Goal: Task Accomplishment & Management: Use online tool/utility

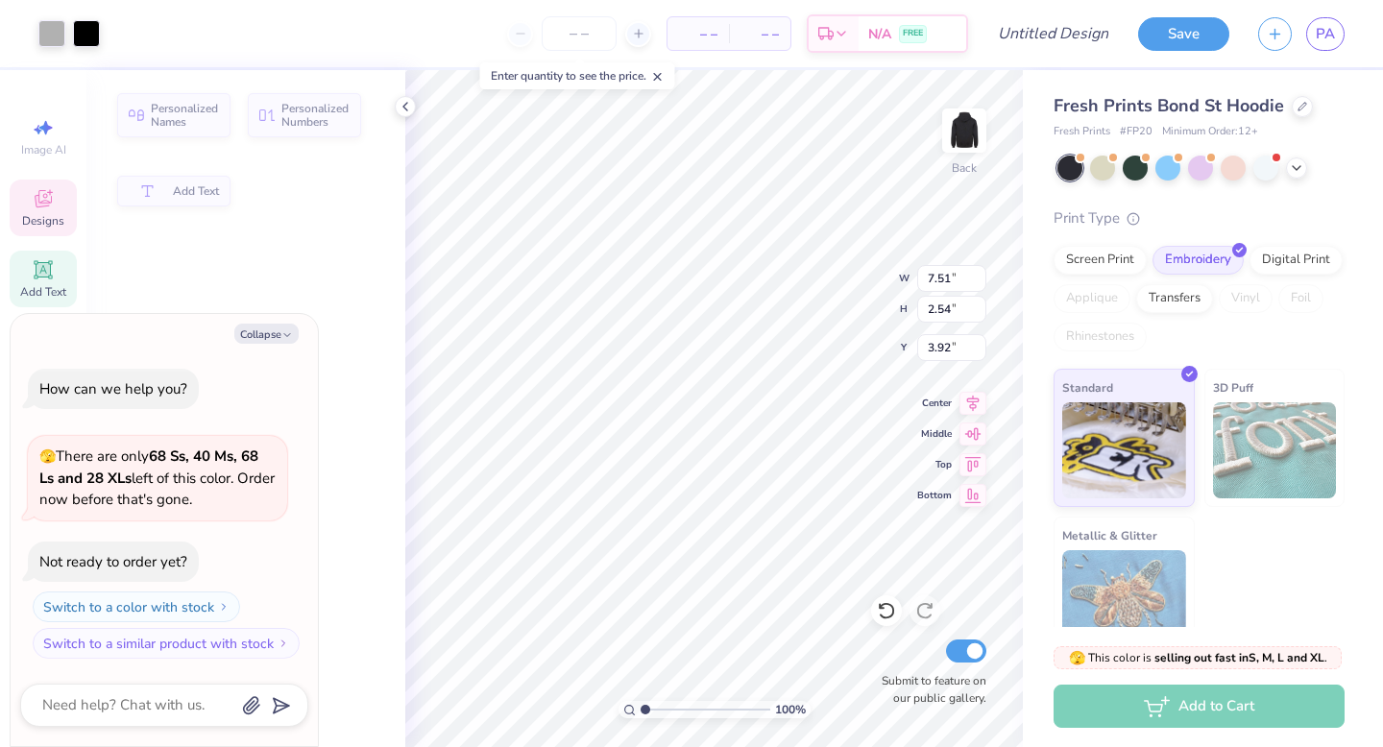
type textarea "x"
type input "7.51"
type input "2.54"
type input "3.92"
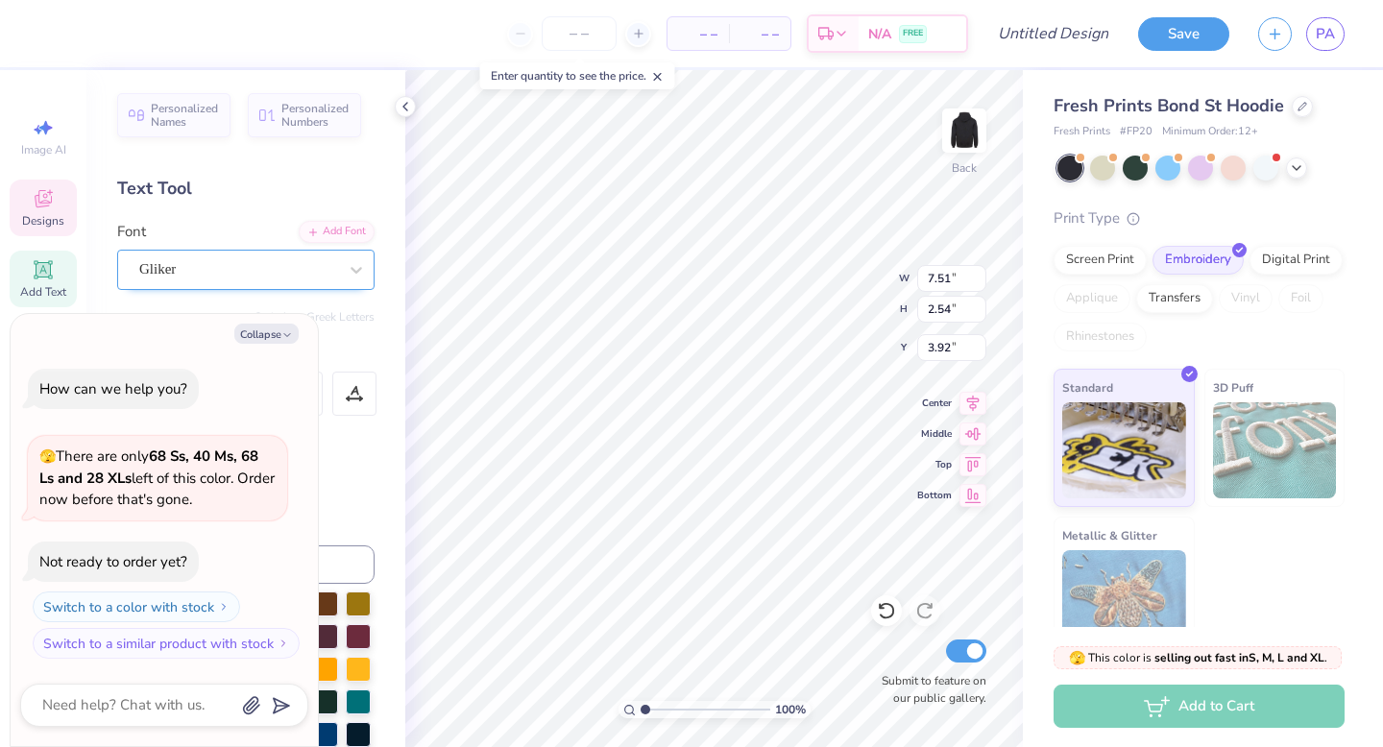
click at [285, 271] on div "Gliker" at bounding box center [238, 270] width 202 height 30
click at [309, 172] on div "Personalized Names Personalized Numbers Text Tool Add Font Font Gliker Switch t…" at bounding box center [245, 408] width 319 height 677
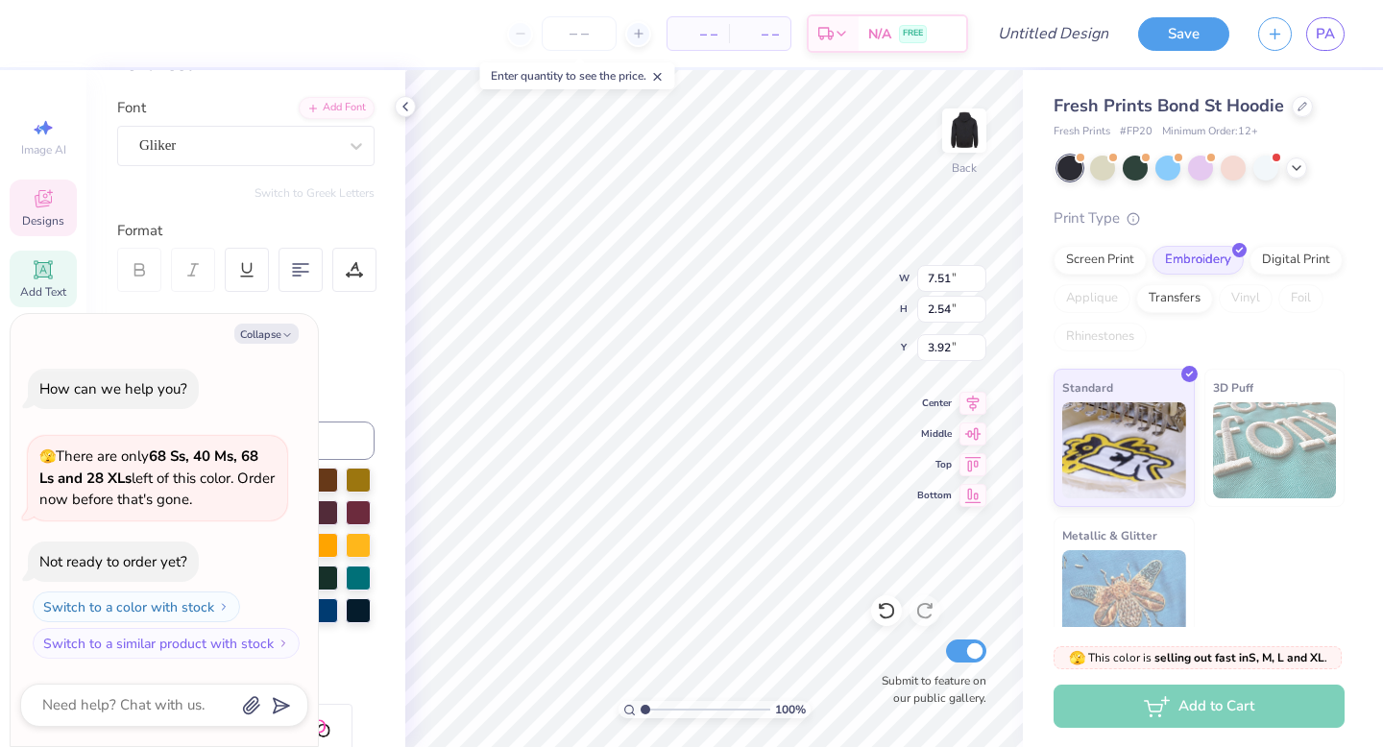
scroll to position [126, 0]
click at [279, 333] on button "Collapse" at bounding box center [266, 334] width 64 height 20
type textarea "x"
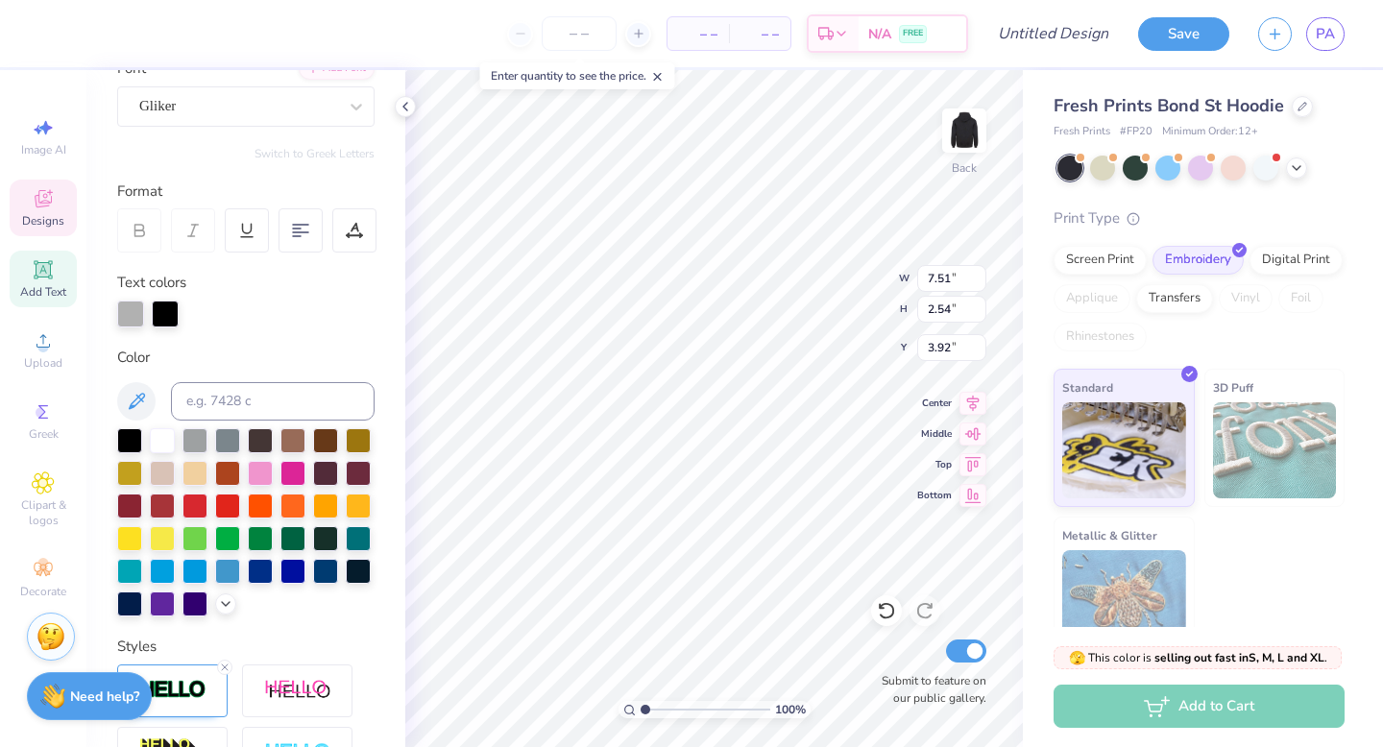
scroll to position [164, 0]
click at [292, 473] on div at bounding box center [292, 470] width 25 height 25
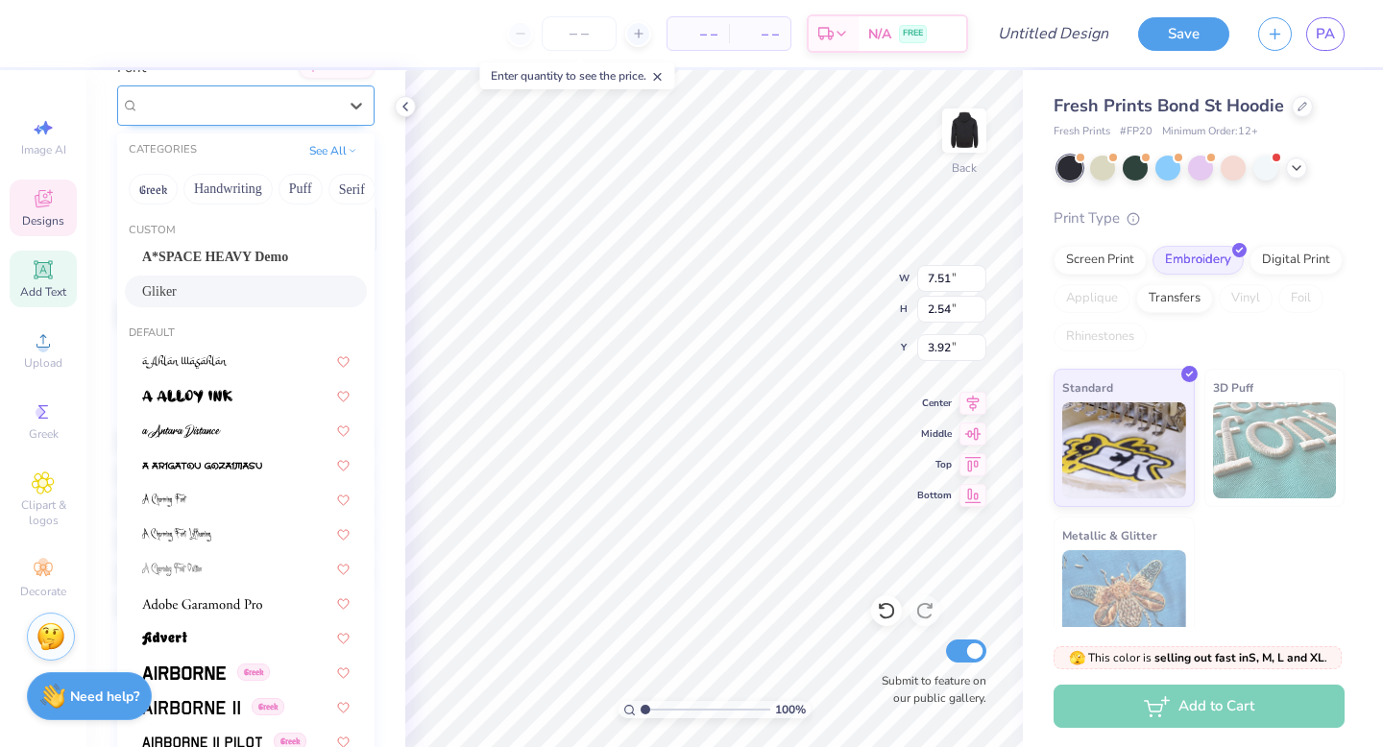
click at [225, 114] on div "Gliker" at bounding box center [238, 105] width 202 height 30
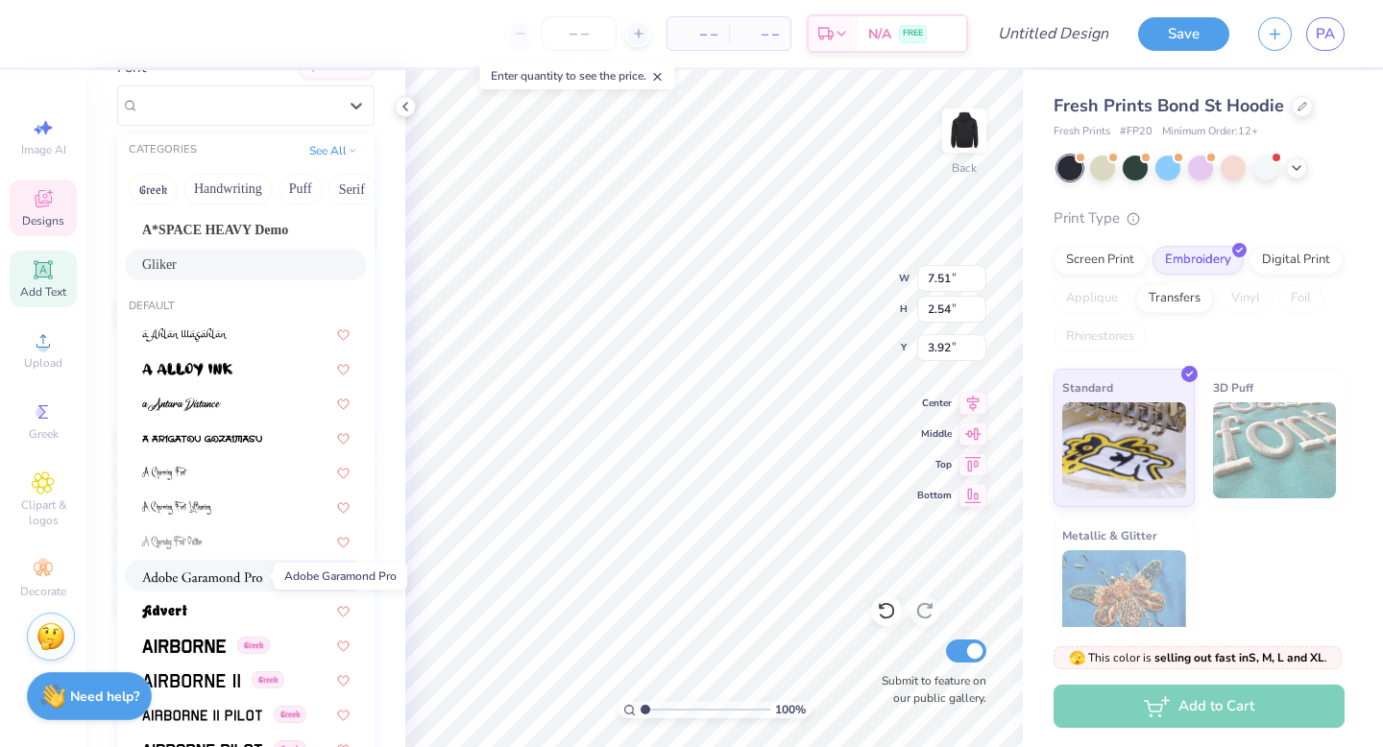
click at [241, 578] on img at bounding box center [202, 576] width 120 height 13
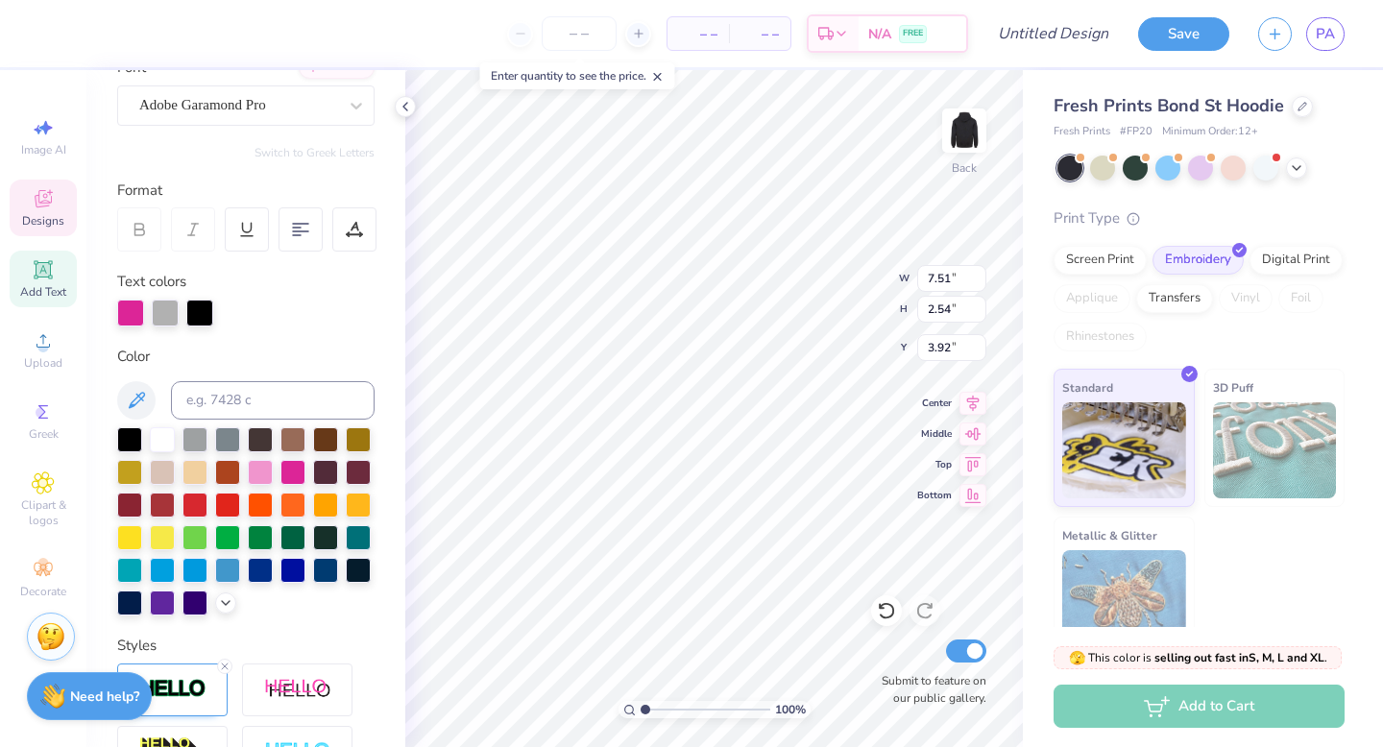
type input "7.30"
type input "2.38"
type input "4.01"
type textarea "FSHA"
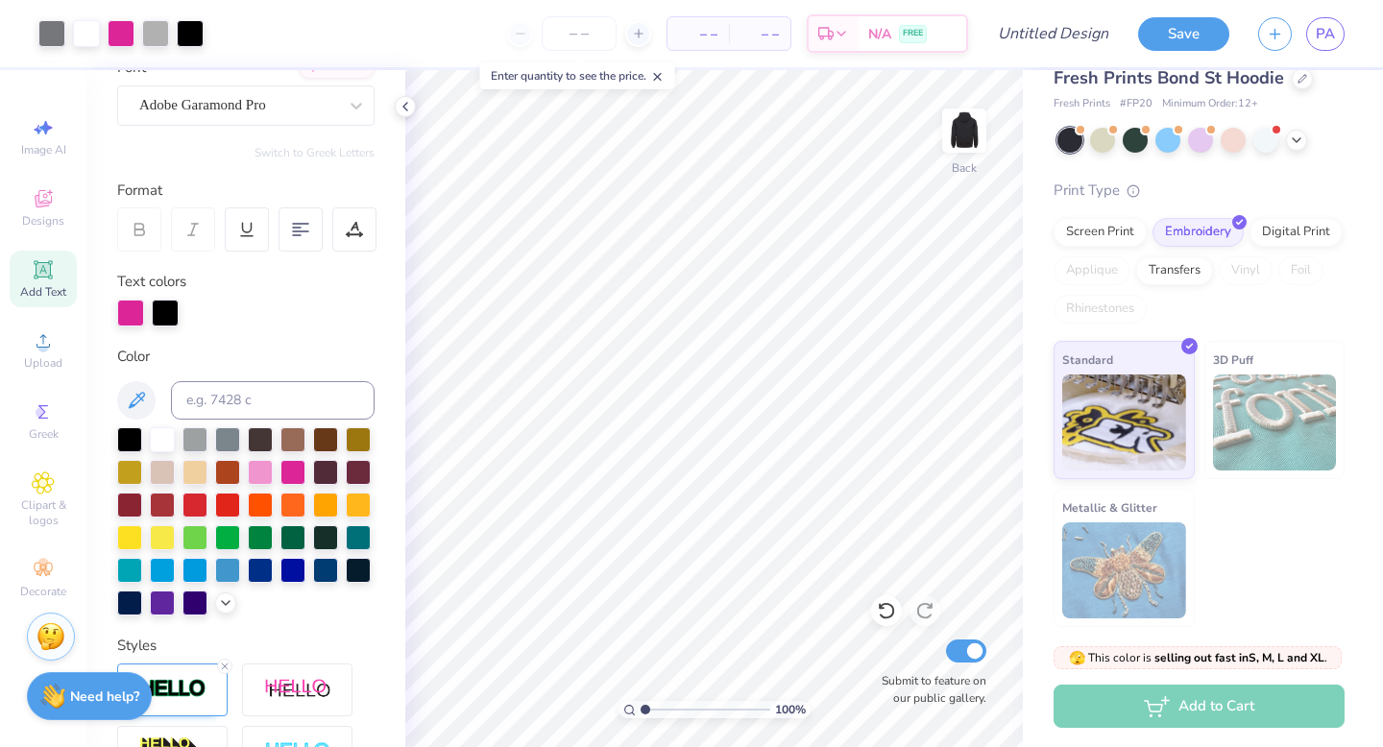
scroll to position [0, 0]
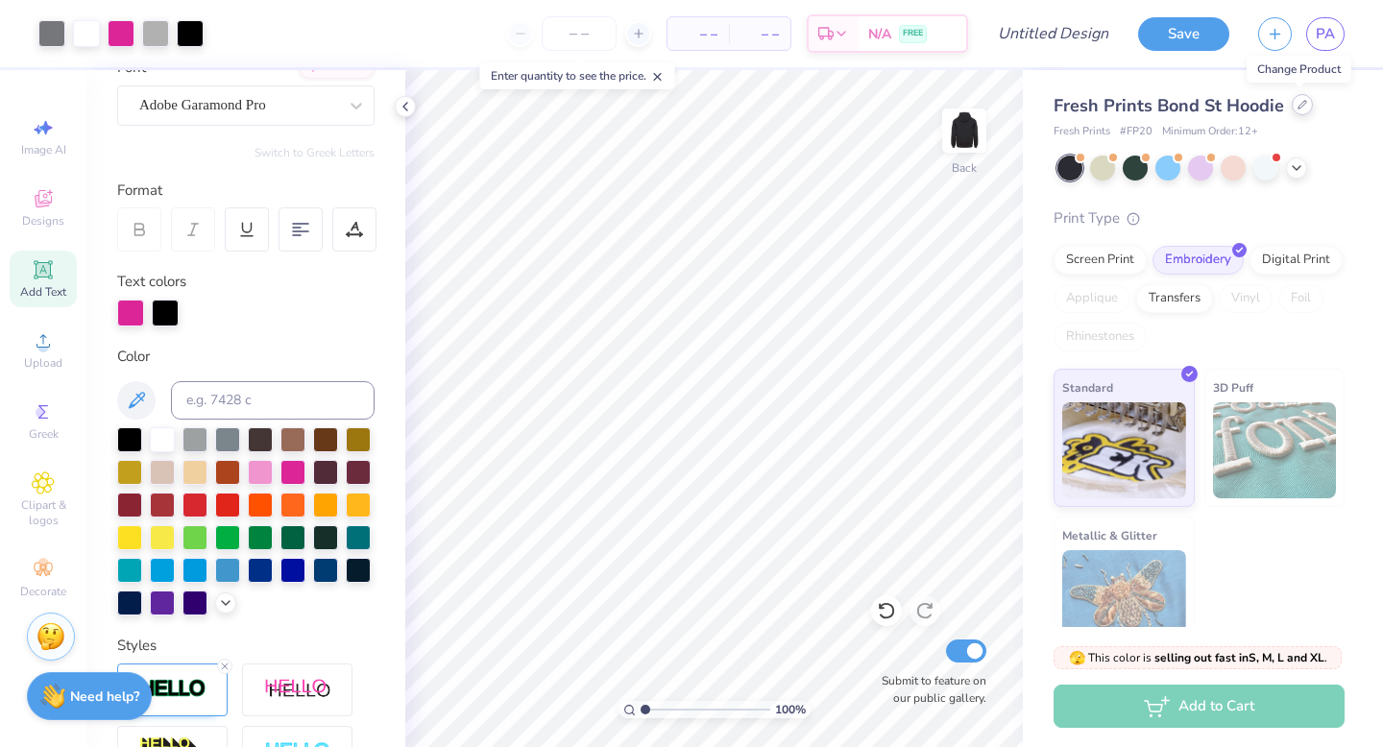
click at [1298, 106] on icon at bounding box center [1303, 105] width 10 height 10
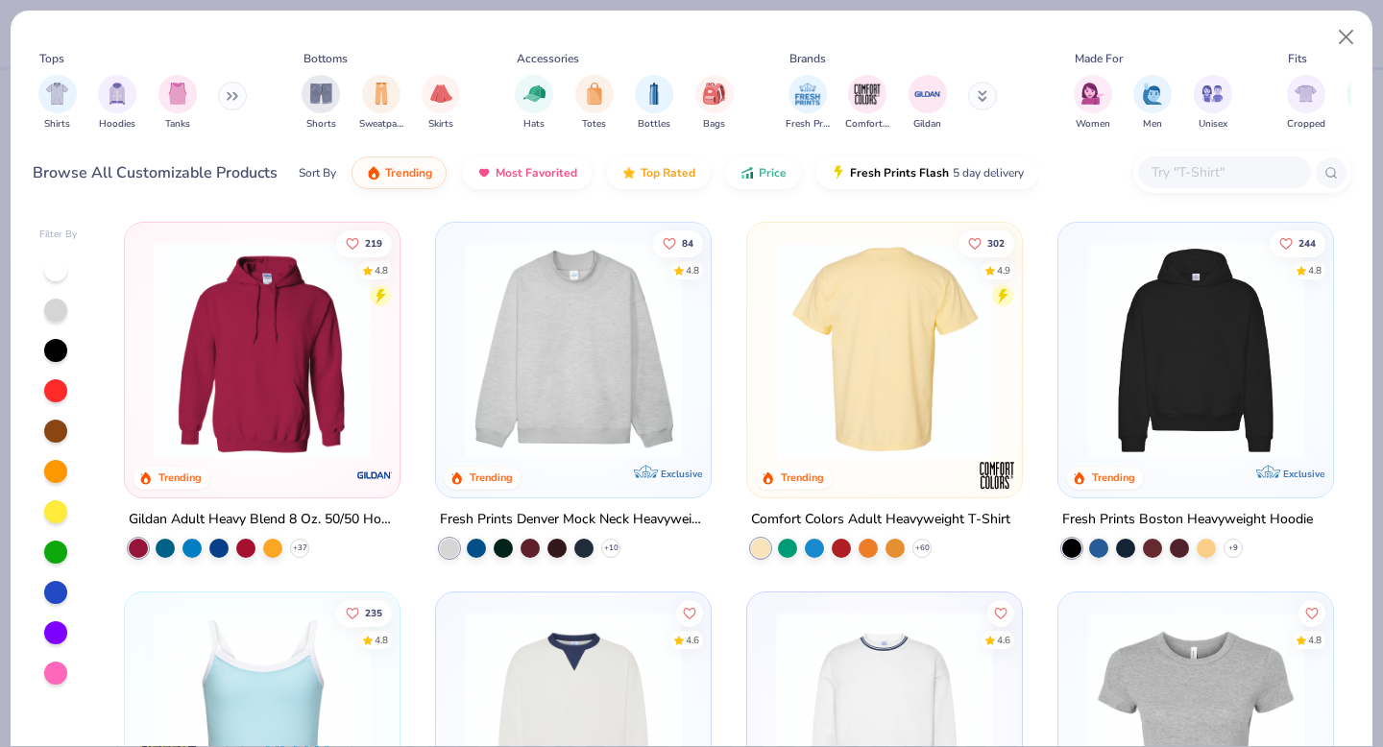
click at [886, 363] on img at bounding box center [884, 350] width 236 height 217
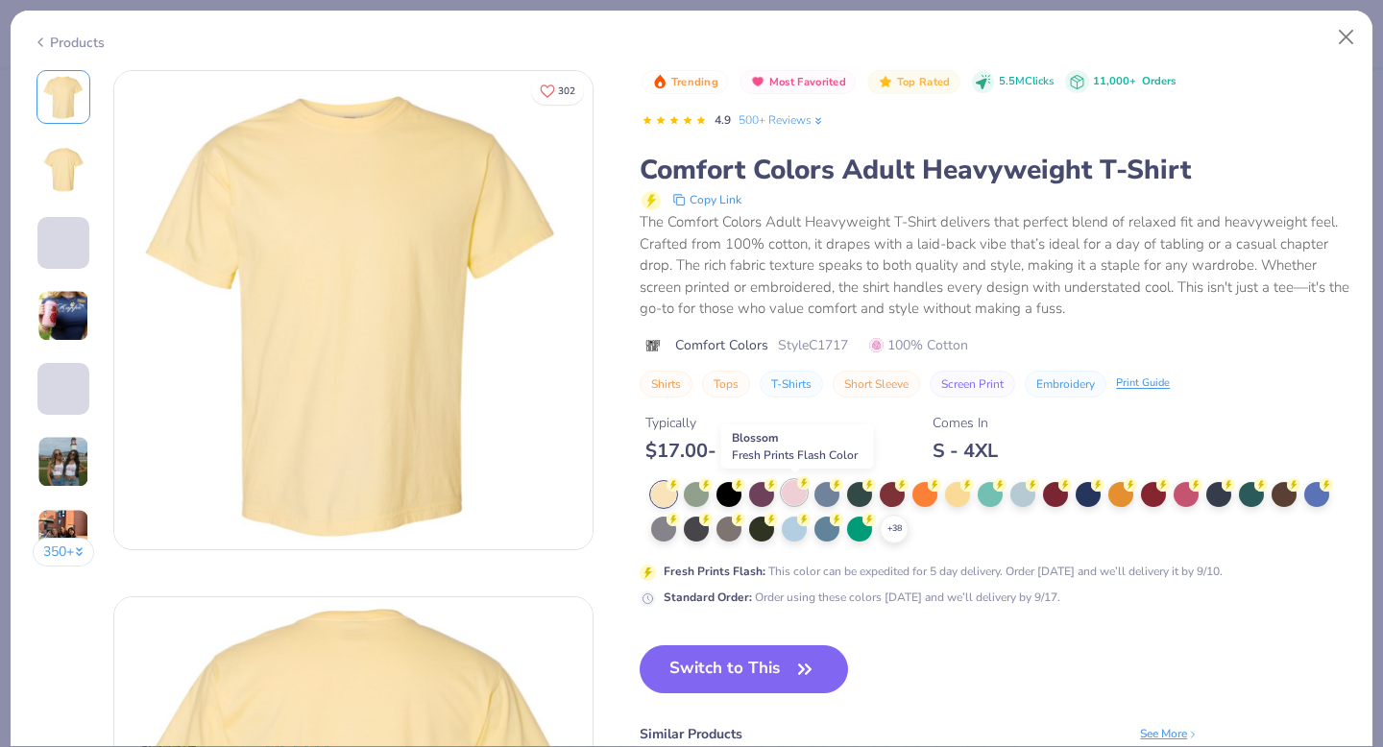
click at [793, 496] on div at bounding box center [794, 492] width 25 height 25
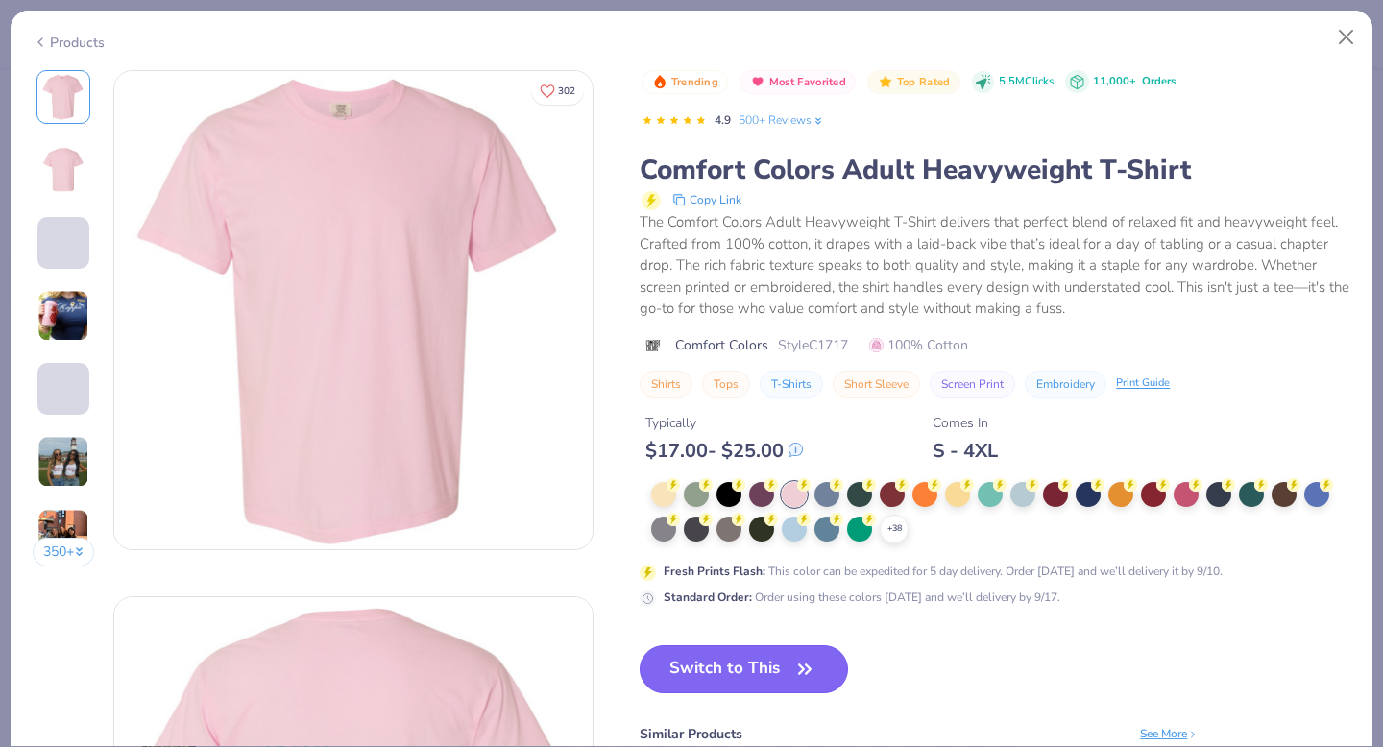
click at [749, 666] on button "Switch to This" at bounding box center [744, 669] width 208 height 48
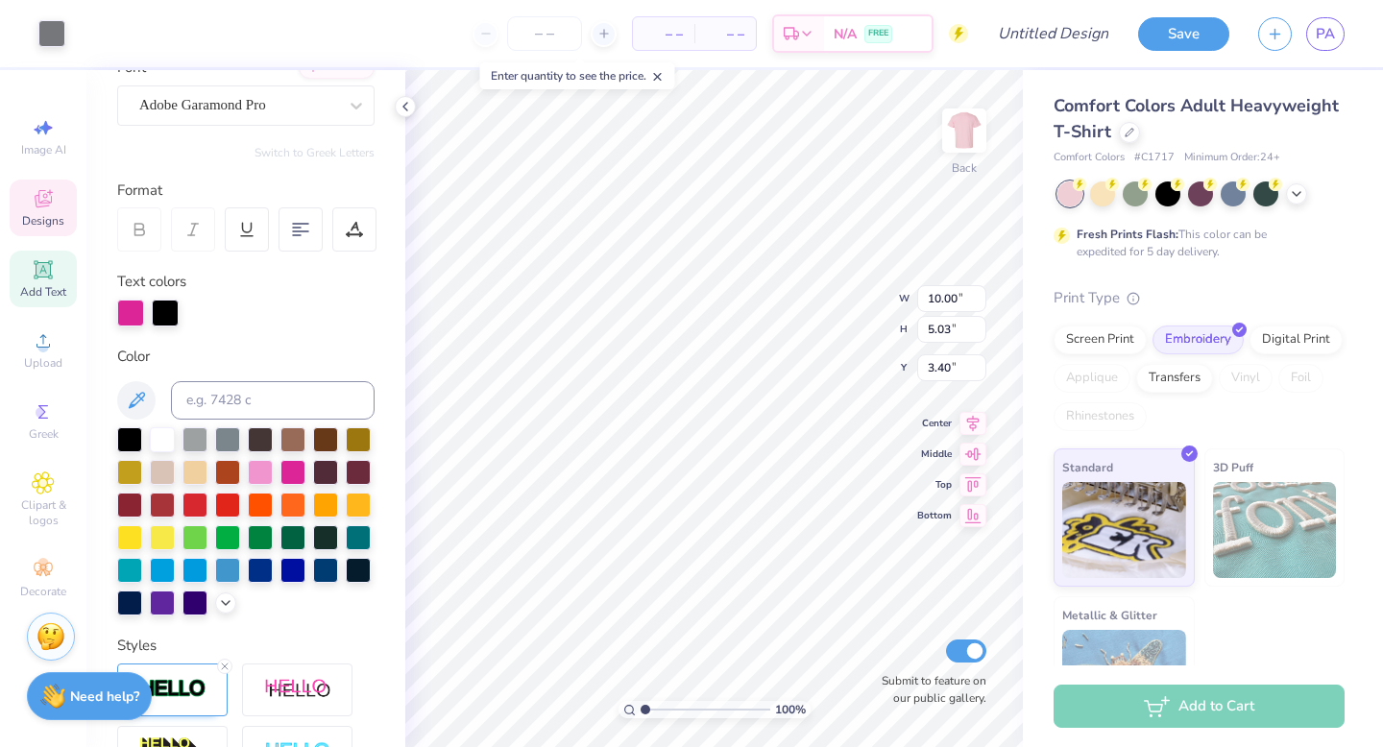
type input "12.50"
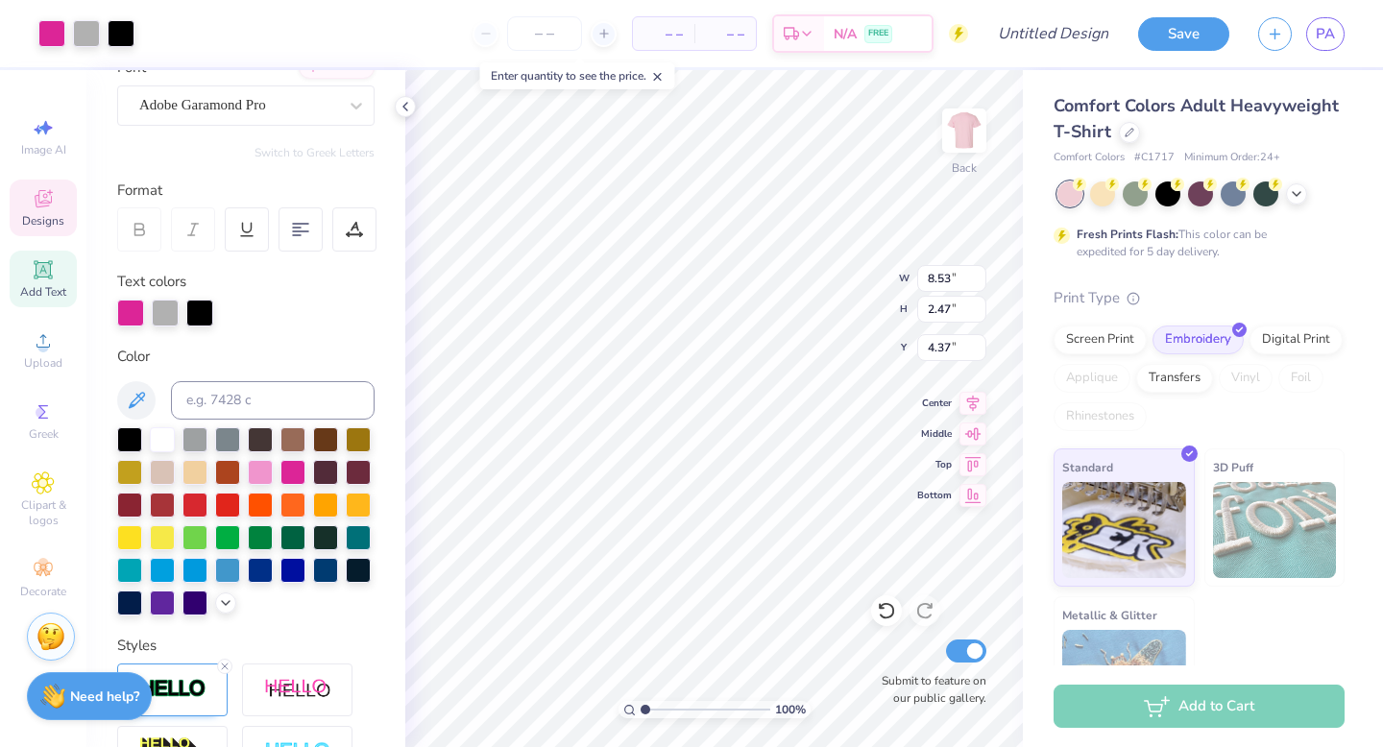
type input "8.53"
type input "2.47"
type input "4.37"
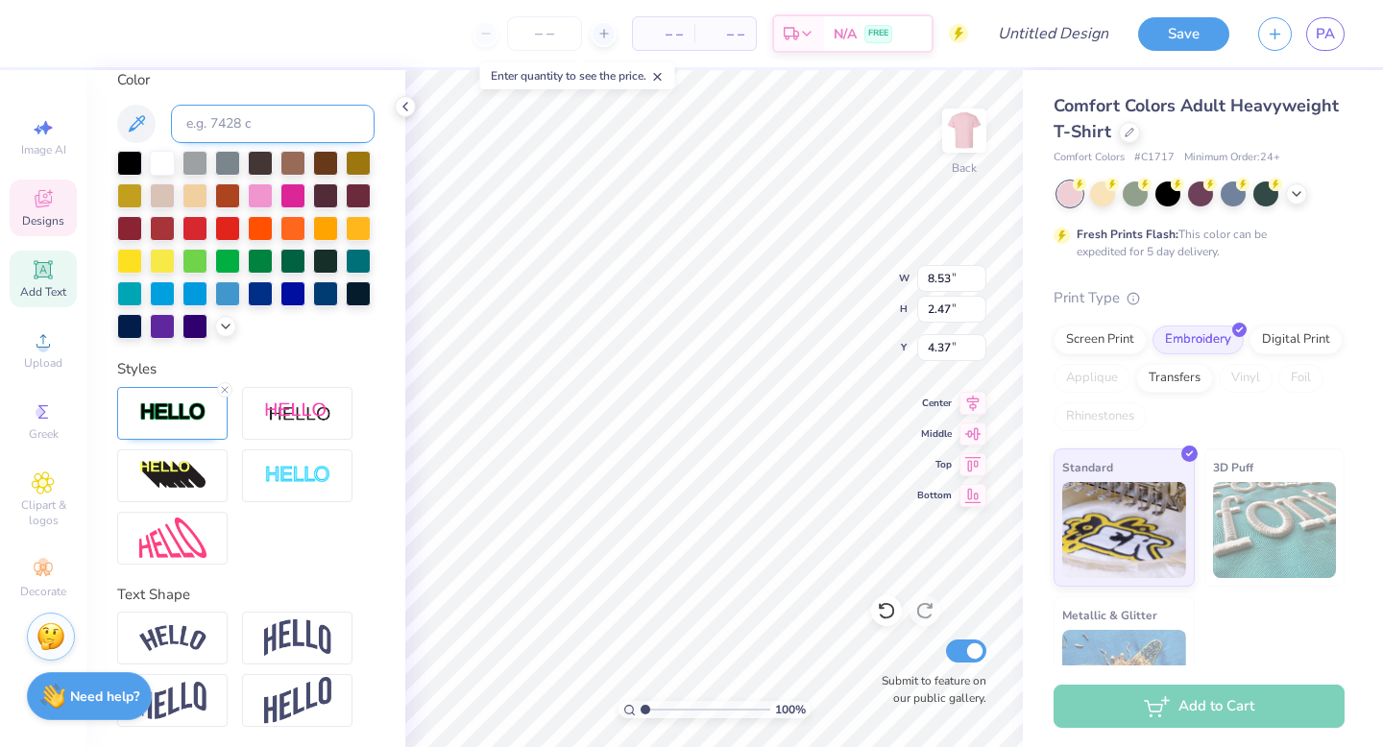
scroll to position [444, 0]
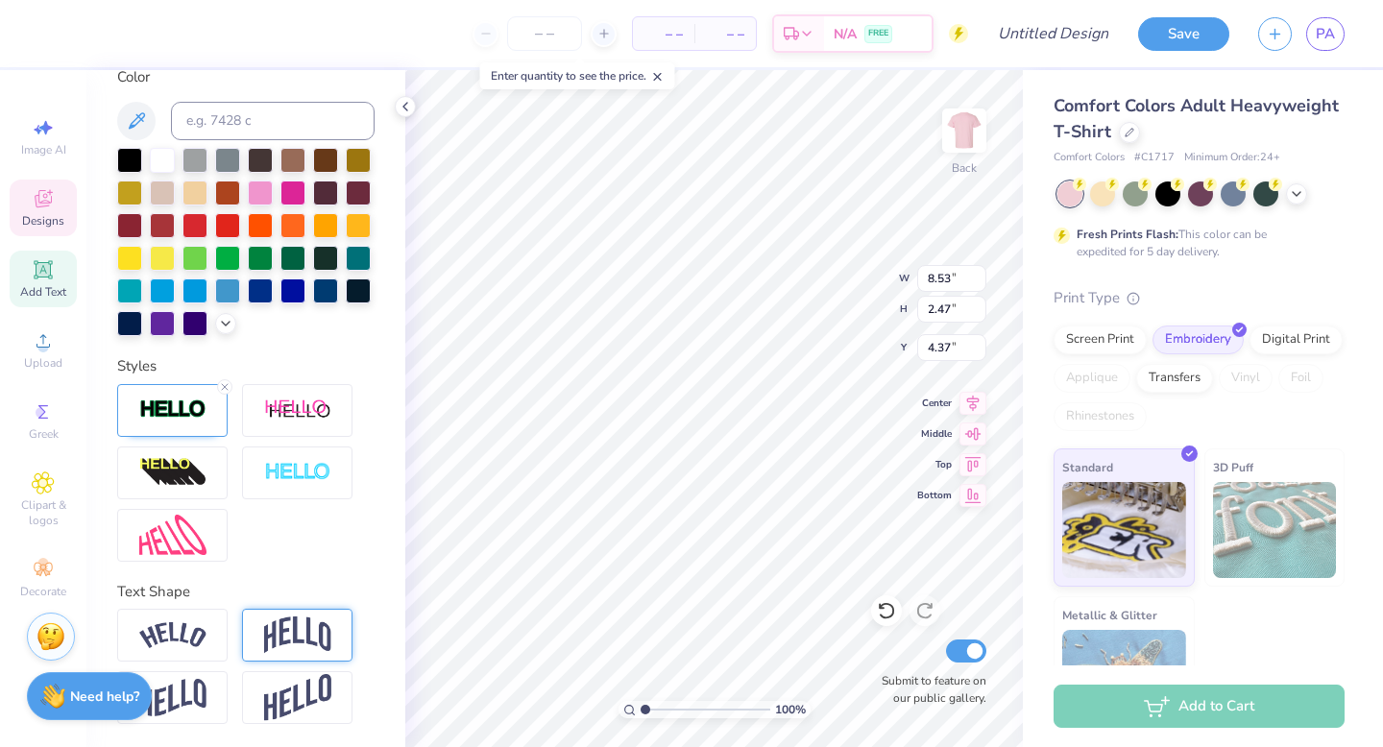
click at [265, 637] on img at bounding box center [297, 635] width 67 height 36
click at [264, 635] on img at bounding box center [297, 635] width 67 height 36
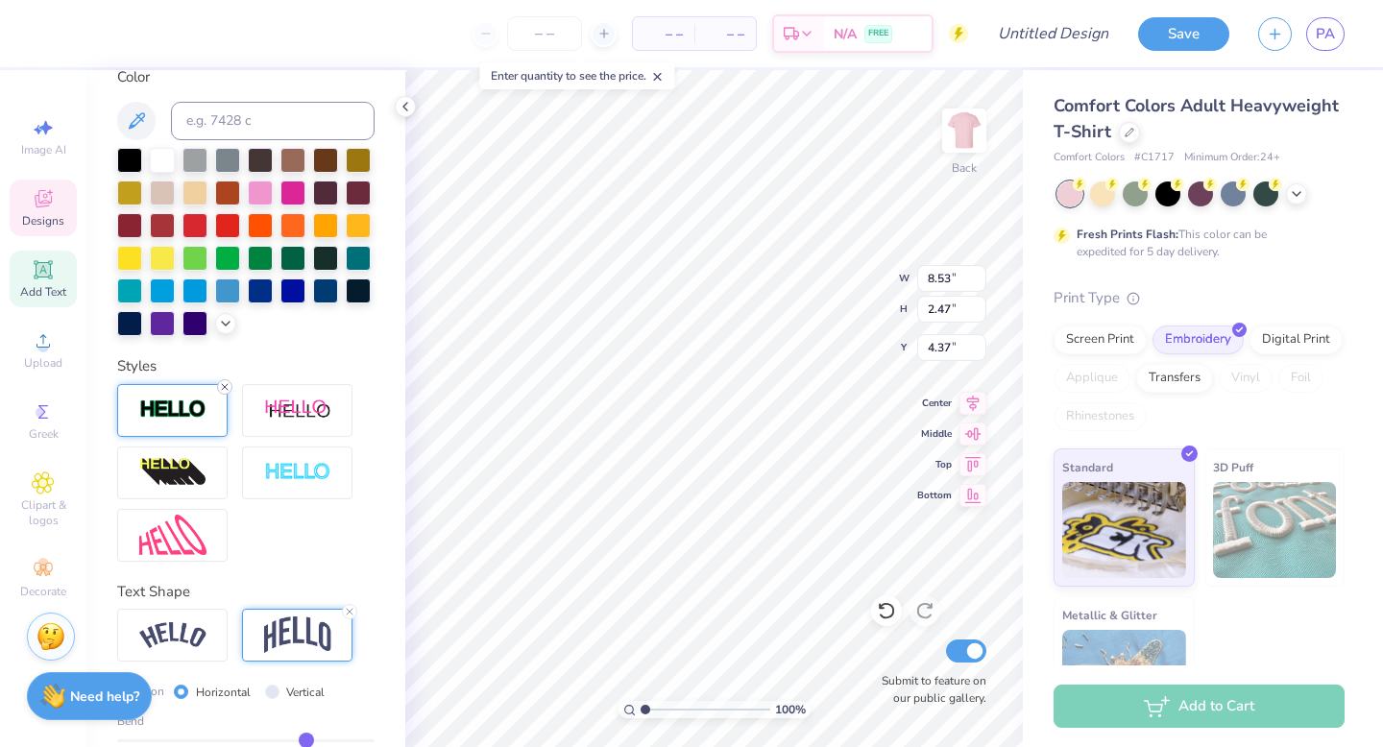
click at [222, 383] on icon at bounding box center [225, 387] width 12 height 12
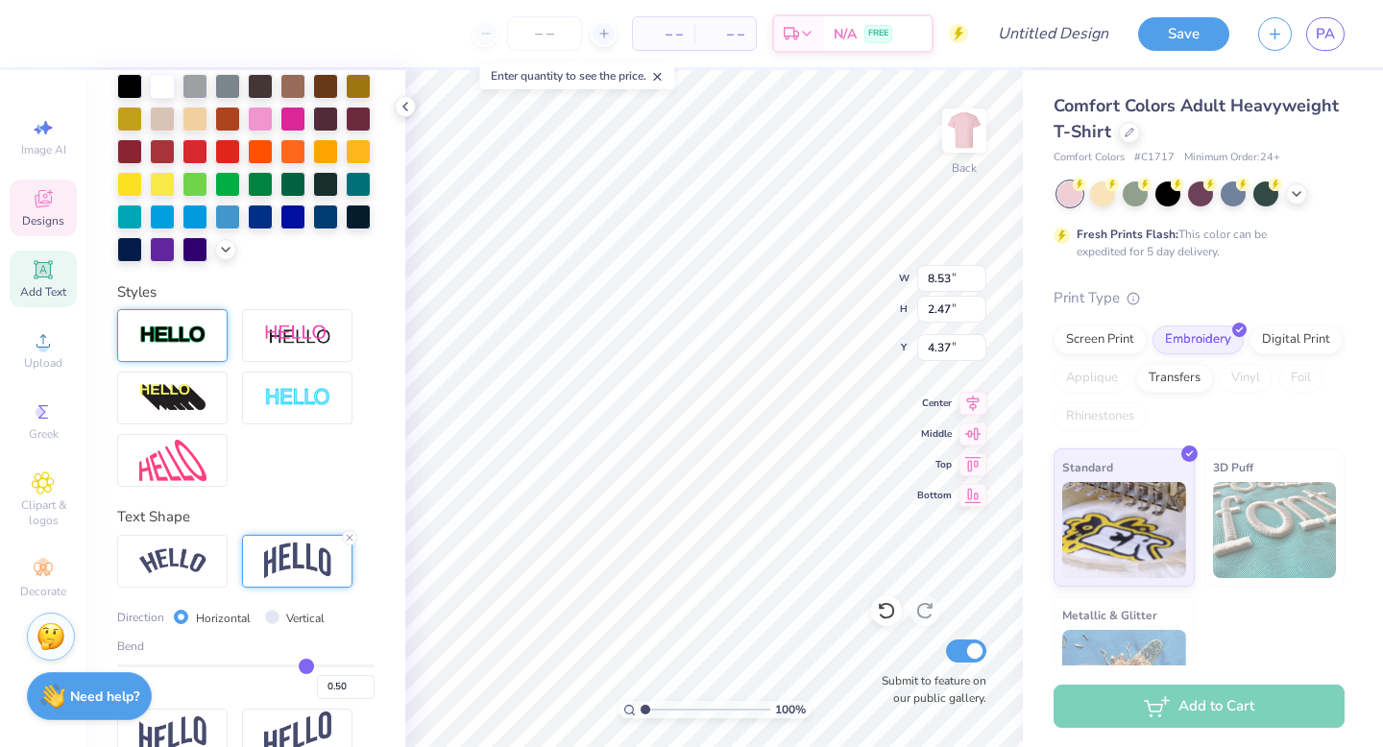
scroll to position [369, 0]
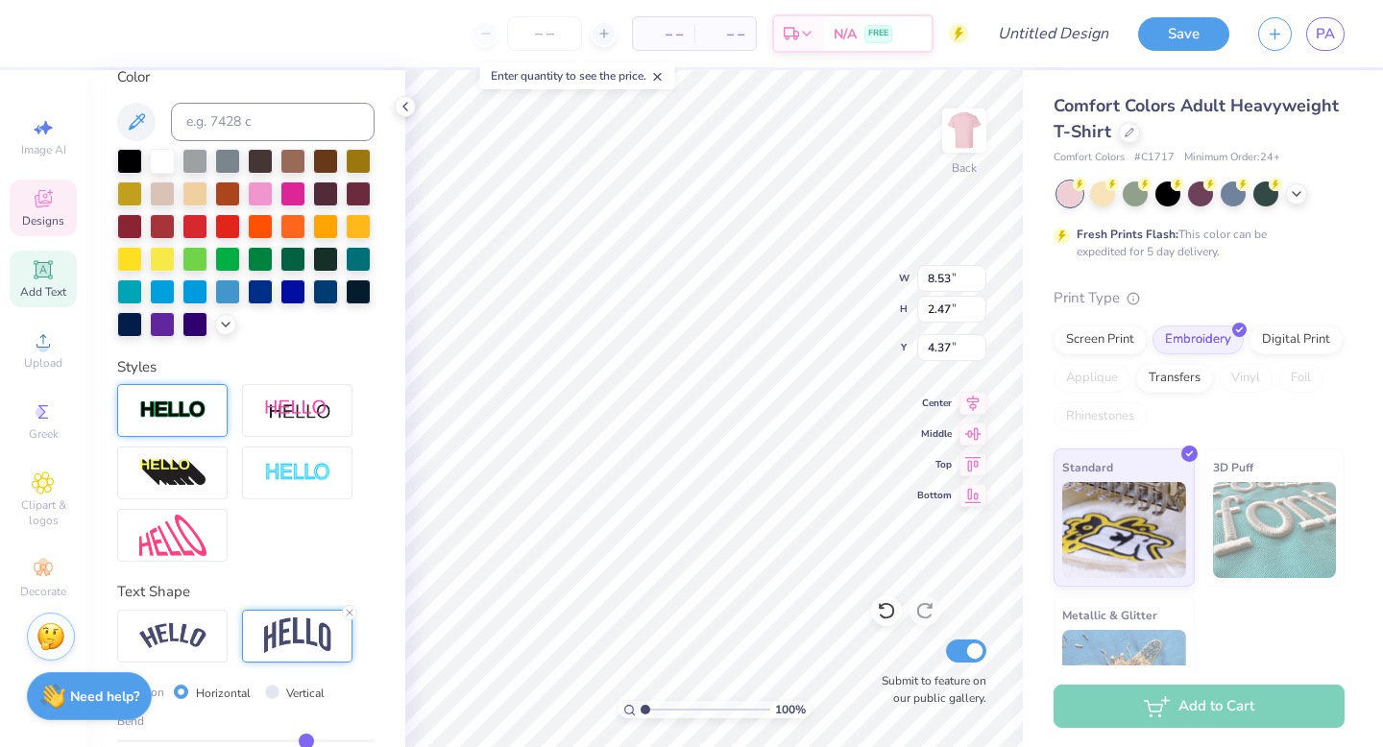
click at [309, 625] on img at bounding box center [297, 636] width 67 height 36
click at [209, 637] on div at bounding box center [172, 636] width 110 height 53
click at [293, 656] on div at bounding box center [297, 636] width 110 height 53
type input "2.95"
type input "1.51"
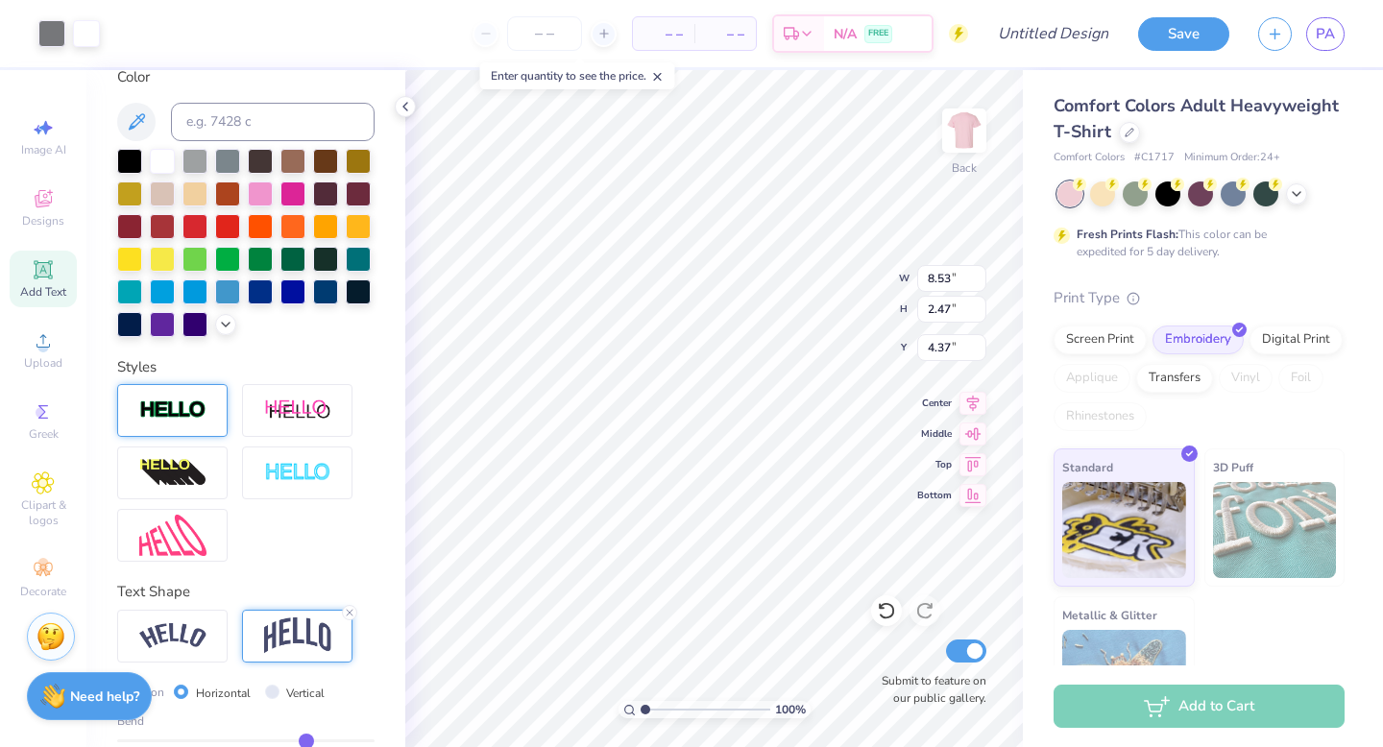
type input "7.09"
type input "3.81"
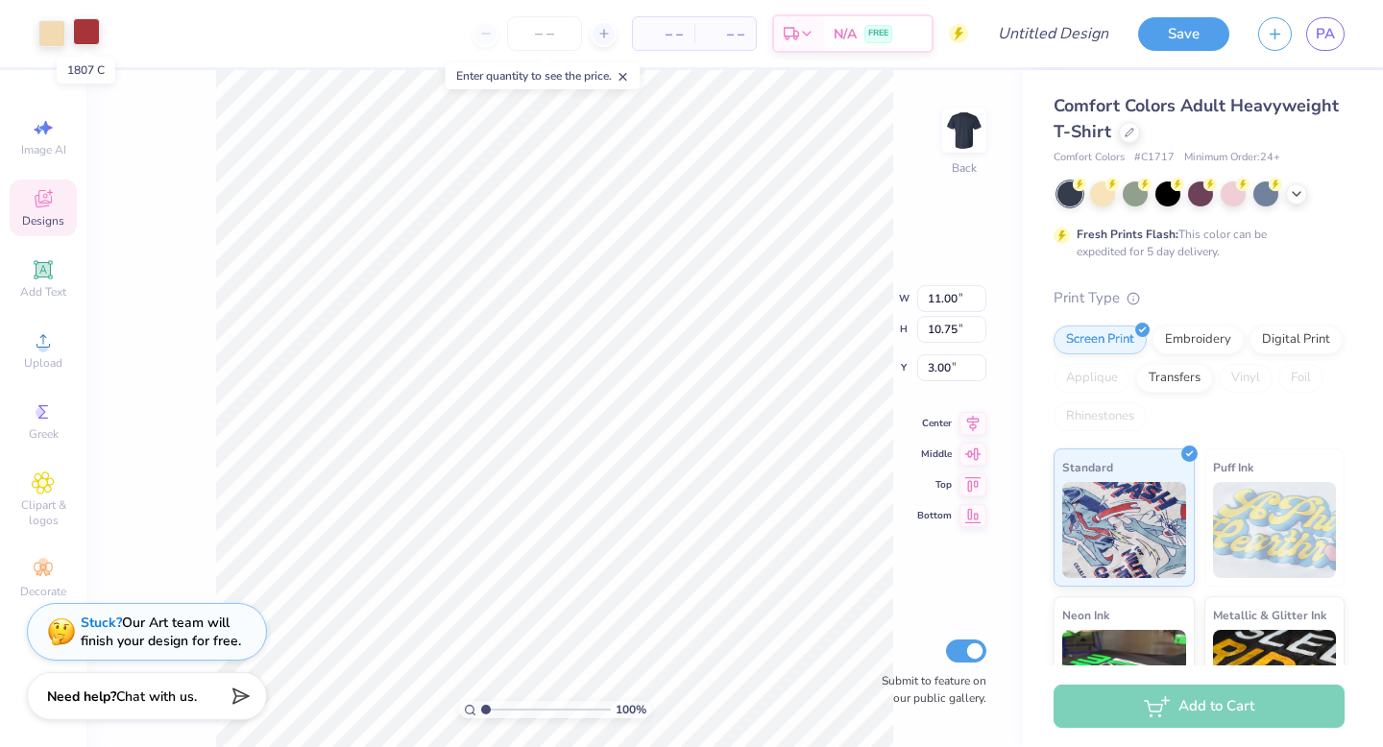
click at [85, 32] on div at bounding box center [86, 31] width 27 height 27
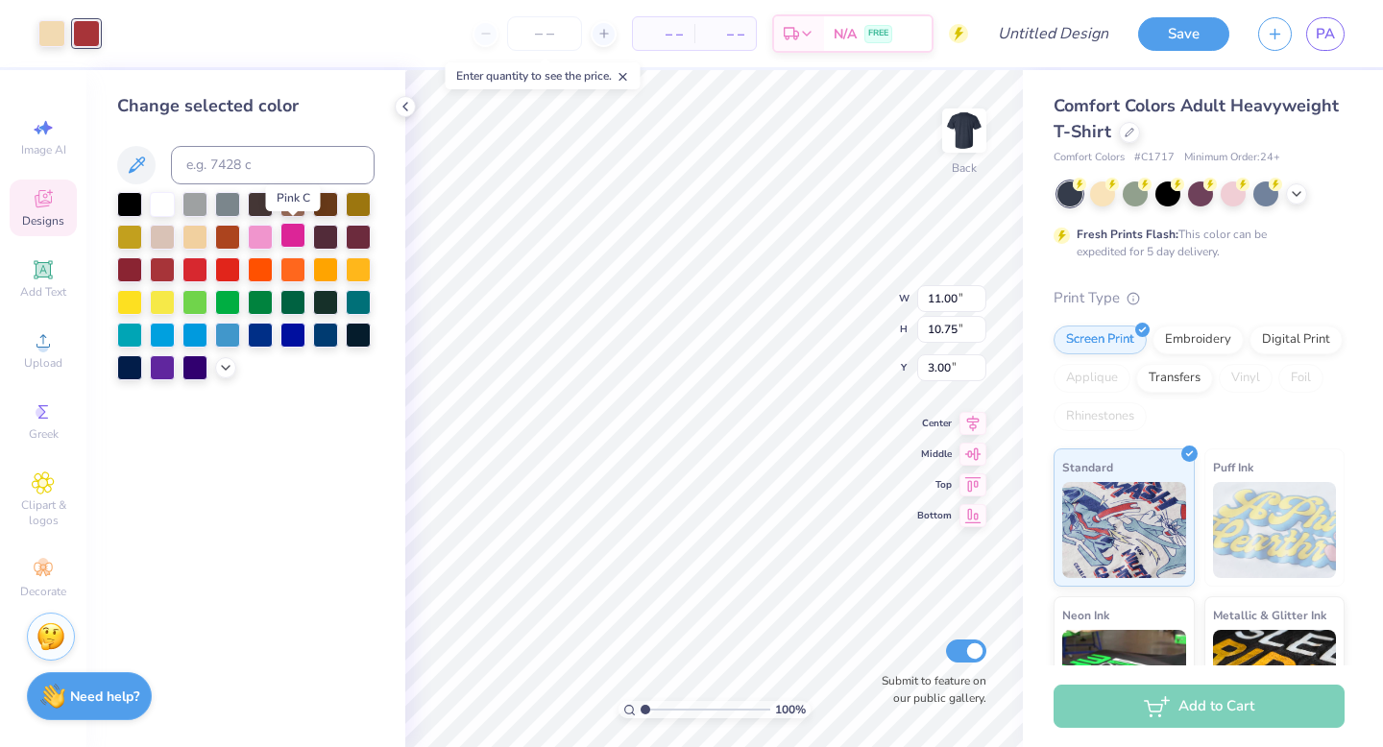
click at [286, 236] on div at bounding box center [292, 235] width 25 height 25
click at [53, 33] on div at bounding box center [51, 31] width 27 height 27
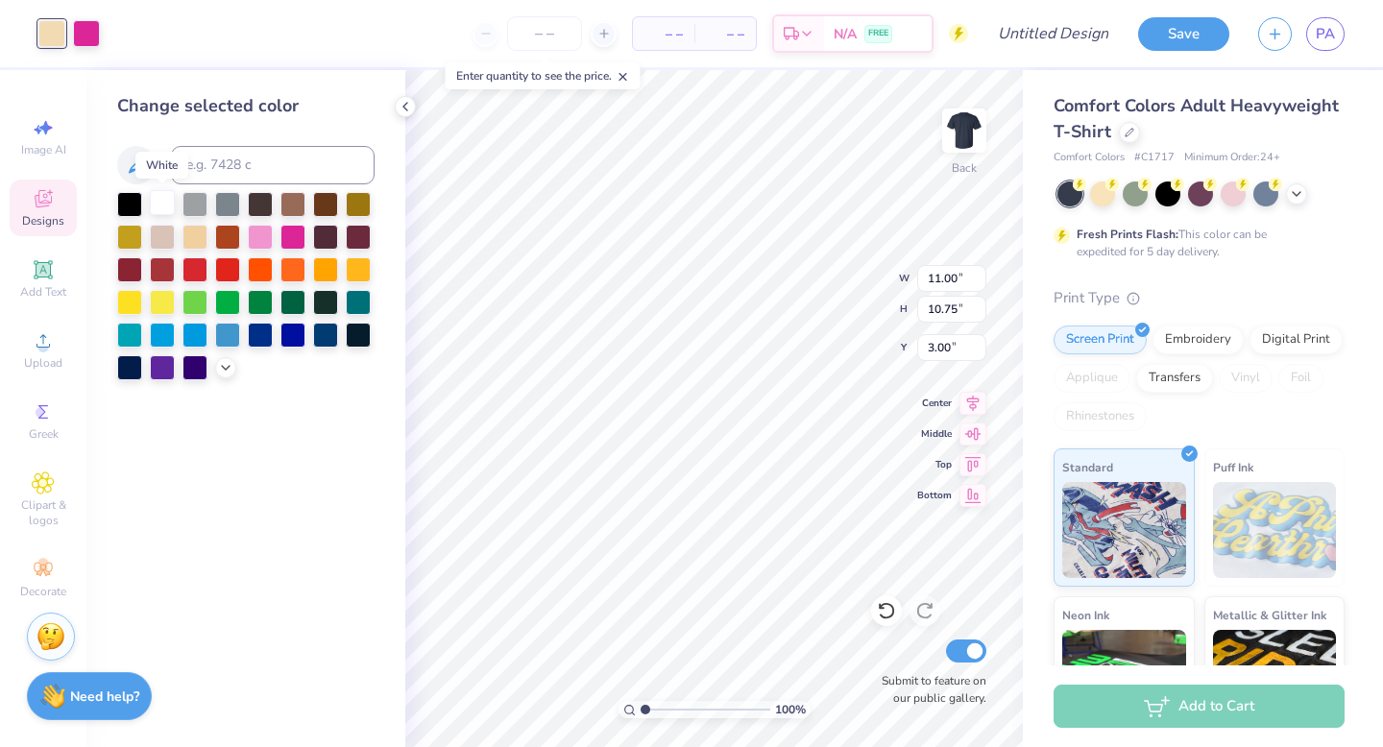
click at [164, 200] on div at bounding box center [162, 202] width 25 height 25
click at [292, 538] on div "Change selected color" at bounding box center [245, 408] width 319 height 677
click at [49, 265] on icon at bounding box center [43, 269] width 14 height 14
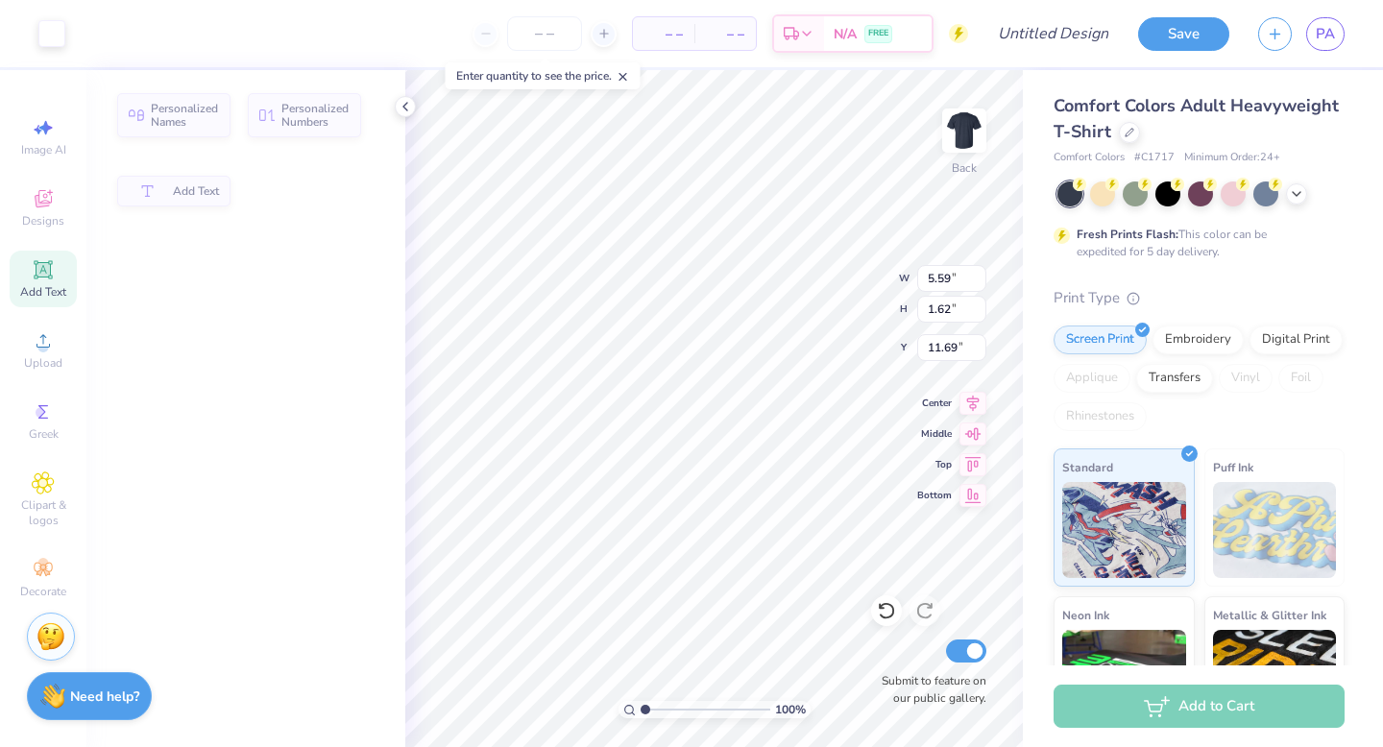
type input "5.59"
type input "1.62"
type input "11.69"
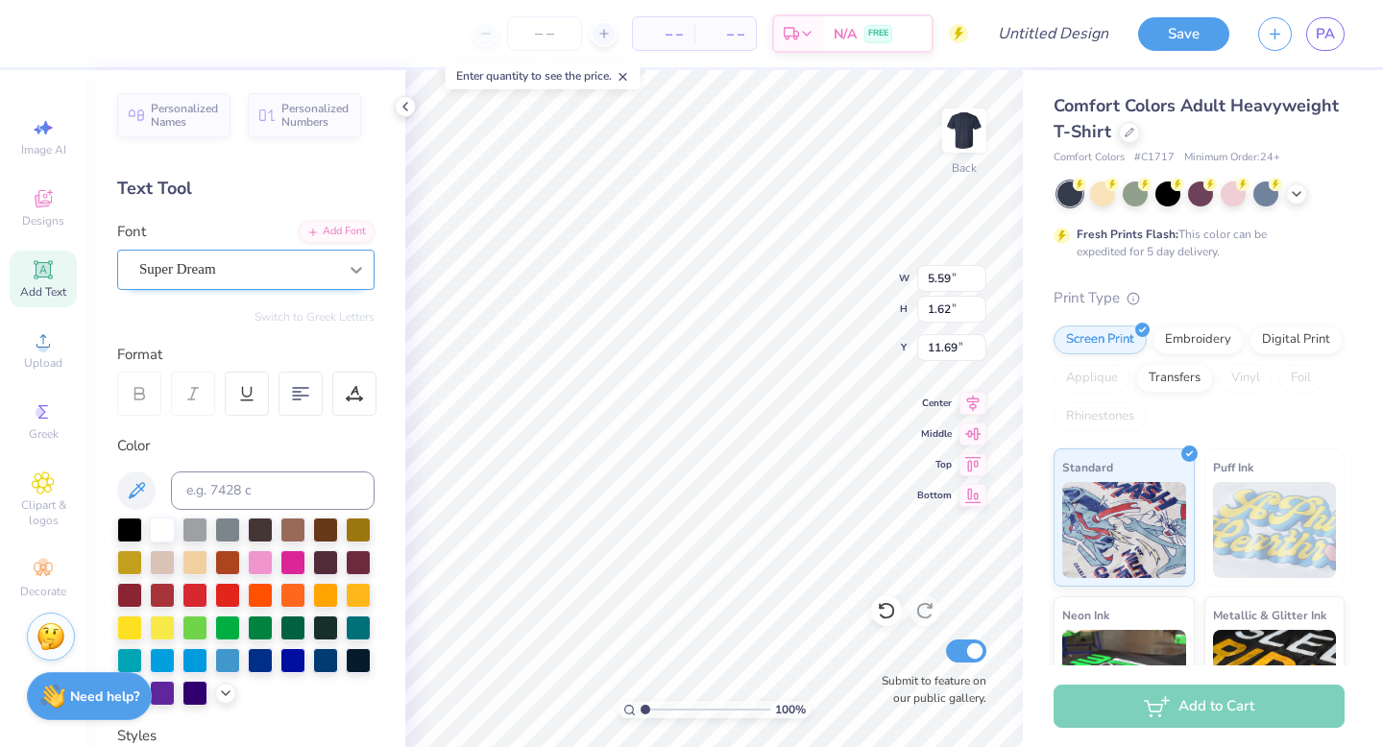
click at [353, 271] on icon at bounding box center [357, 270] width 12 height 7
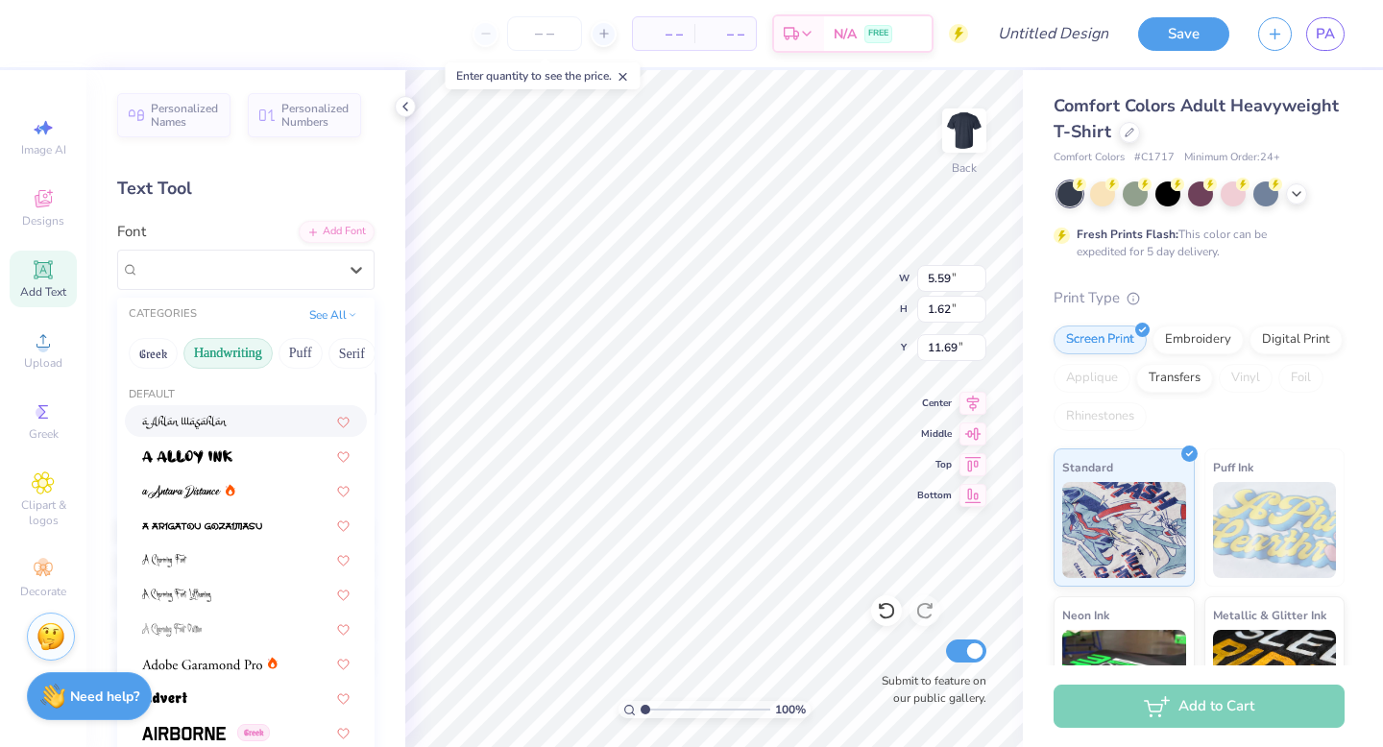
click at [214, 352] on button "Handwriting" at bounding box center [227, 353] width 89 height 31
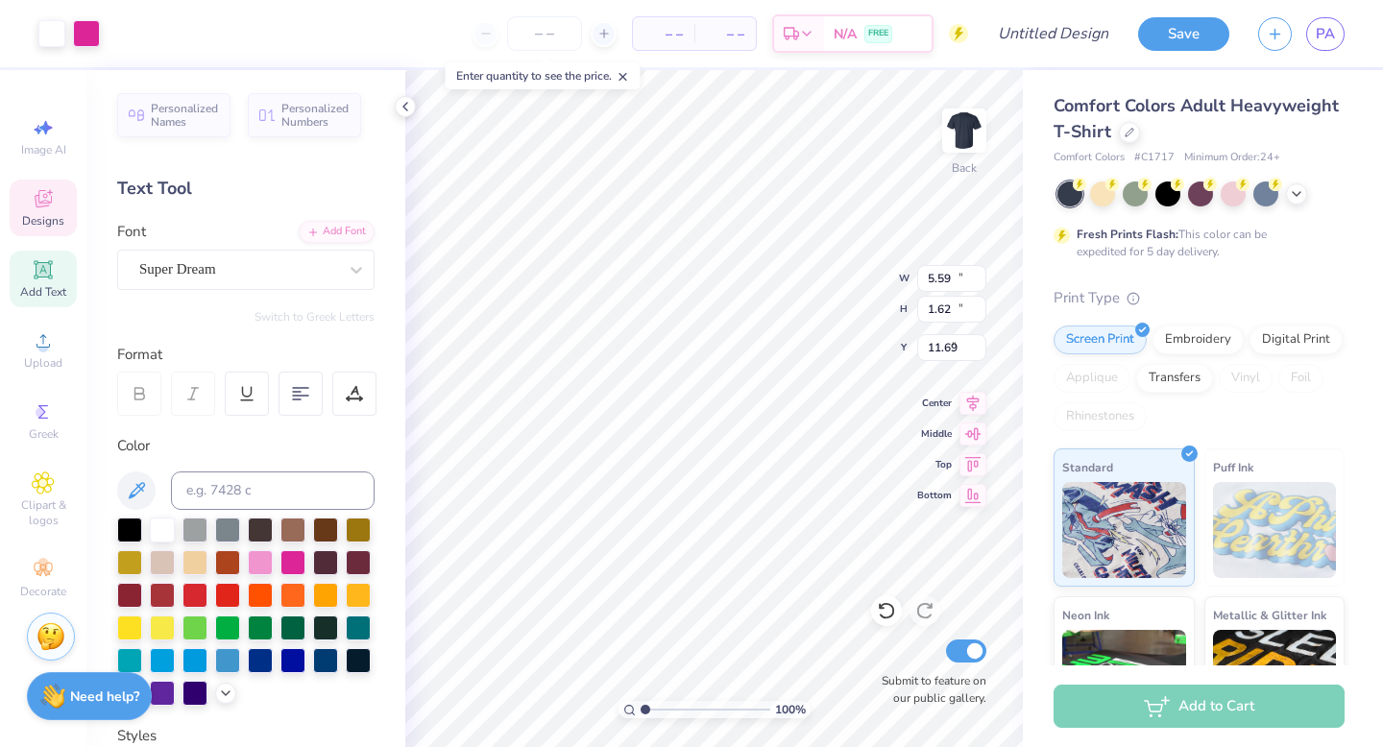
type input "11.00"
type input "10.75"
type input "3.00"
click at [223, 275] on div "Super Dream" at bounding box center [238, 270] width 202 height 30
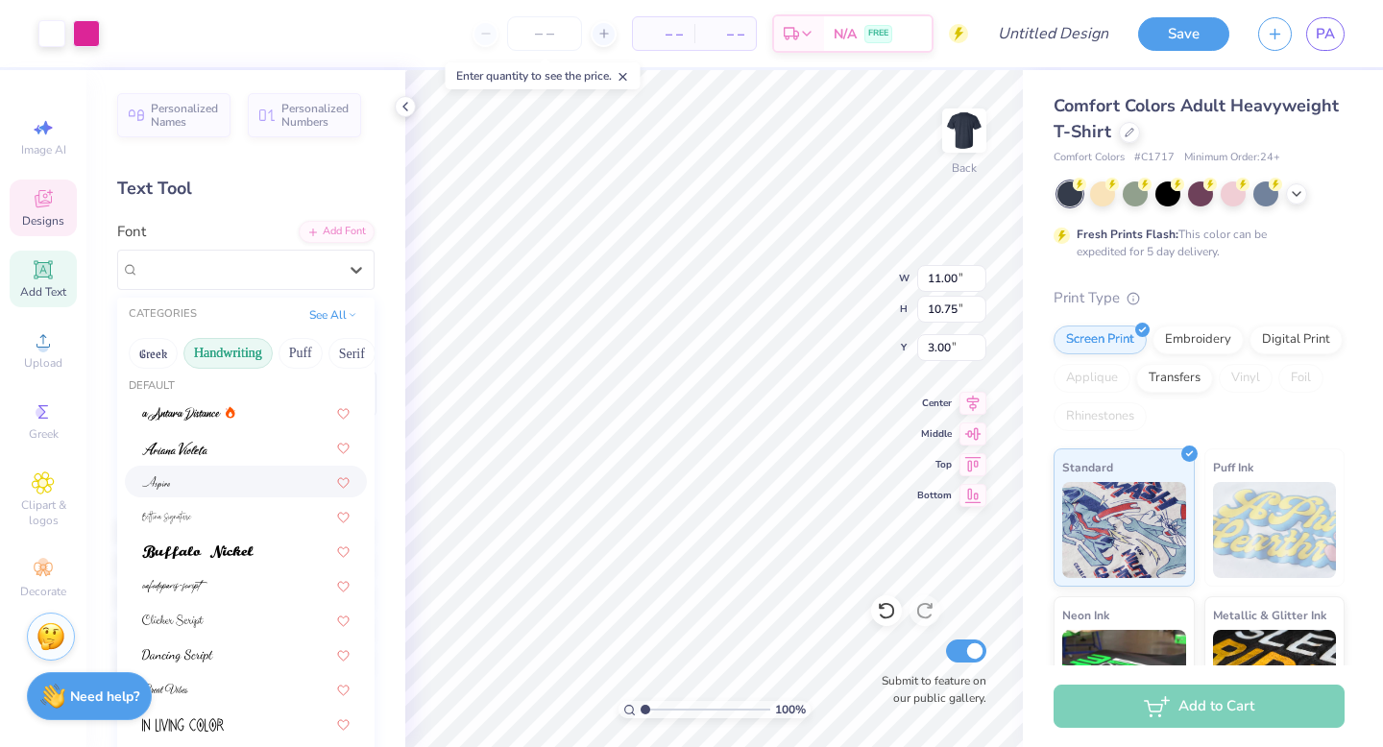
scroll to position [19, 0]
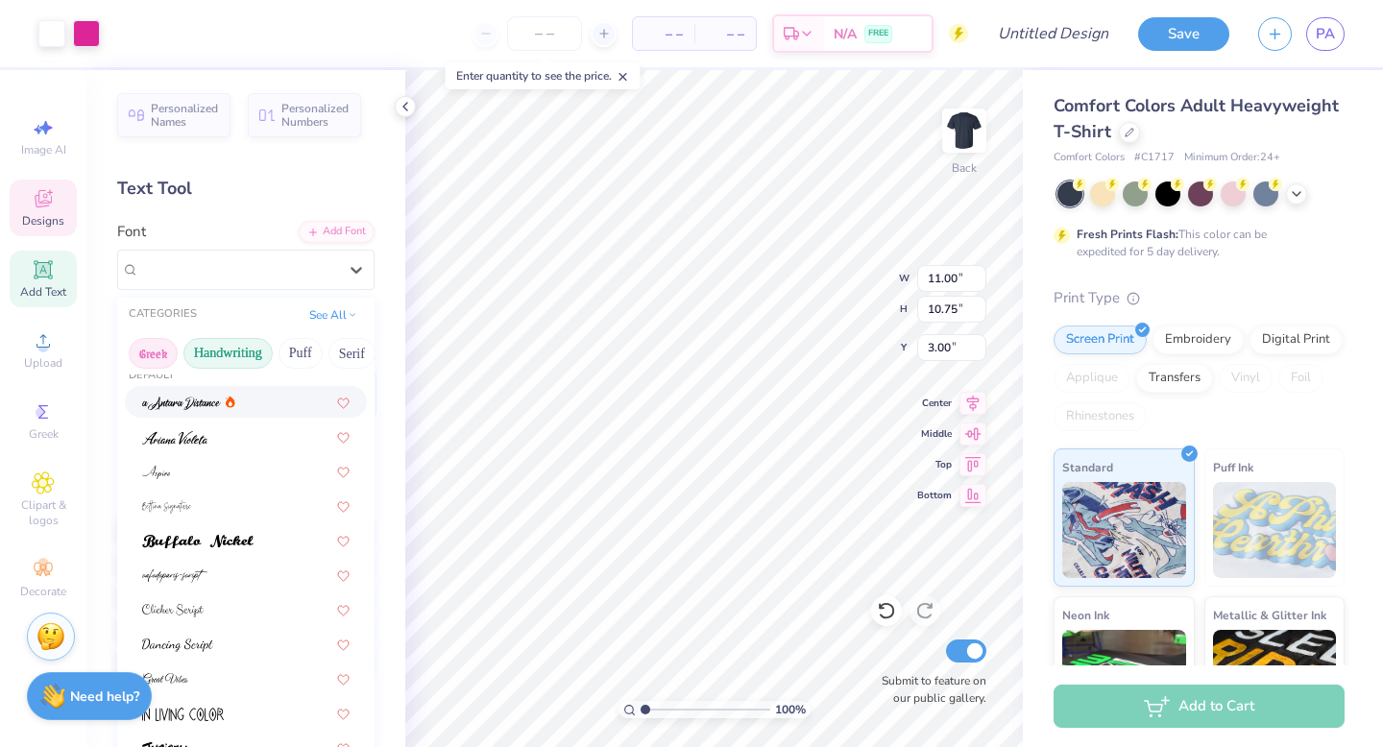
click at [171, 358] on button "Greek" at bounding box center [153, 353] width 49 height 31
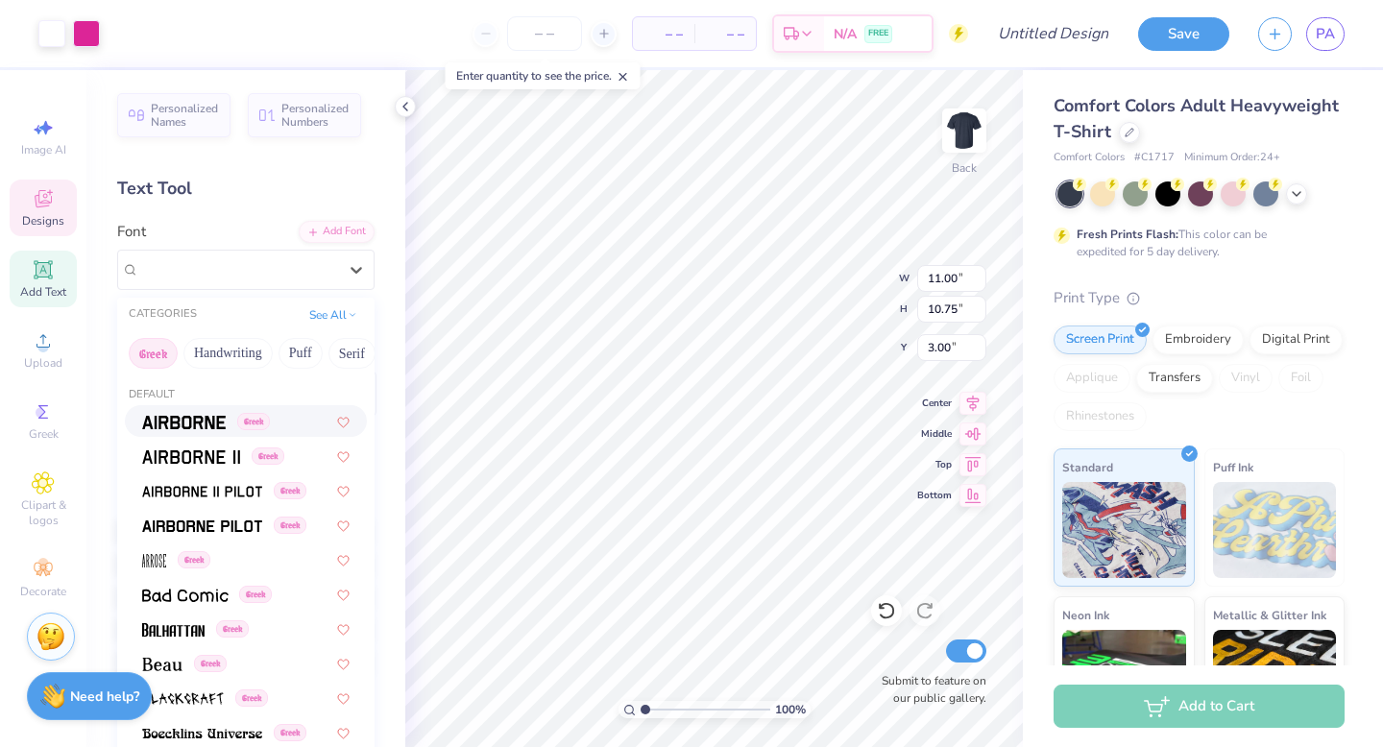
click at [198, 425] on img at bounding box center [184, 422] width 84 height 13
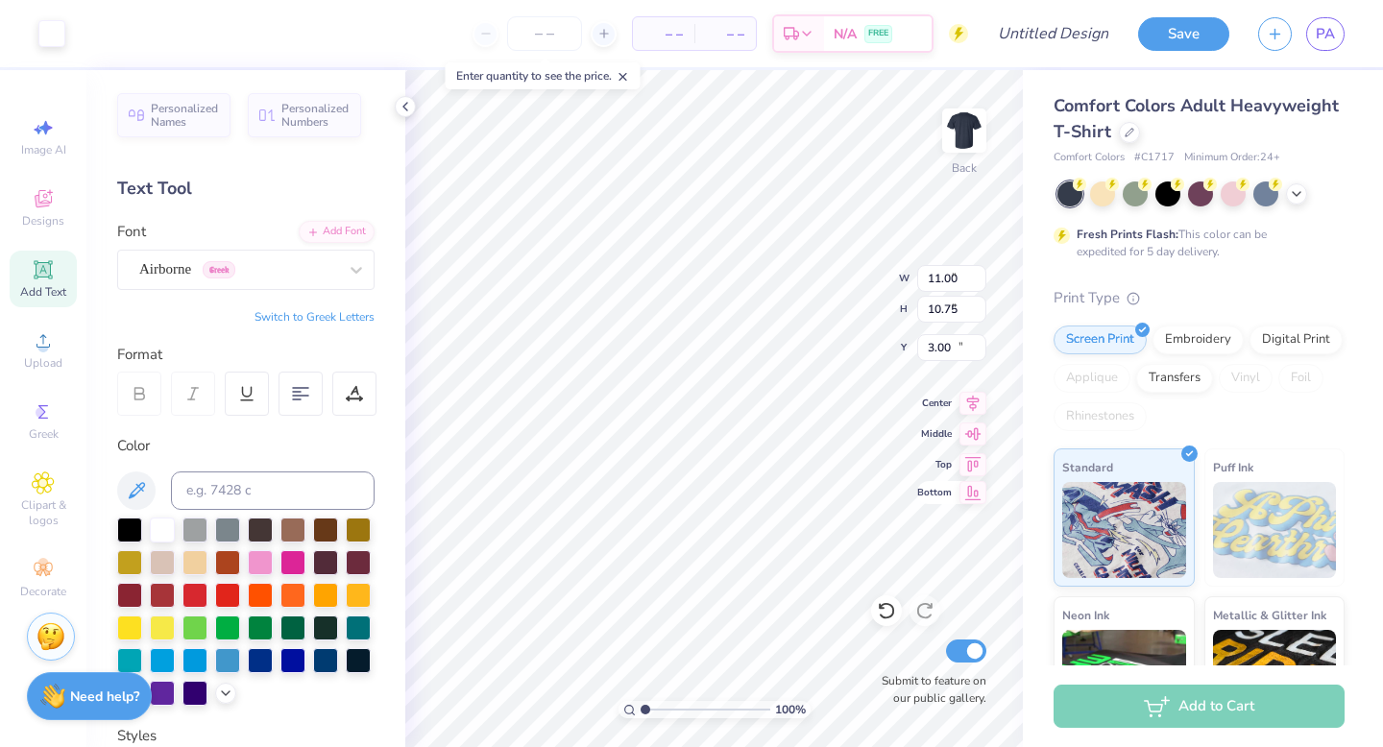
type input "5.35"
type input "1.69"
type input "15.79"
click at [1296, 198] on icon at bounding box center [1296, 193] width 15 height 15
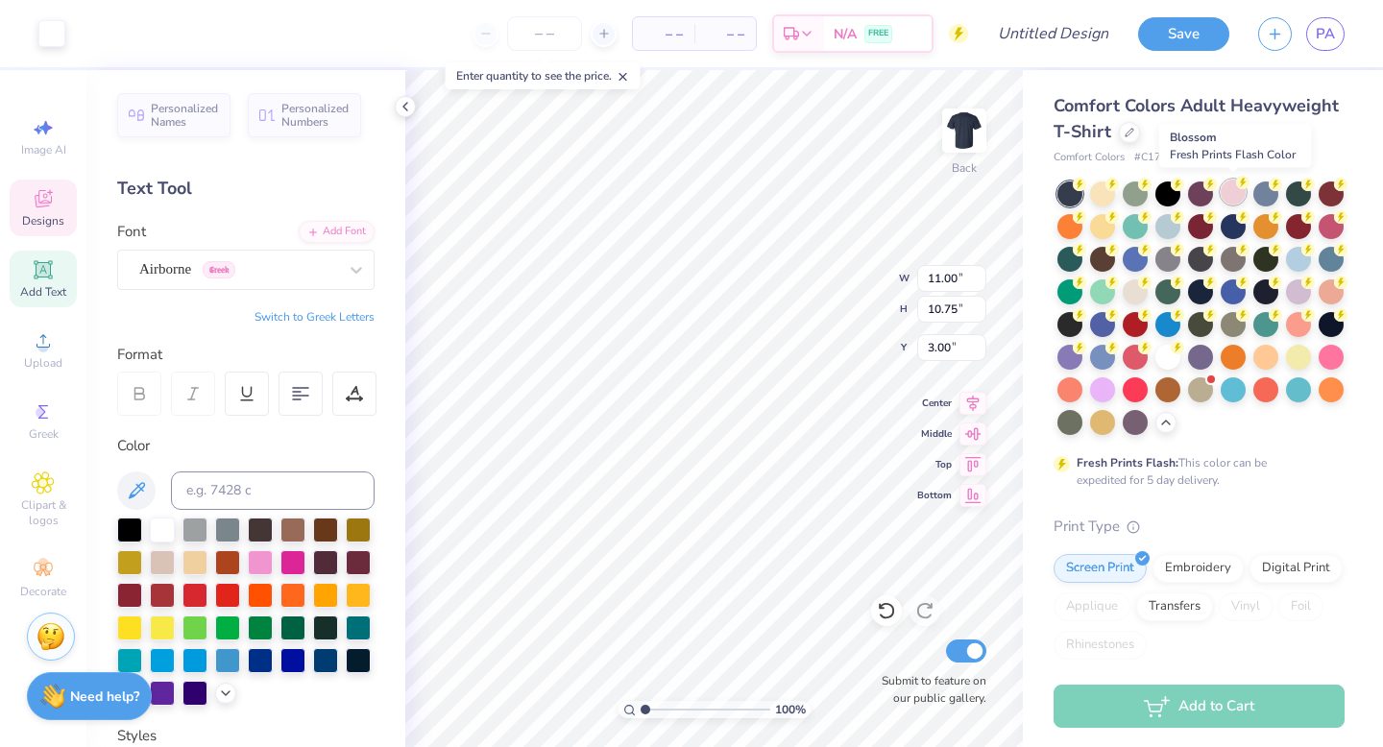
click at [1230, 191] on div at bounding box center [1233, 192] width 25 height 25
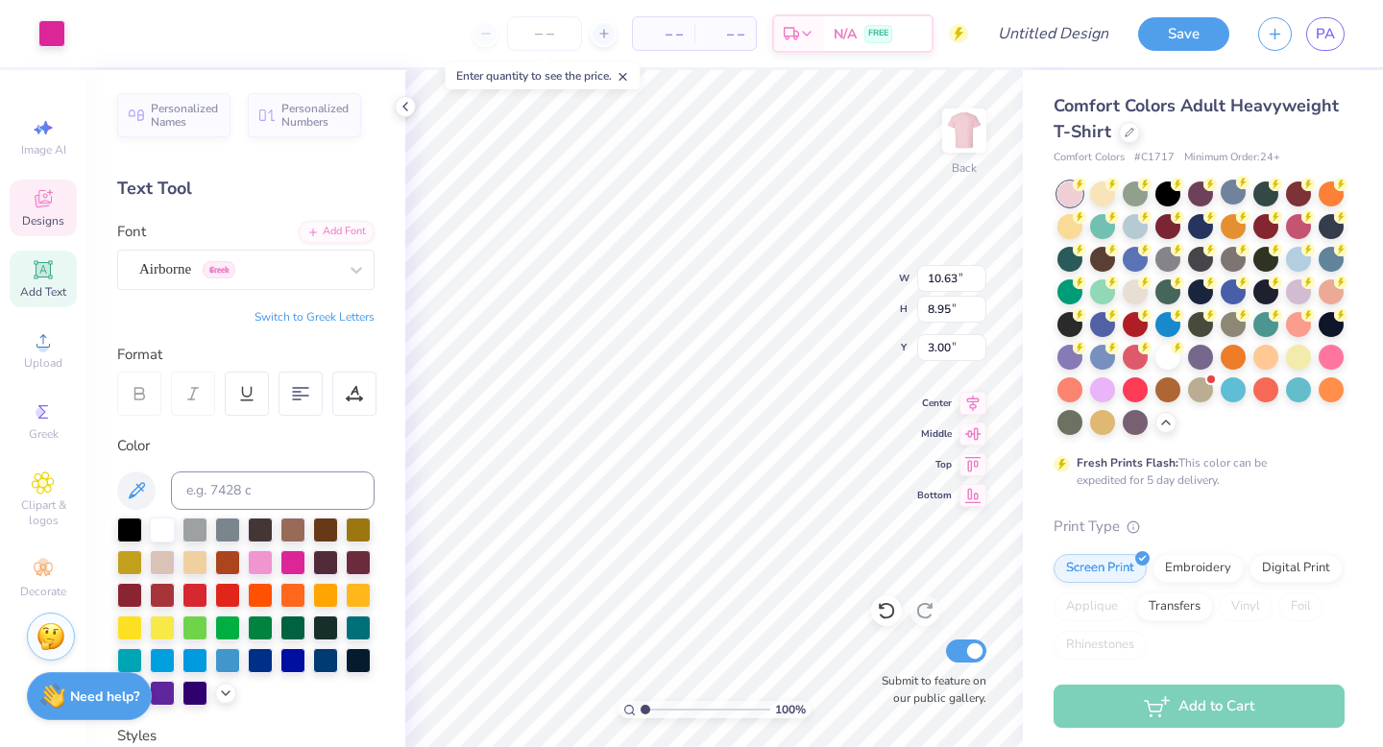
type input "3.00"
type input "11.00"
type input "10.75"
click at [44, 221] on span "Designs" at bounding box center [43, 220] width 42 height 15
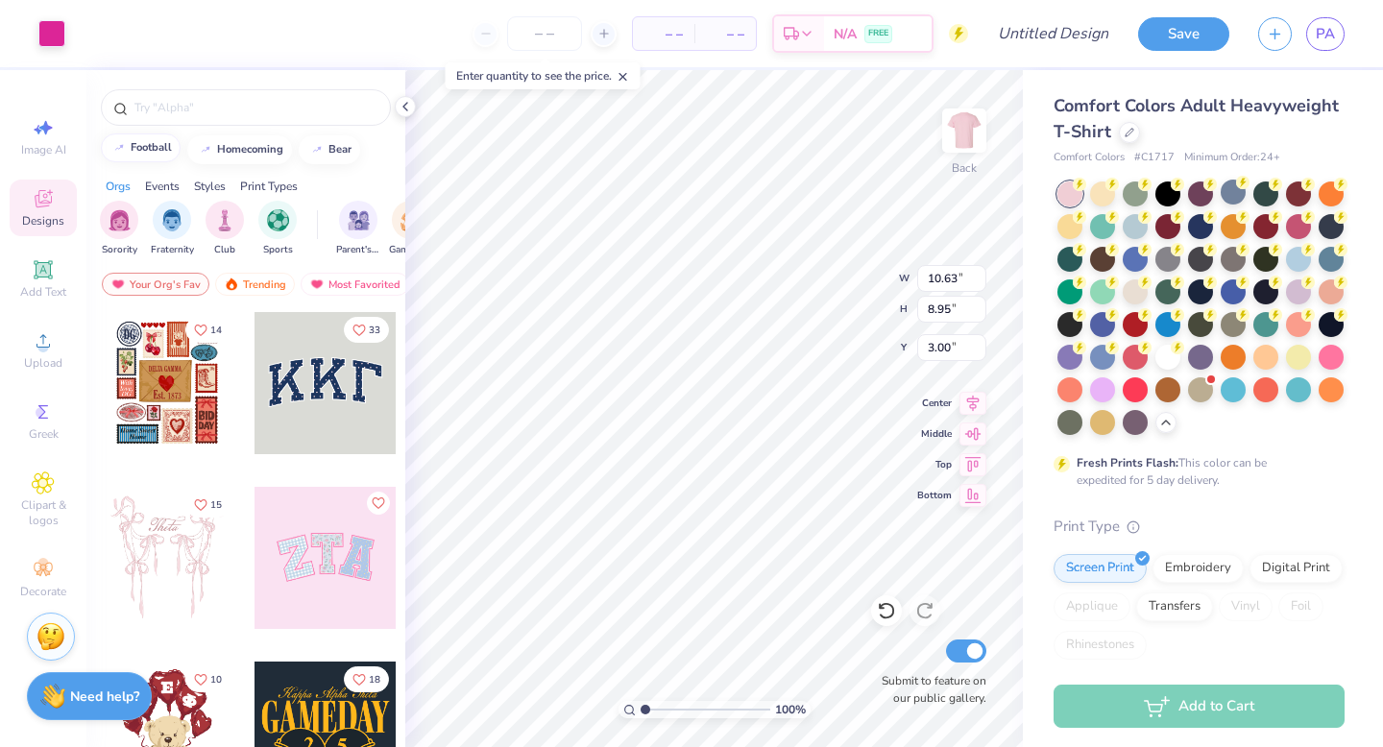
click at [143, 151] on div "football" at bounding box center [151, 147] width 41 height 11
type input "football"
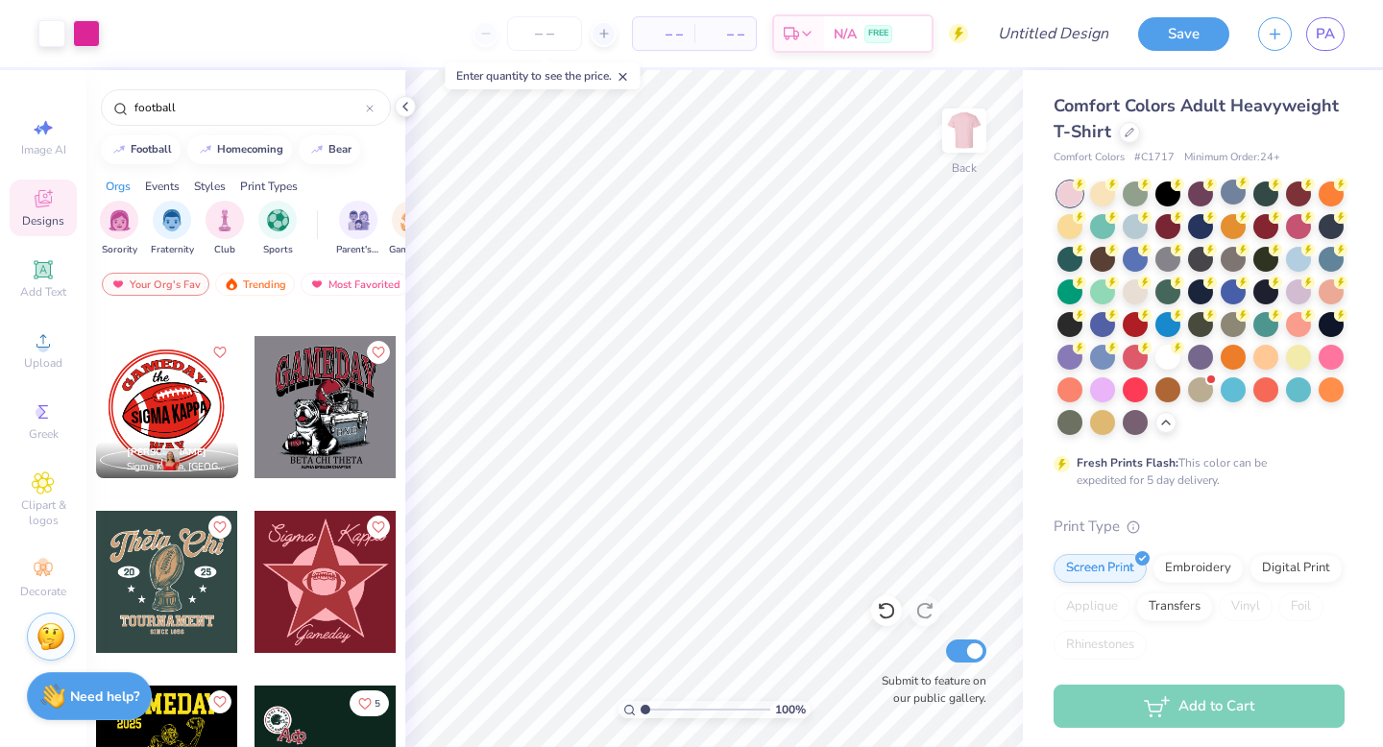
scroll to position [2247, 0]
click at [625, 77] on icon at bounding box center [623, 76] width 13 height 13
click at [49, 627] on img at bounding box center [50, 633] width 29 height 29
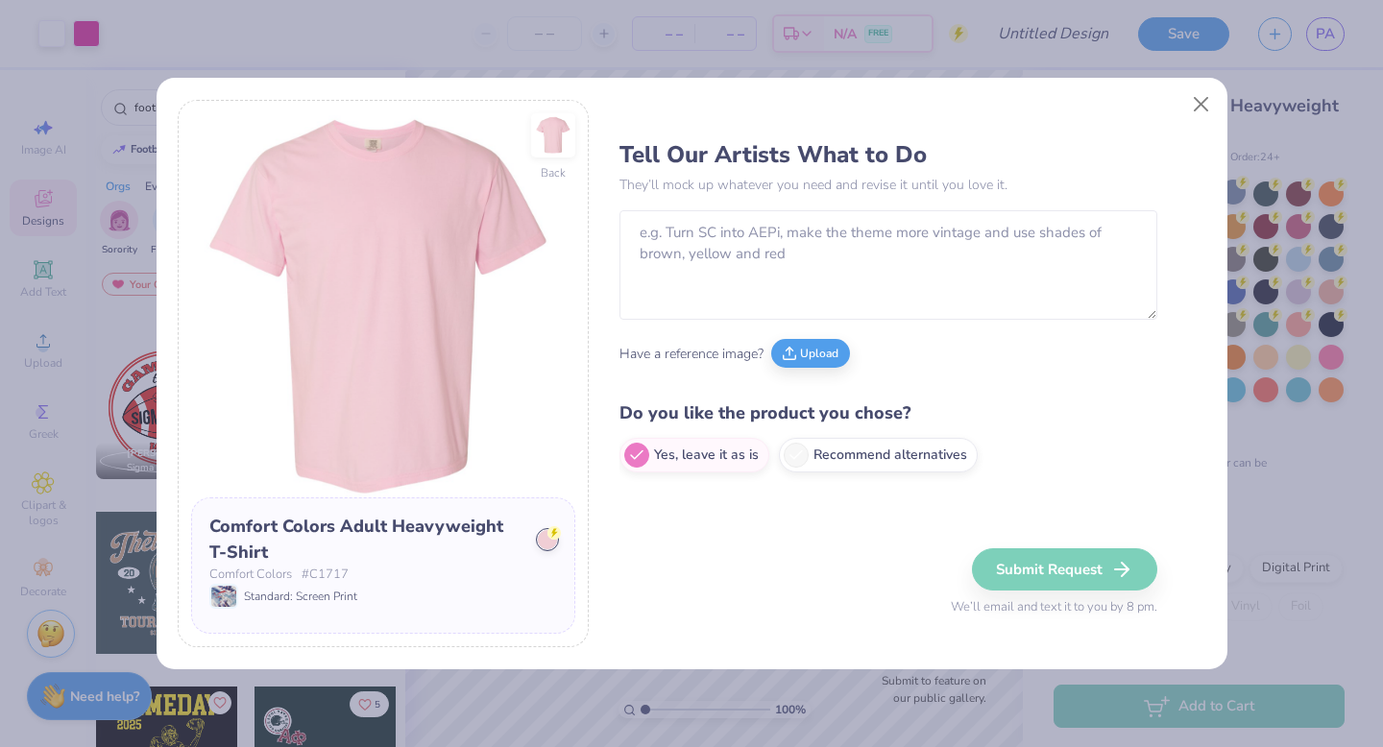
click at [99, 705] on div "Back Comfort Colors Adult Heavyweight T-Shirt Comfort Colors # C1717 Standard: …" at bounding box center [691, 373] width 1383 height 747
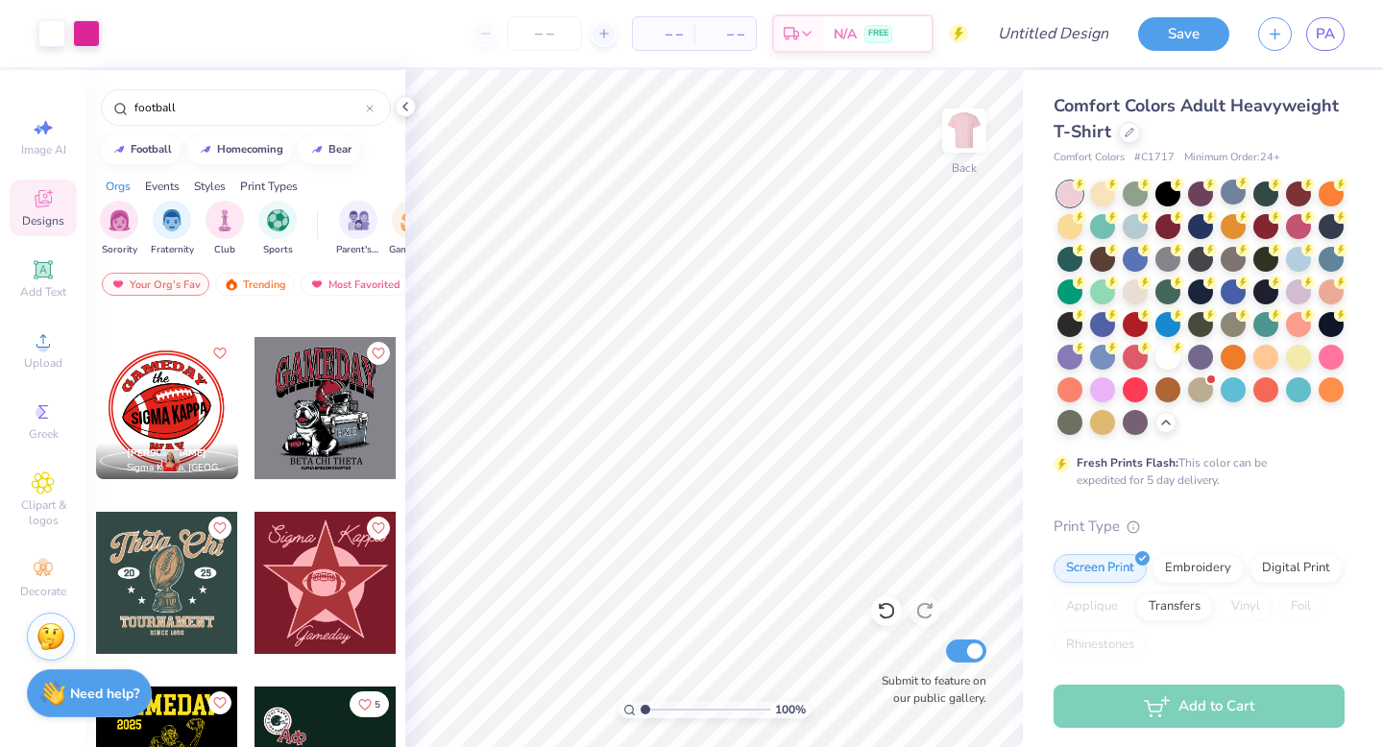
click at [96, 697] on strong "Need help?" at bounding box center [104, 694] width 69 height 18
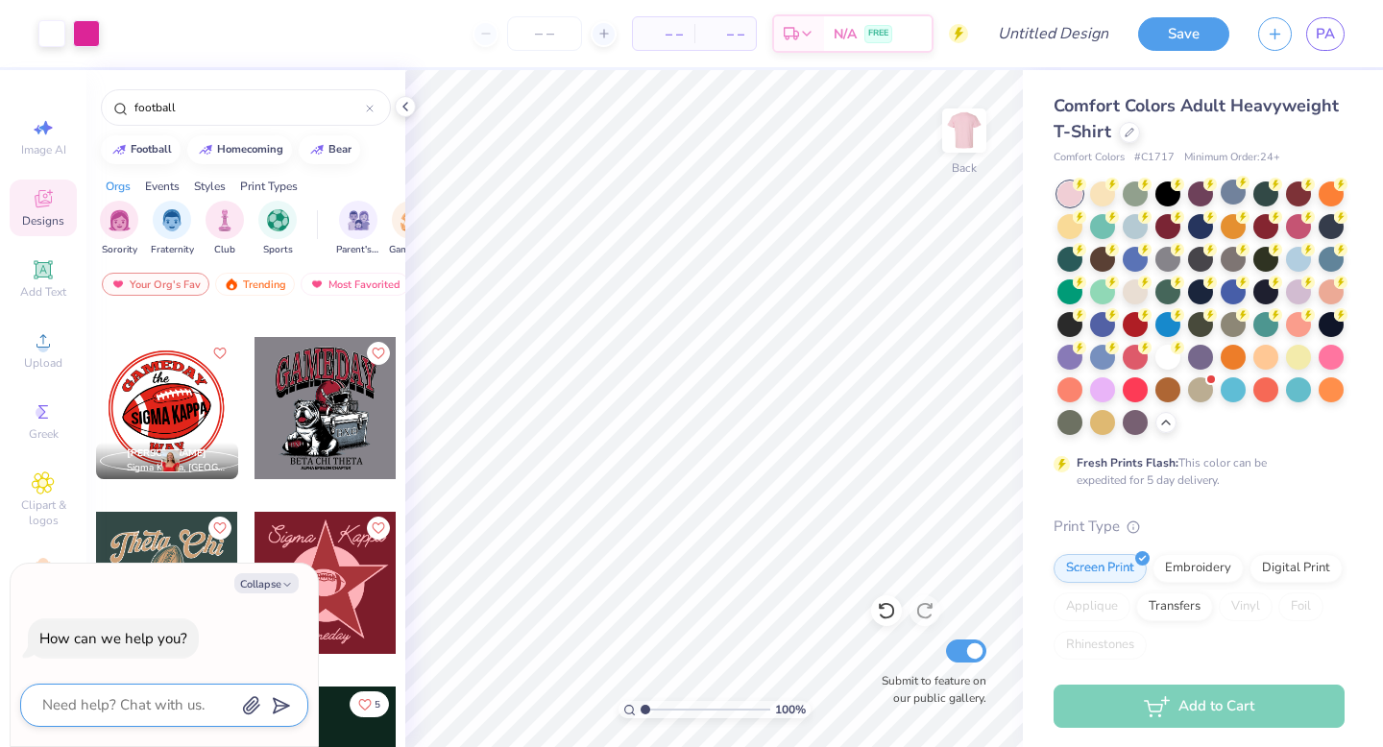
click at [104, 715] on textarea at bounding box center [137, 705] width 195 height 26
type textarea "h"
type textarea "x"
type textarea "ho"
type textarea "x"
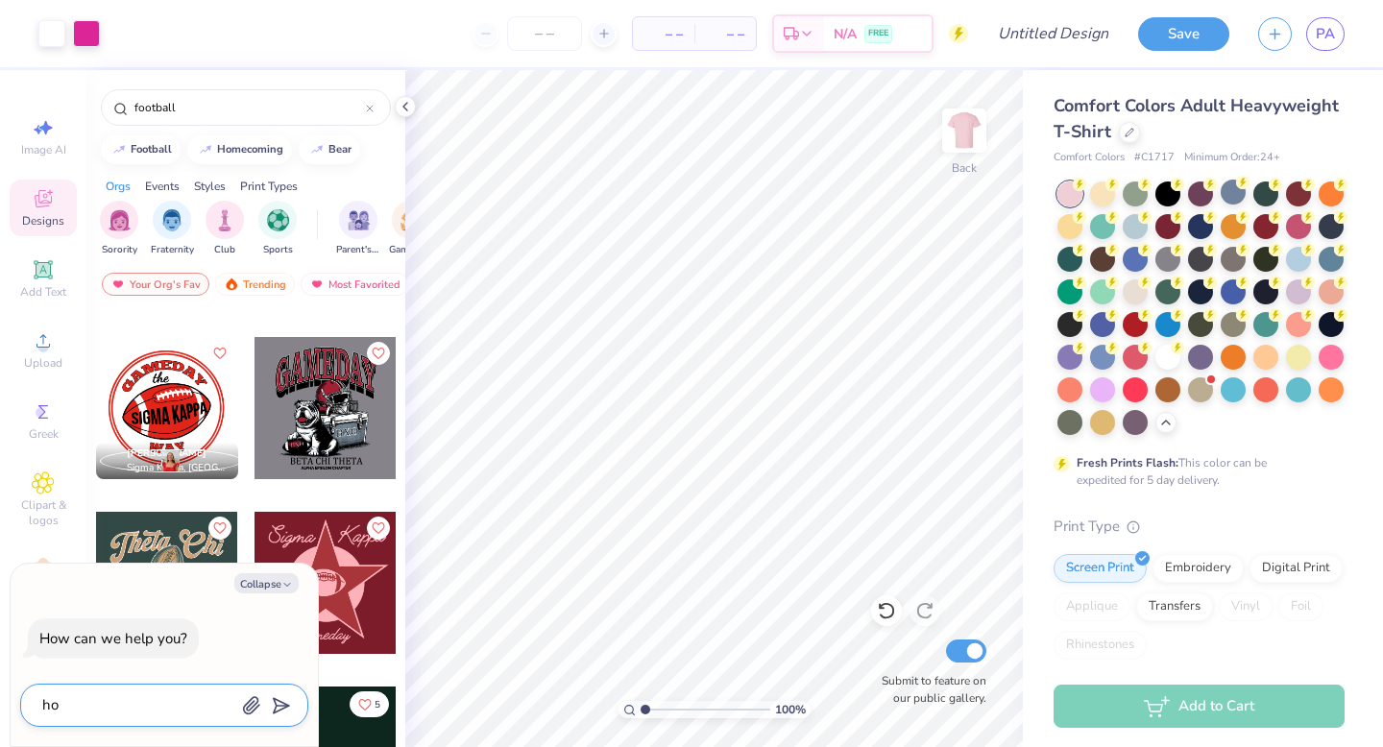
type textarea "how"
type textarea "x"
type textarea "how"
type textarea "x"
type textarea "how d"
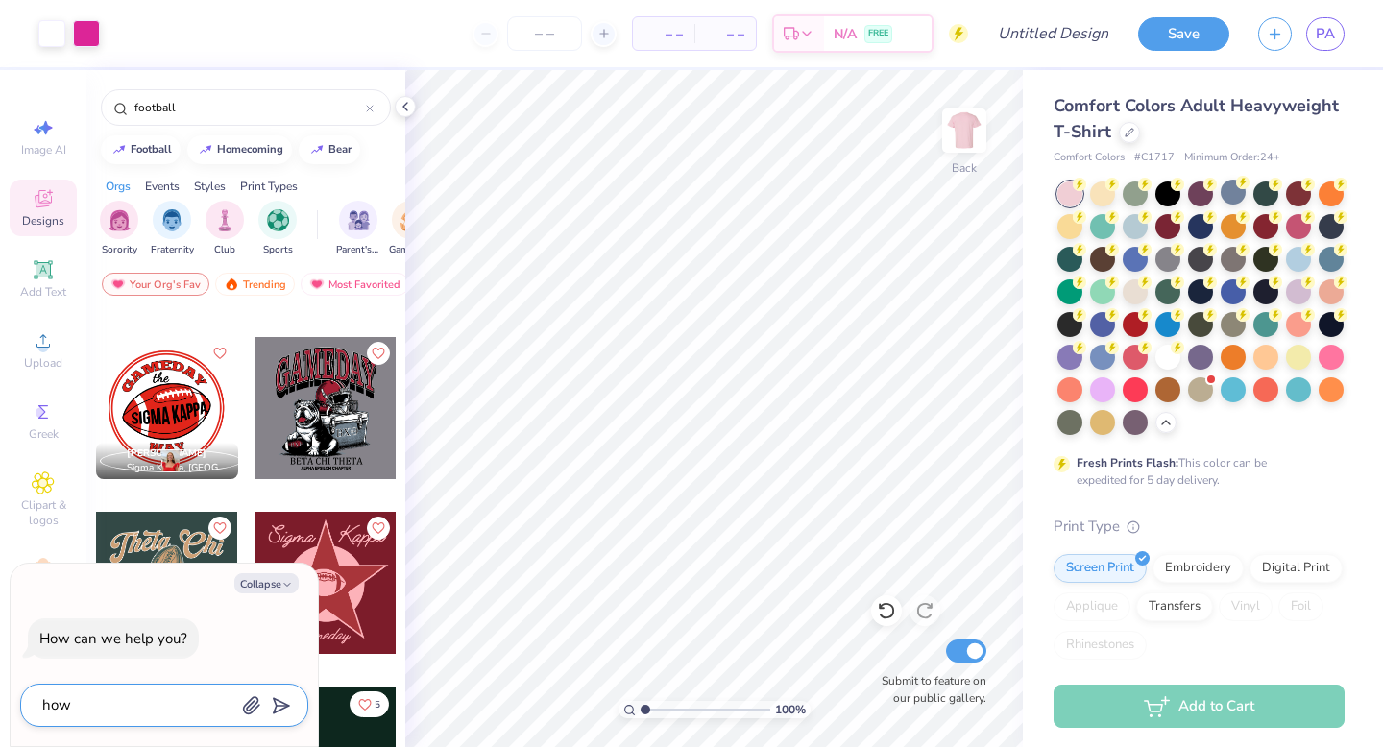
type textarea "x"
type textarea "how do"
type textarea "x"
type textarea "how do"
type textarea "x"
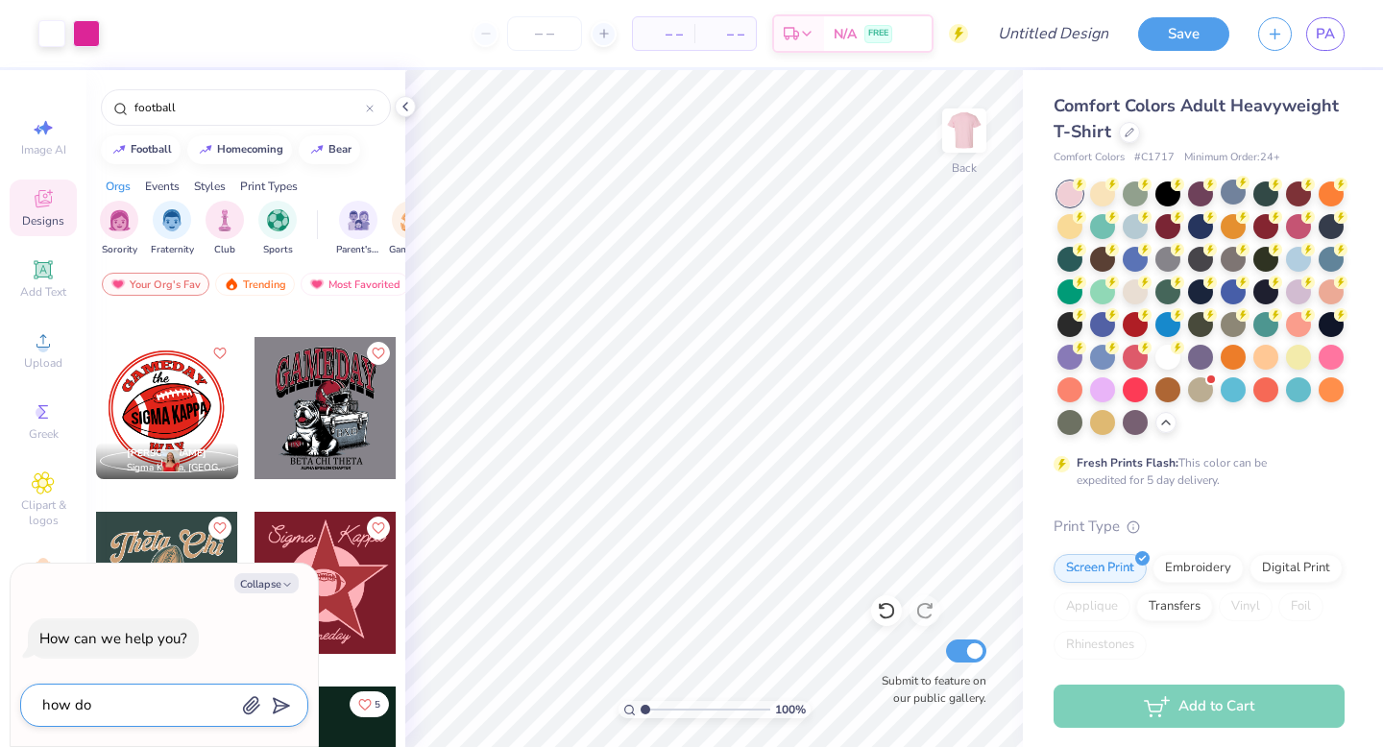
type textarea "how do i"
type textarea "x"
type textarea "how do i"
type textarea "x"
type textarea "how do i c"
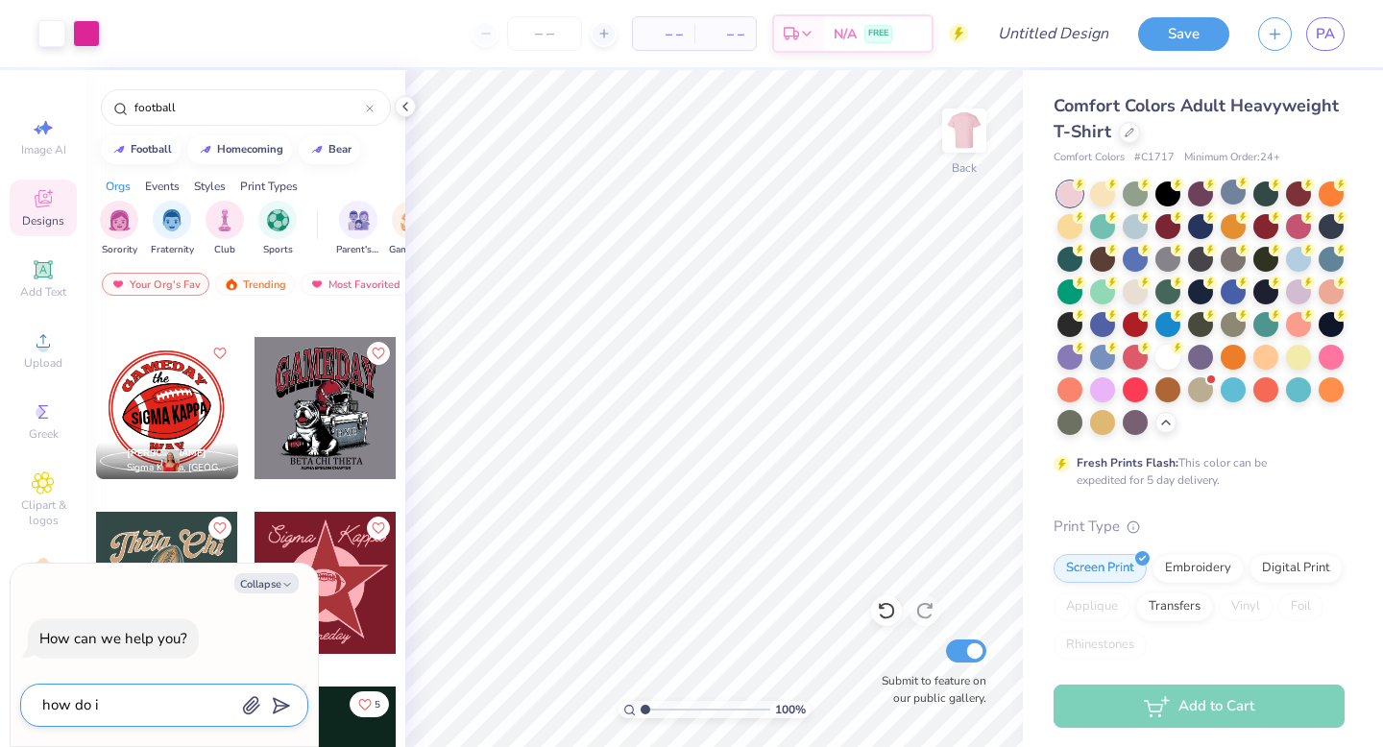
type textarea "x"
type textarea "how do i ch"
type textarea "x"
type textarea "how do i cha"
type textarea "x"
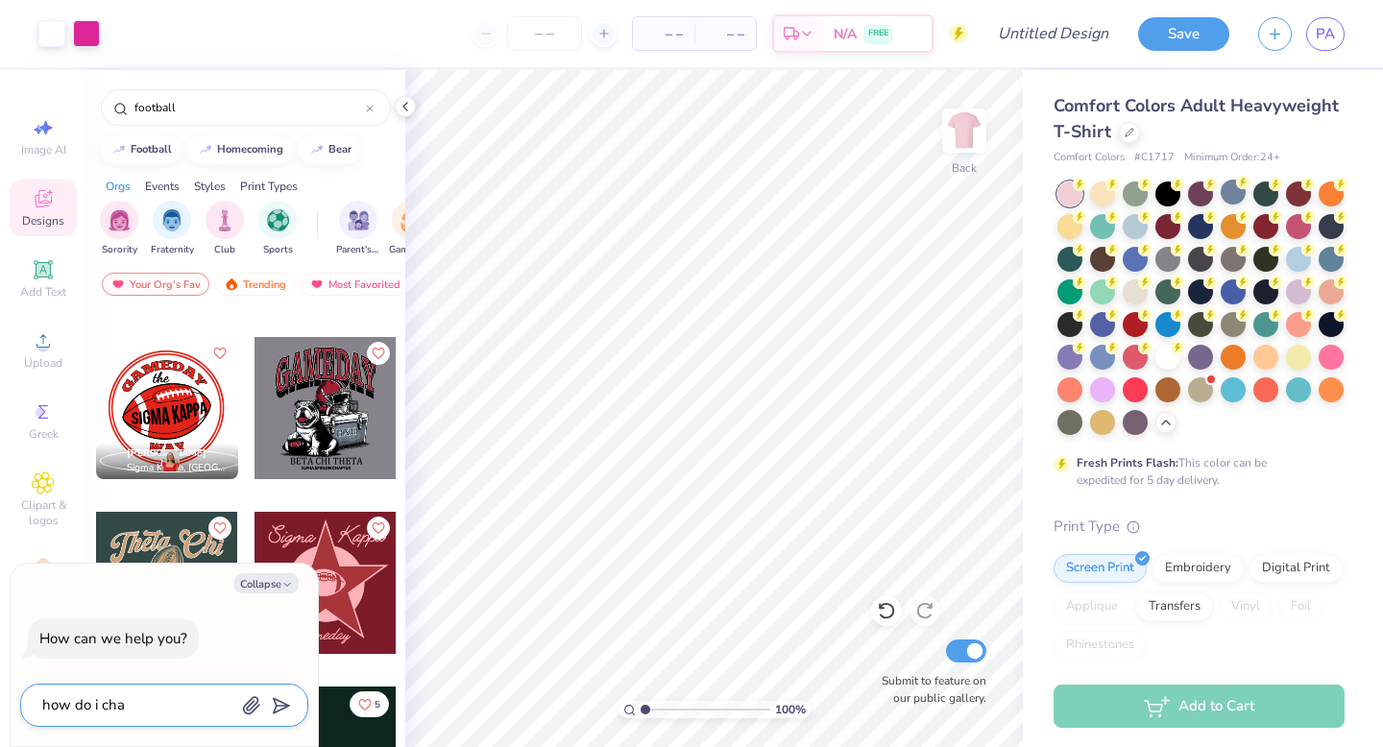
type textarea "how do i chan"
type textarea "x"
type textarea "how do i chang"
type textarea "x"
type textarea "how do i change"
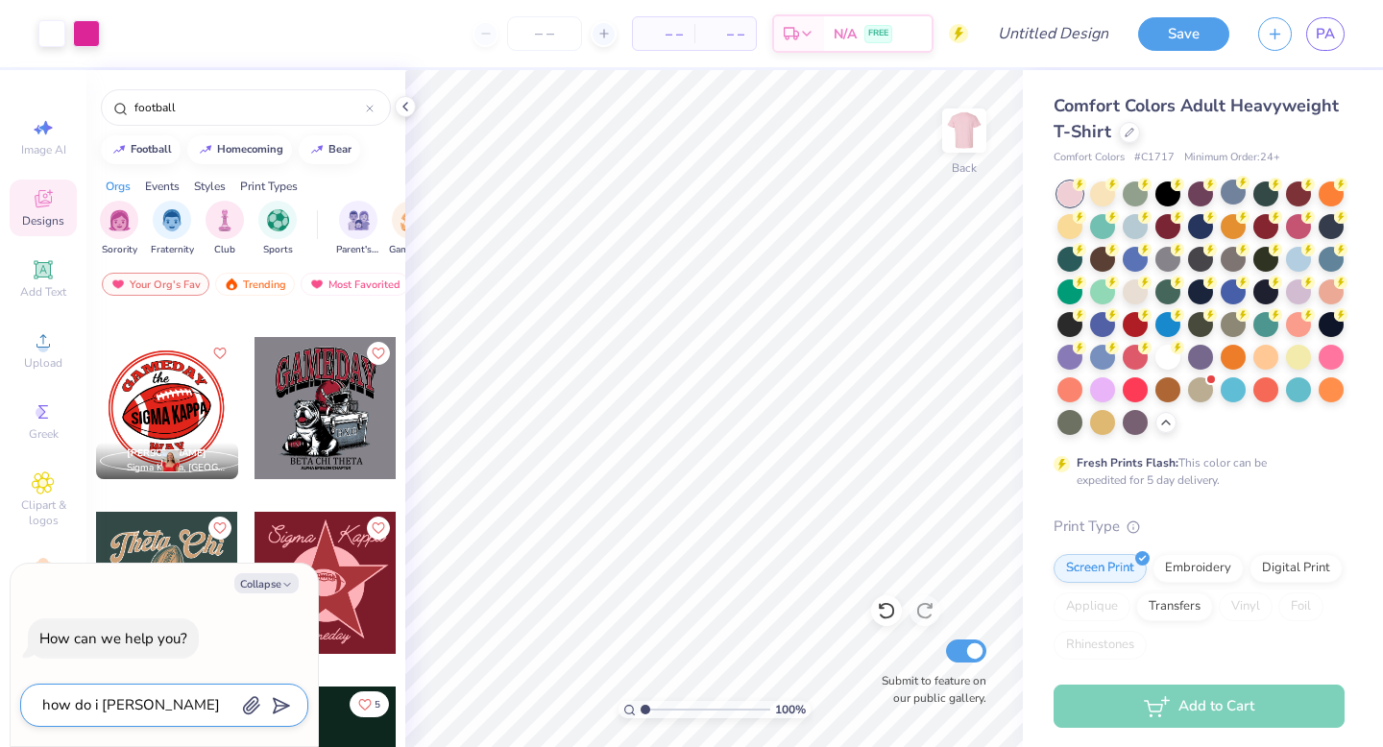
type textarea "x"
type textarea "how do i change"
type textarea "x"
type textarea "how do i change t"
type textarea "x"
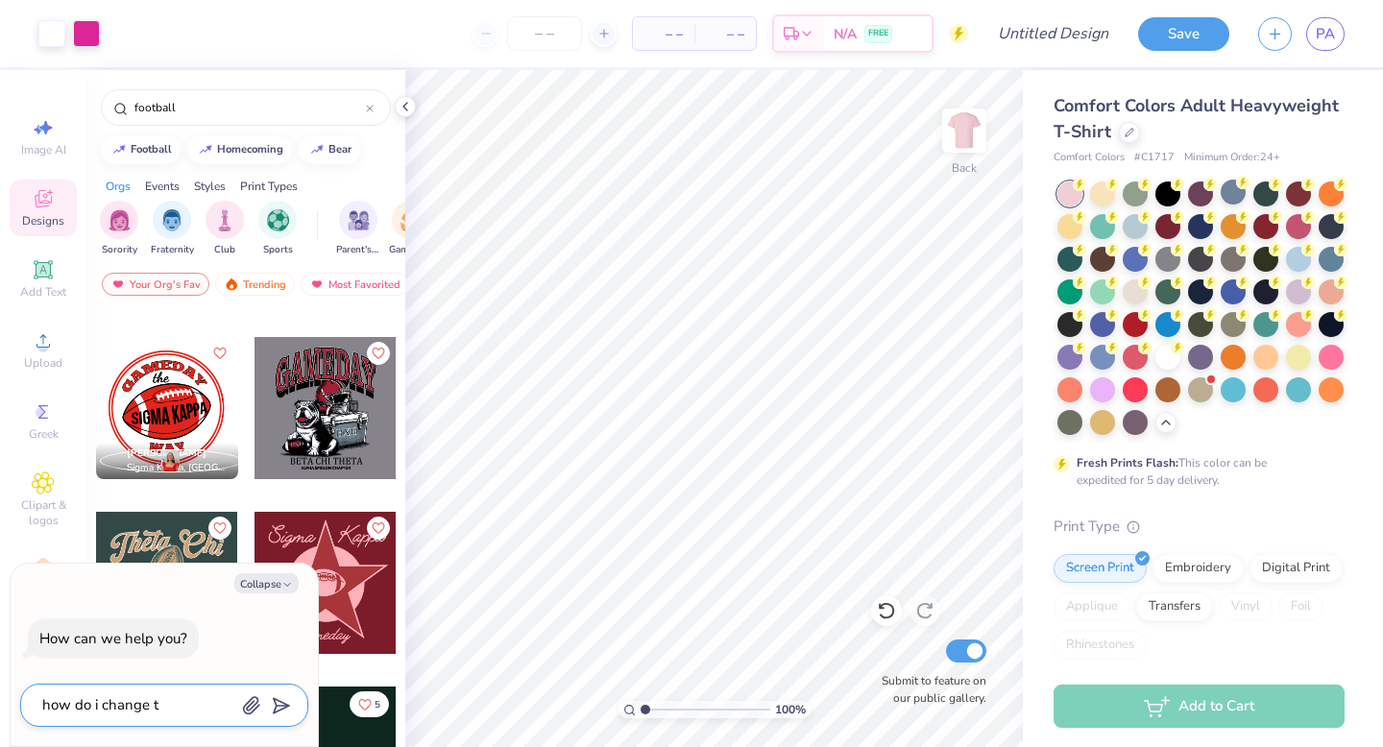
type textarea "how do i change th"
type textarea "x"
type textarea "how do i change the"
type textarea "x"
type textarea "how do i change the"
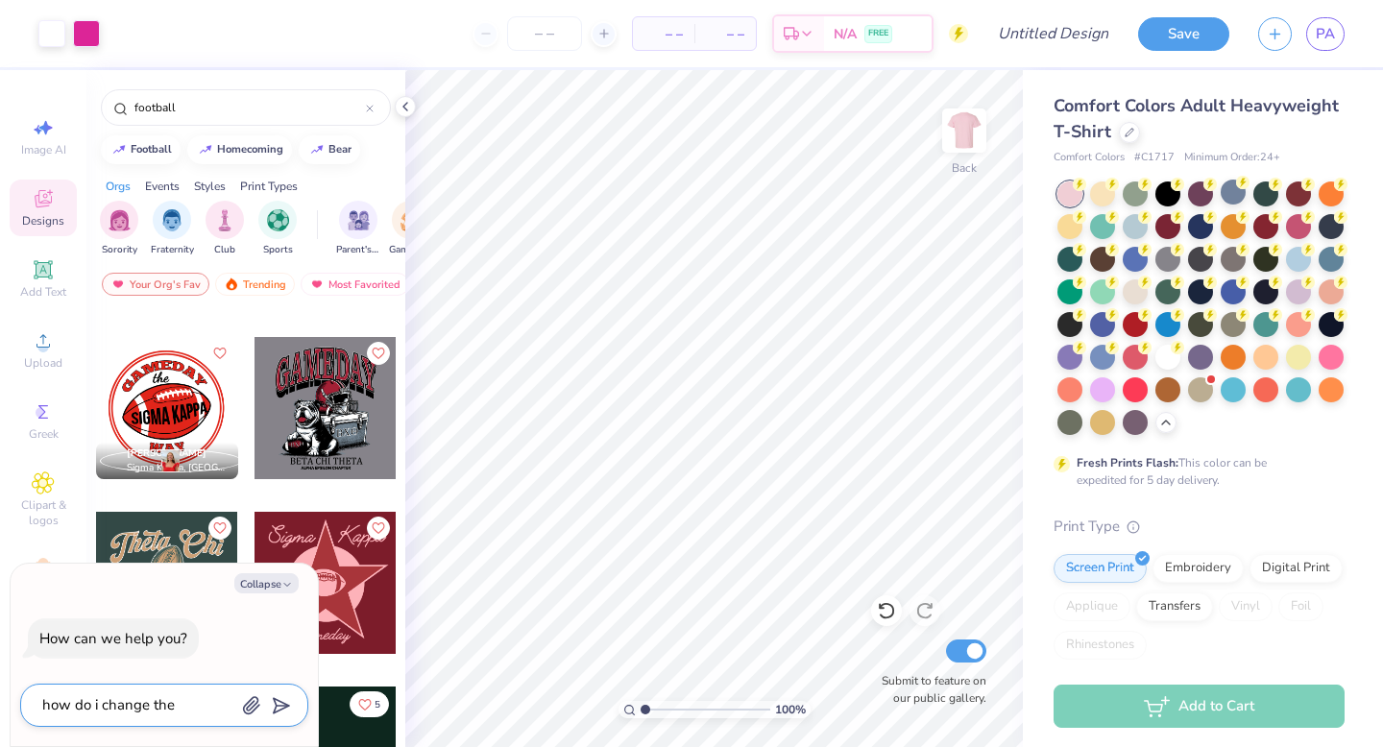
type textarea "x"
type textarea "how do i change the l"
type textarea "x"
type textarea "how do i change the le"
type textarea "x"
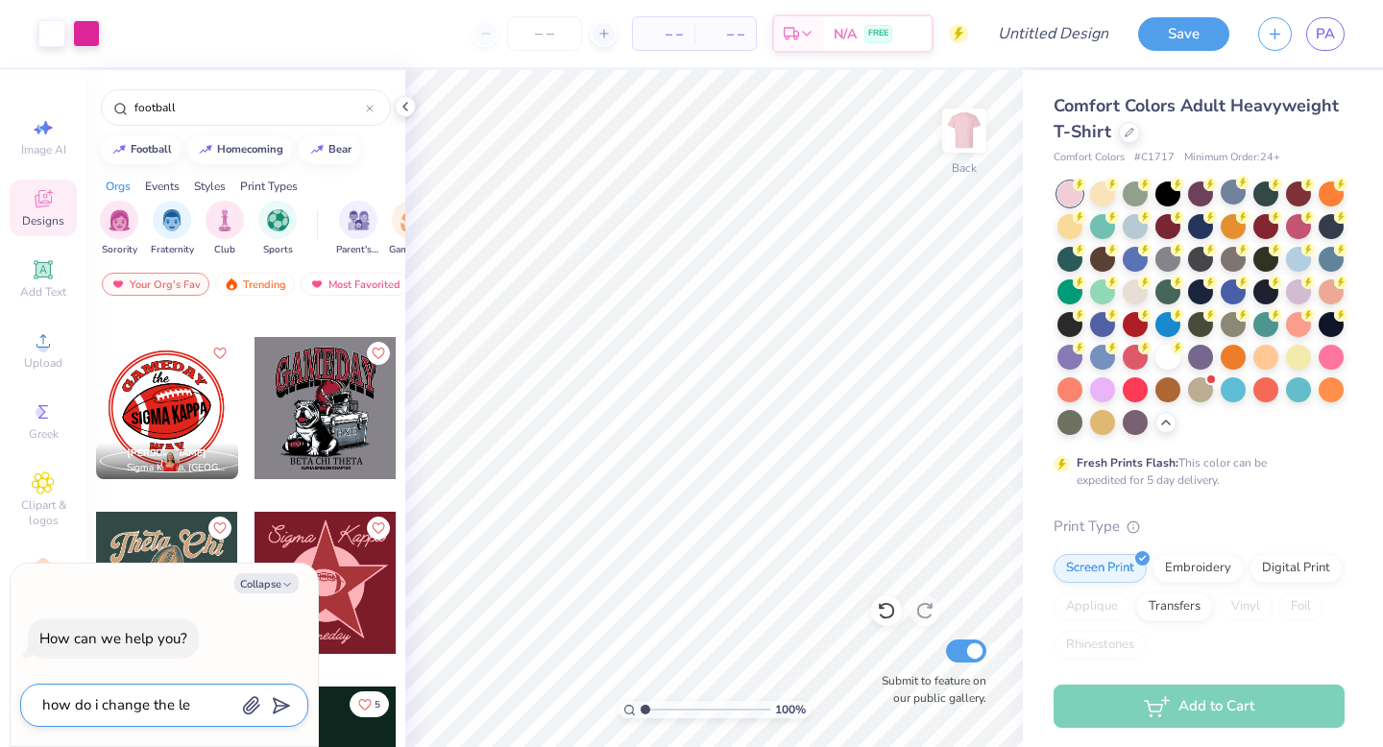
type textarea "how do i change the let"
type textarea "x"
type textarea "how do i change the lett"
type textarea "x"
type textarea "how do i change the lette"
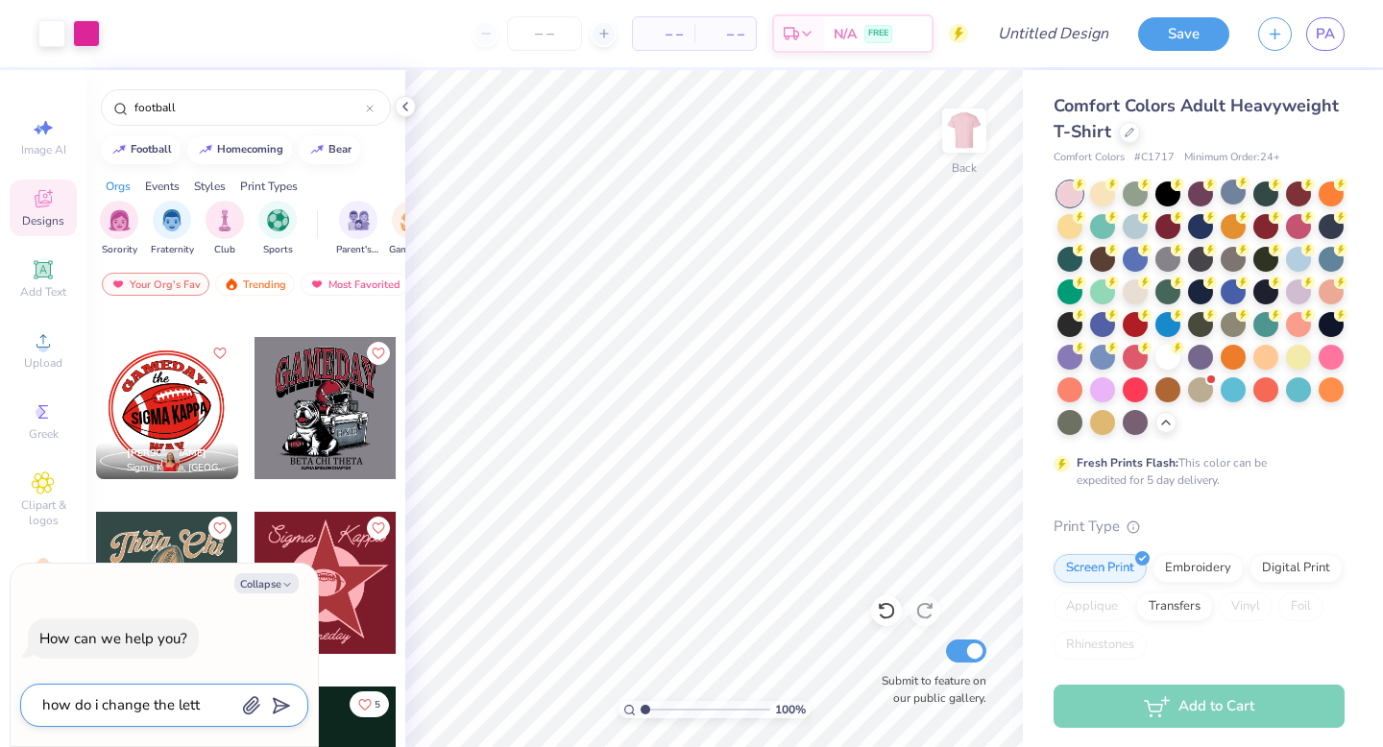
type textarea "x"
type textarea "how do i change the letter"
type textarea "x"
type textarea "how do i change the letters"
type textarea "x"
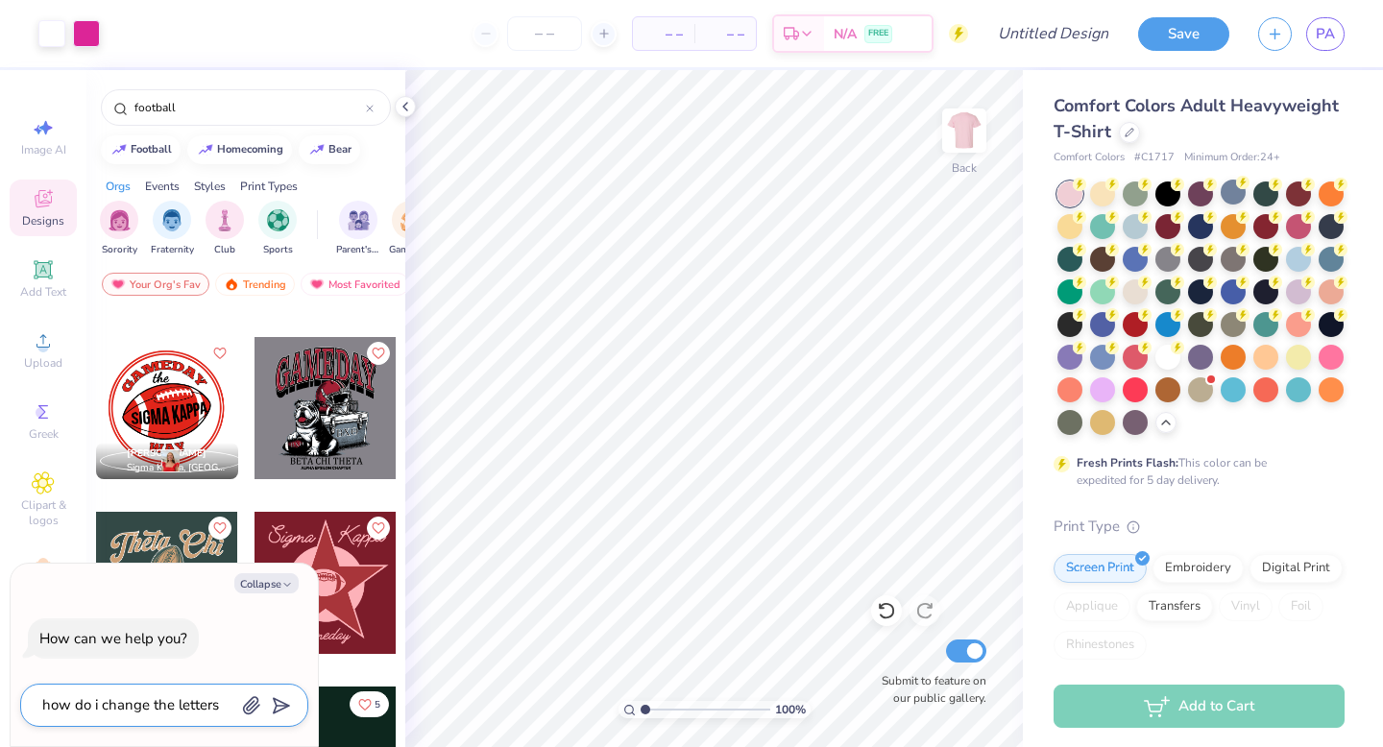
type textarea "how do i change the letters"
type textarea "x"
type textarea "how do i change the letters i"
type textarea "x"
type textarea "how do i change the letters i"
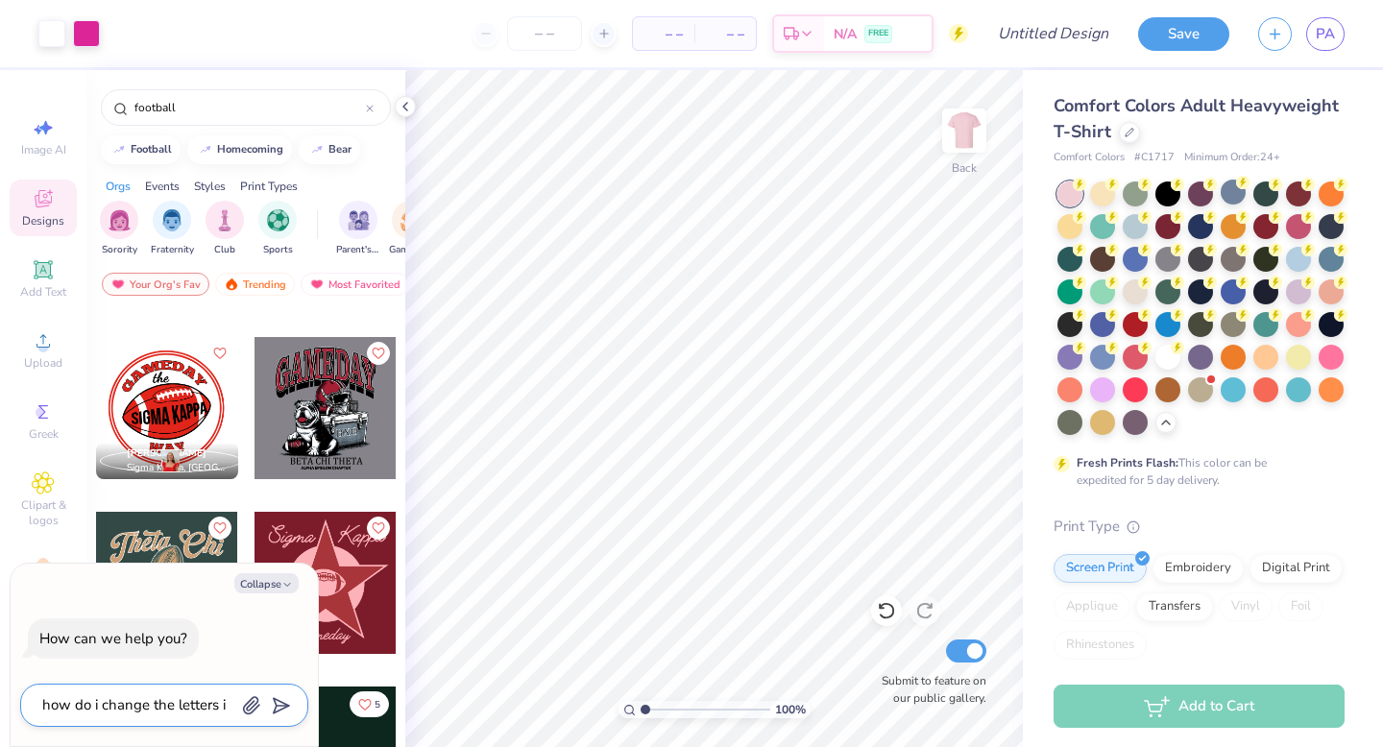
type textarea "x"
type textarea "how do i change the letters i n"
type textarea "x"
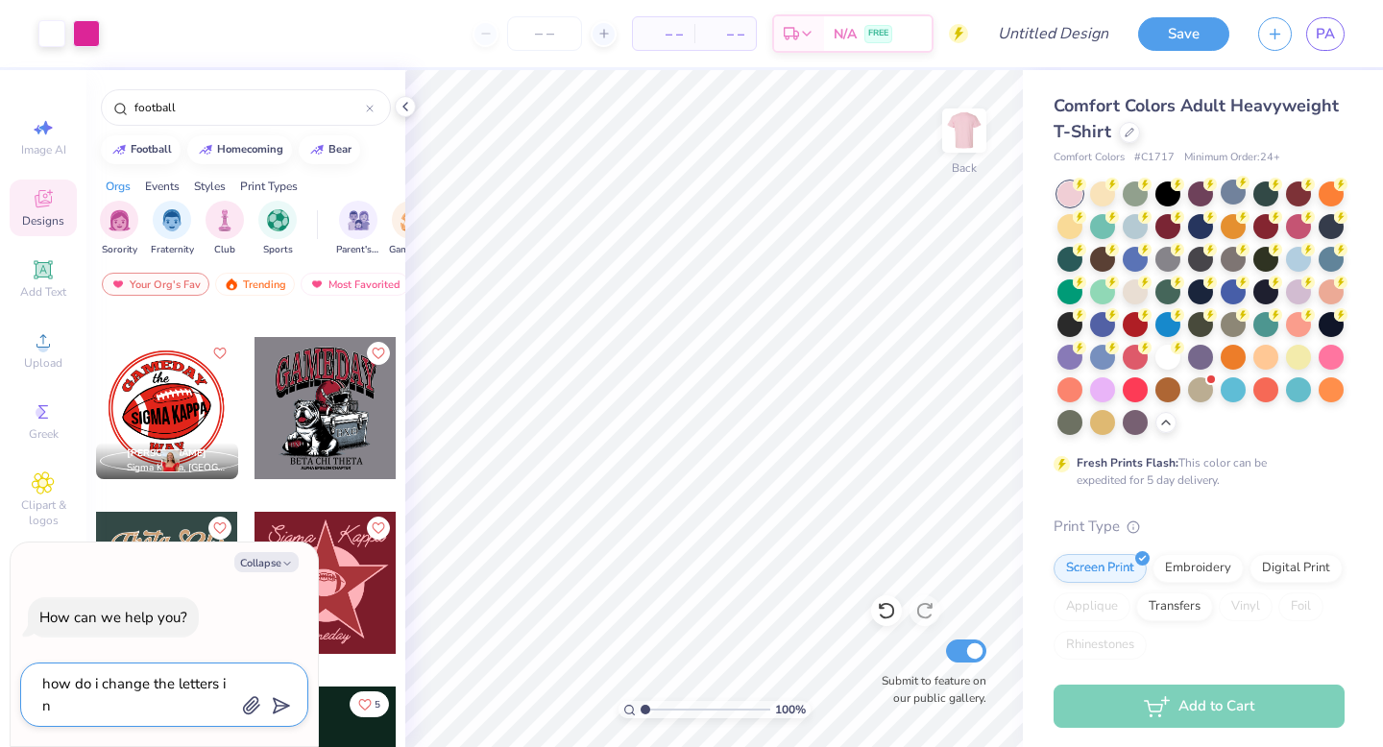
type textarea "how do i change the letters i ne"
type textarea "x"
type textarea "how do i change the letters i nee"
type textarea "x"
type textarea "how do i change the letters i need"
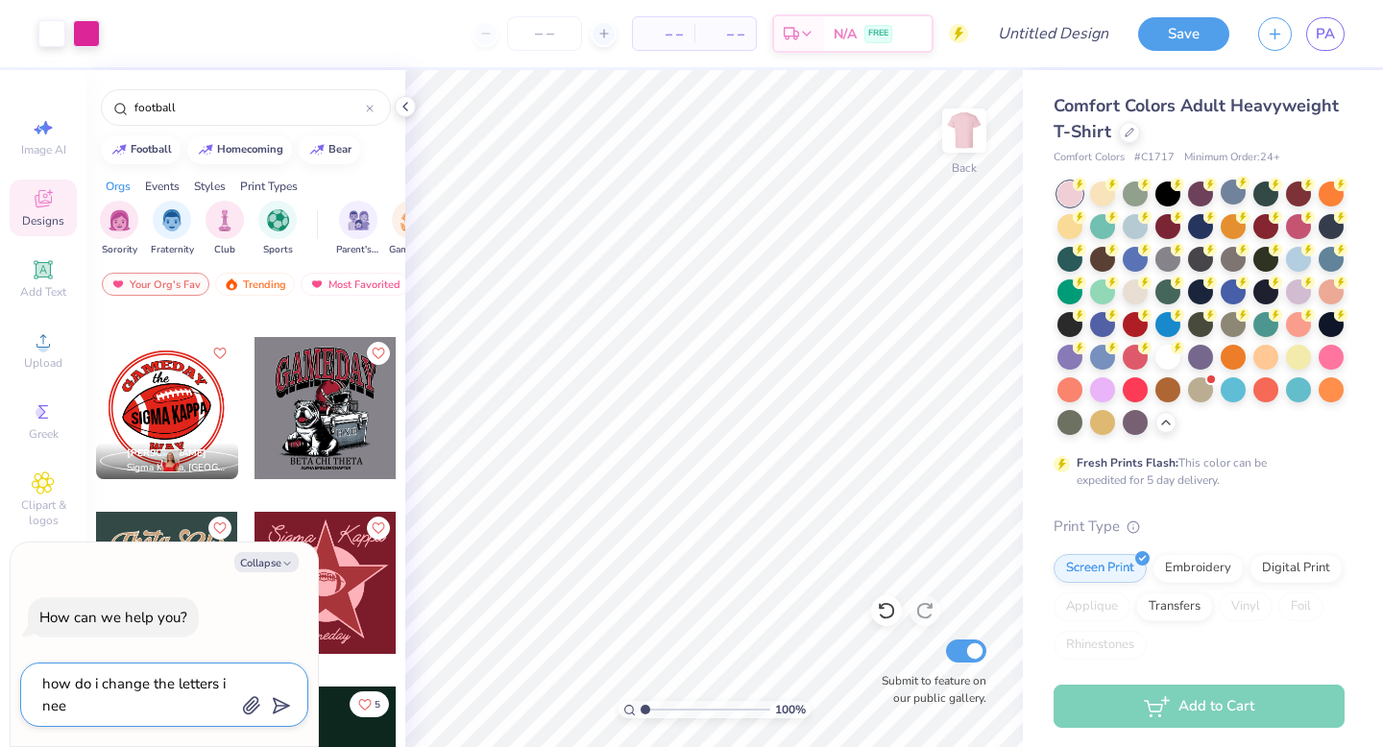
type textarea "x"
type textarea "how do i change the letters i need"
type textarea "x"
type textarea "how do i change the letters i need P"
type textarea "x"
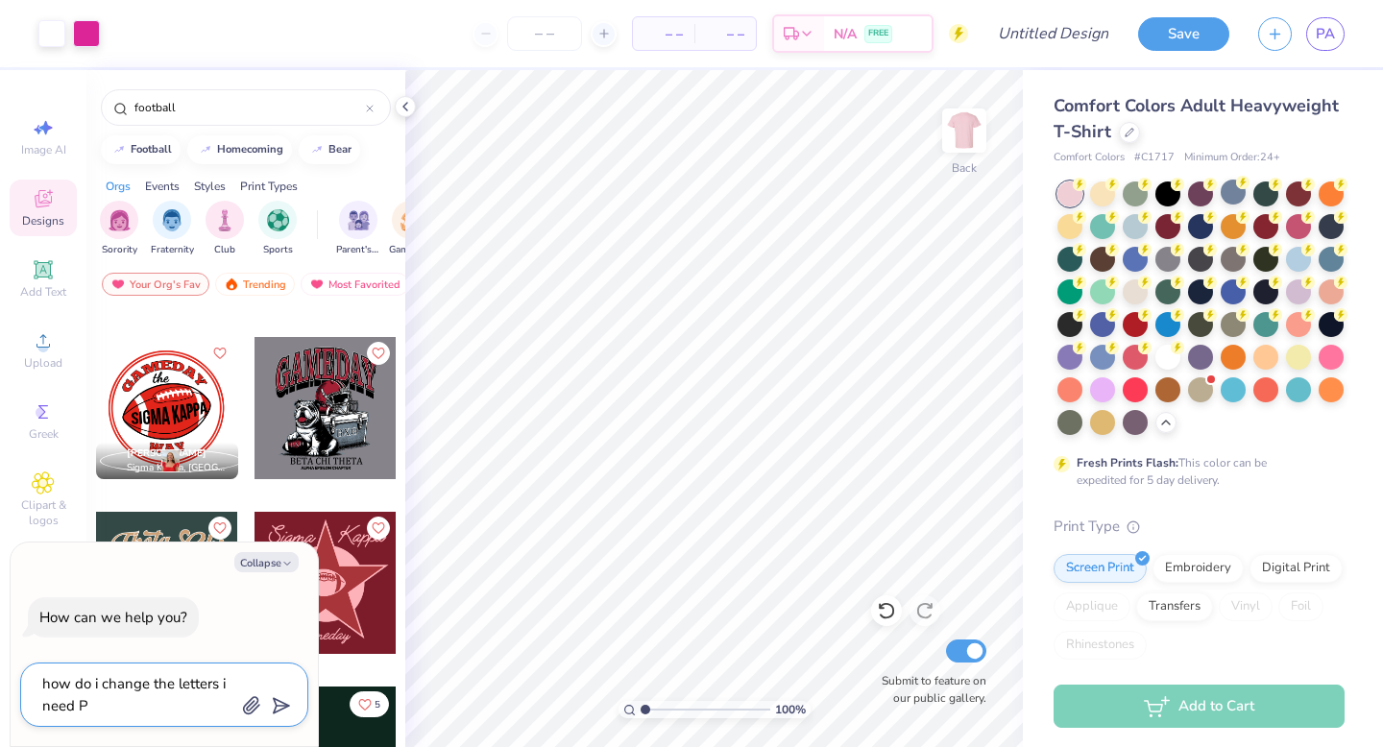
type textarea "how do i change the letters i need PI"
type textarea "x"
type textarea "how do i change the letters i need PIK"
type textarea "x"
type textarea "how do i change the letters i need PIKE"
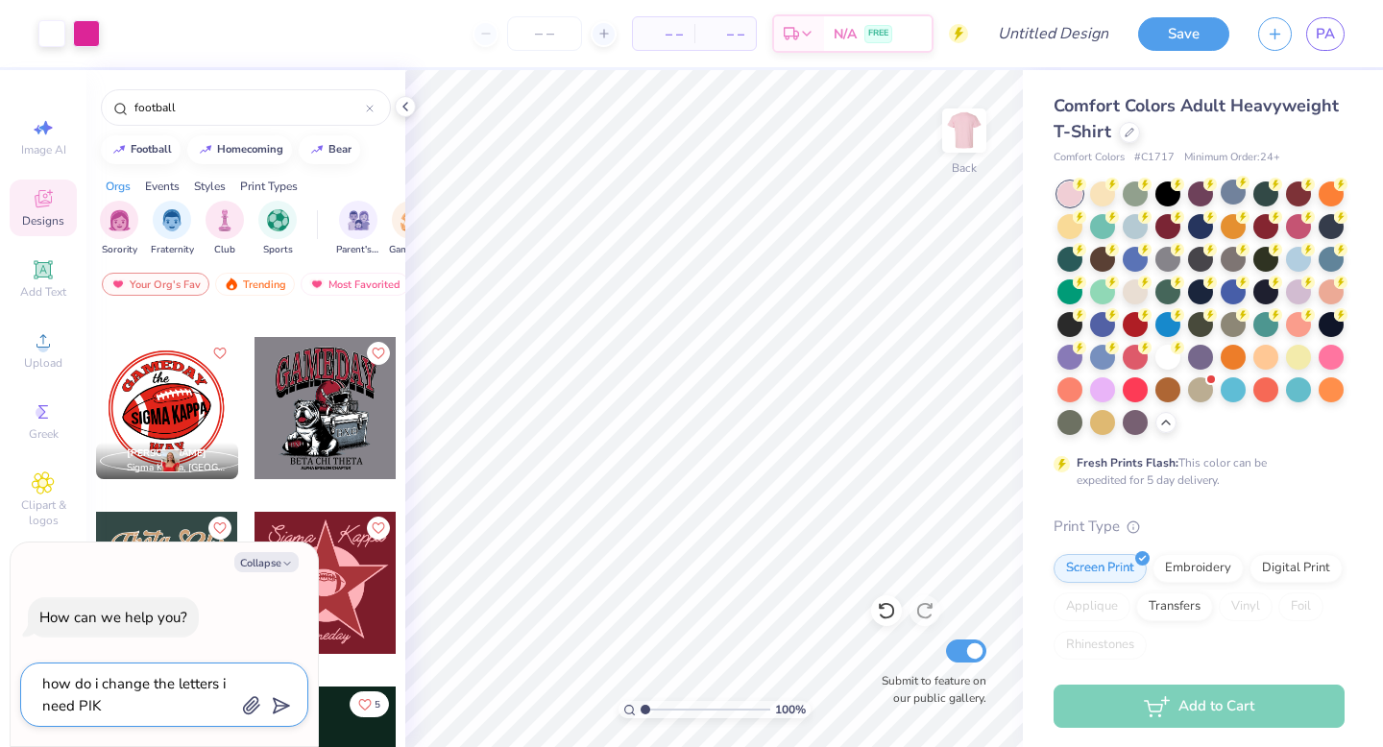
type textarea "x"
type textarea "how do i change the letters i need PIKE"
type textarea "x"
type textarea "how do i change the letters i need PIKE t"
type textarea "x"
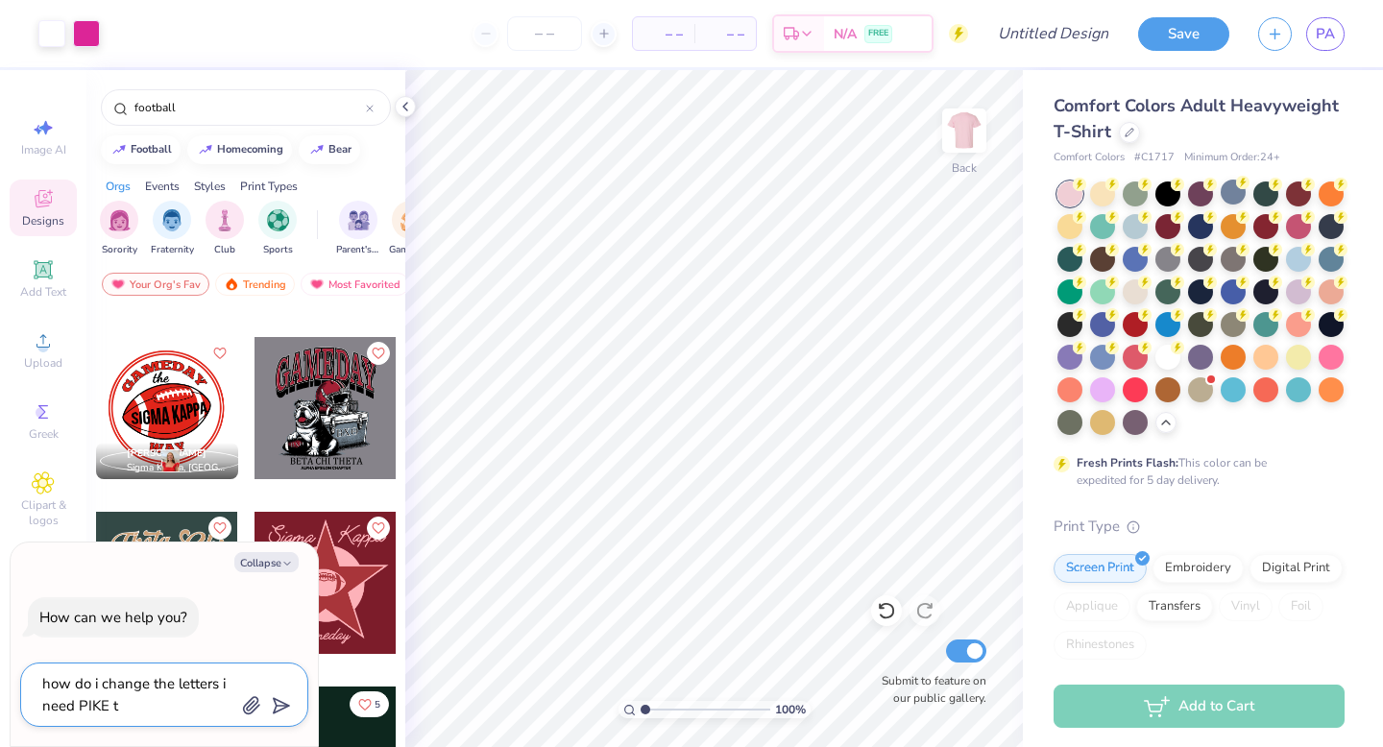
type textarea "how do i change the letters i need PIKE to"
type textarea "x"
type textarea "how do i change the letters i need PIKE to"
type textarea "x"
type textarea "how do i change the letters i need PIKE to b"
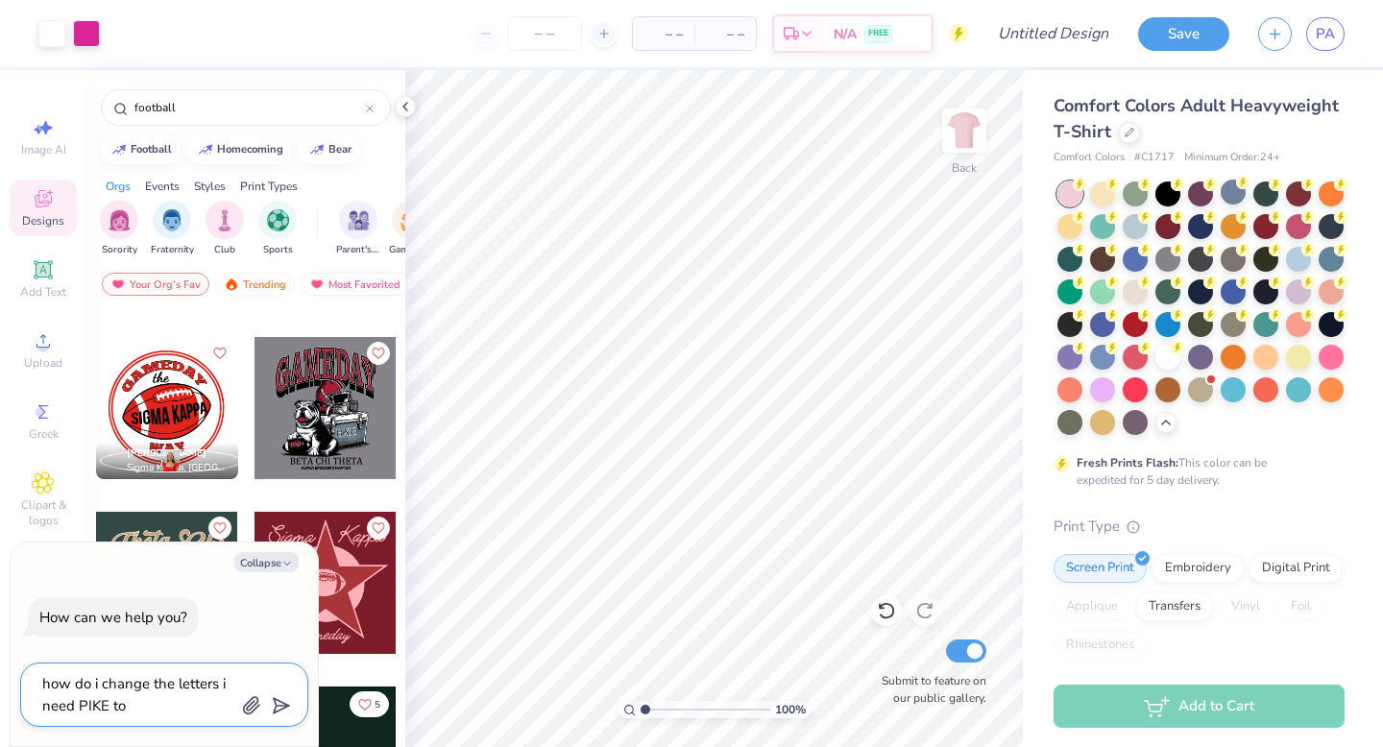
type textarea "x"
type textarea "how do i change the letters i need PIKE to be"
type textarea "x"
type textarea "how do i change the letters i need PIKE to be"
type textarea "x"
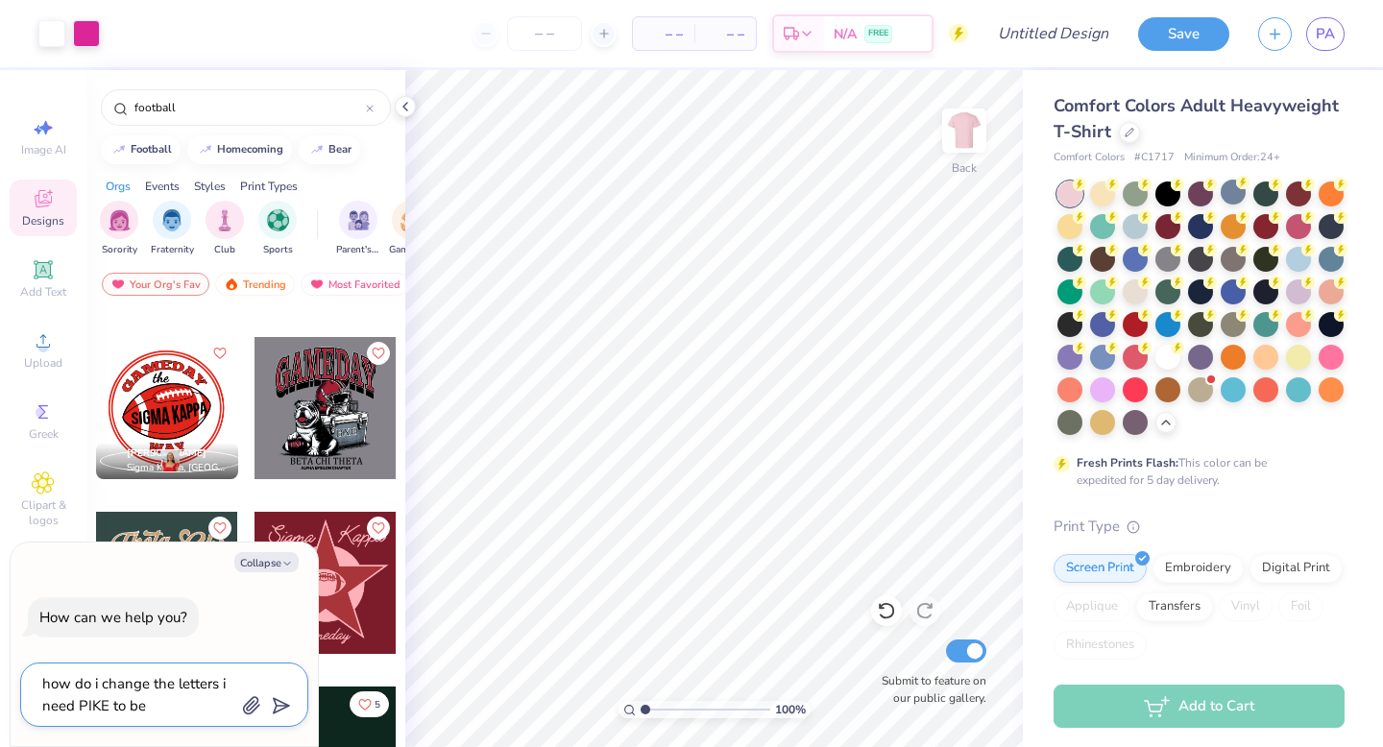
type textarea "how do i change the letters i need PIKE to be c"
type textarea "x"
type textarea "how do i change the letters i need PIKE to be ch"
type textarea "x"
type textarea "how do i change the letters i need PIKE to be cha"
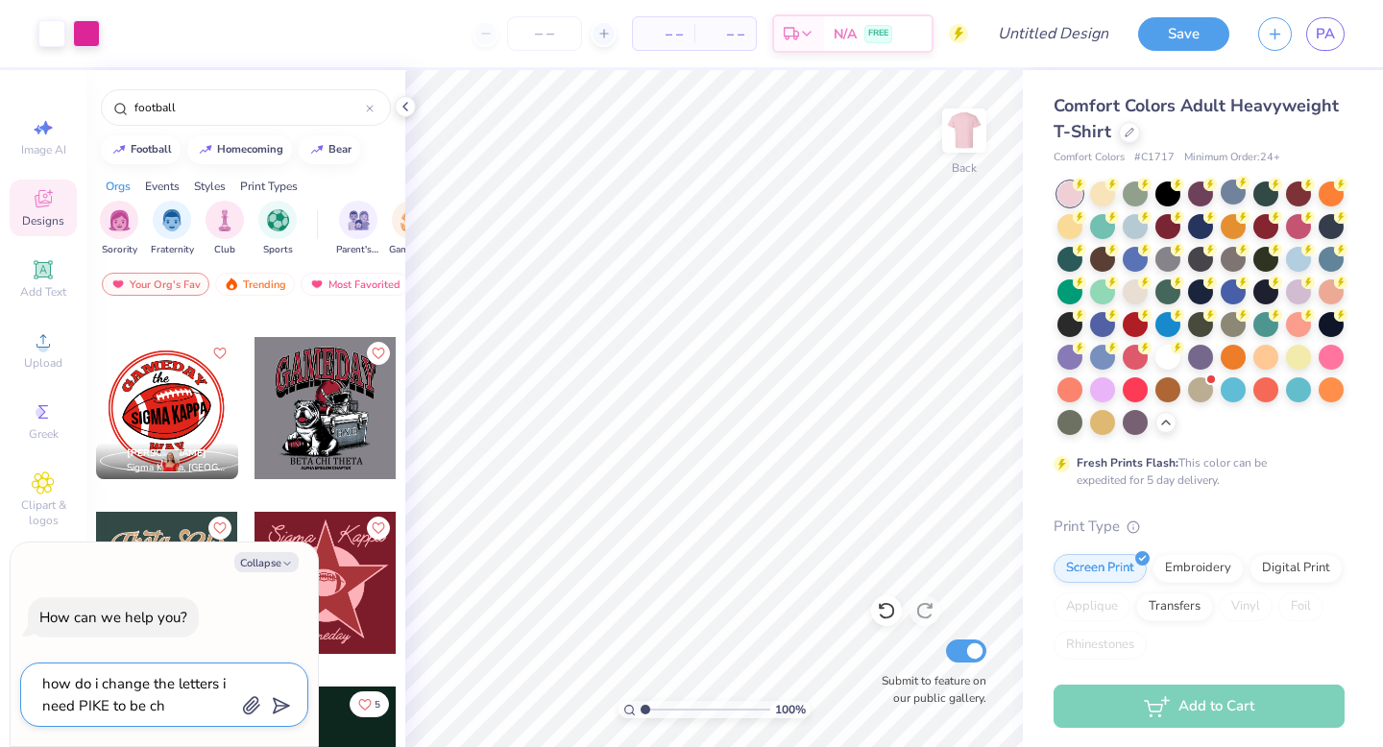
type textarea "x"
type textarea "how do i change the letters i need PIKE to be chan"
type textarea "x"
type textarea "how do i change the letters i need PIKE to be chang"
type textarea "x"
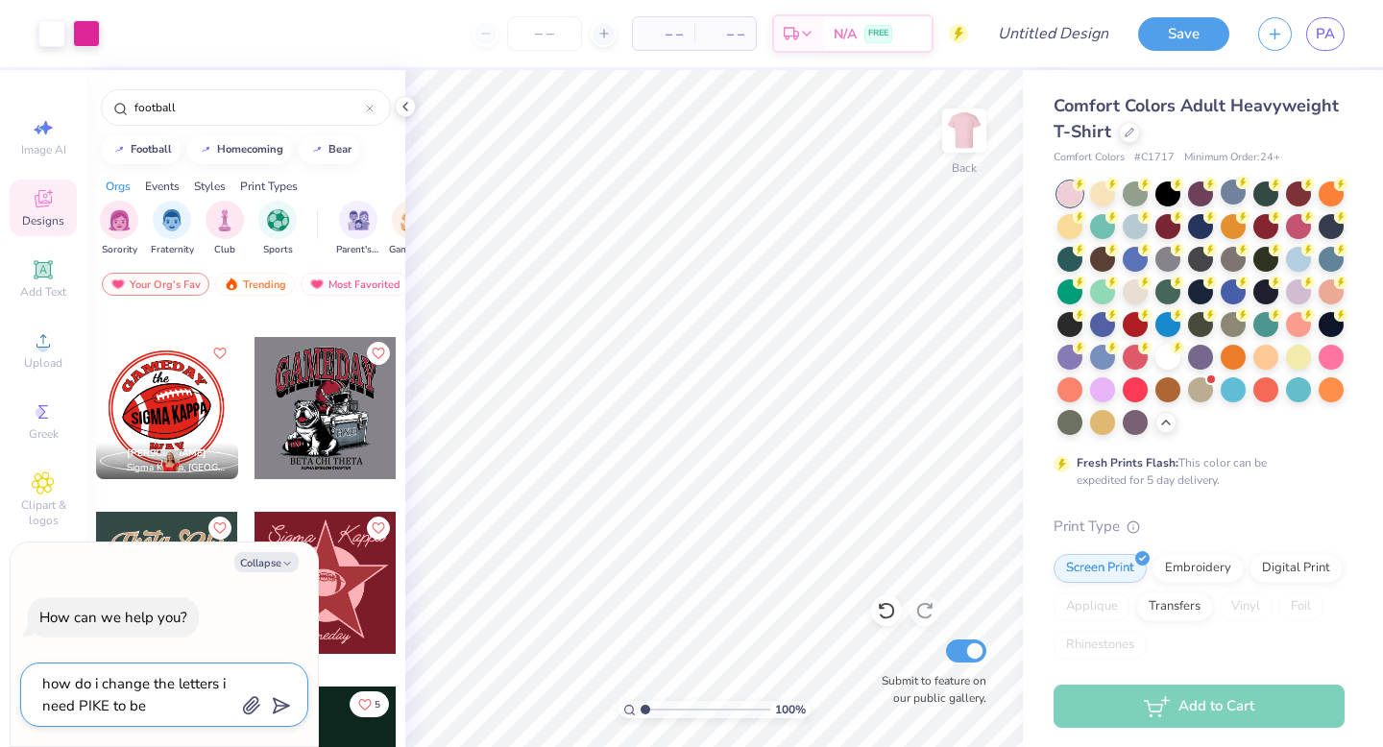
type textarea "how do i change the letters i need PIKE to be change"
type textarea "x"
type textarea "how do i change the letters i need PIKE to be changed"
type textarea "x"
type textarea "how do i change the letters i need PIKE to be changed"
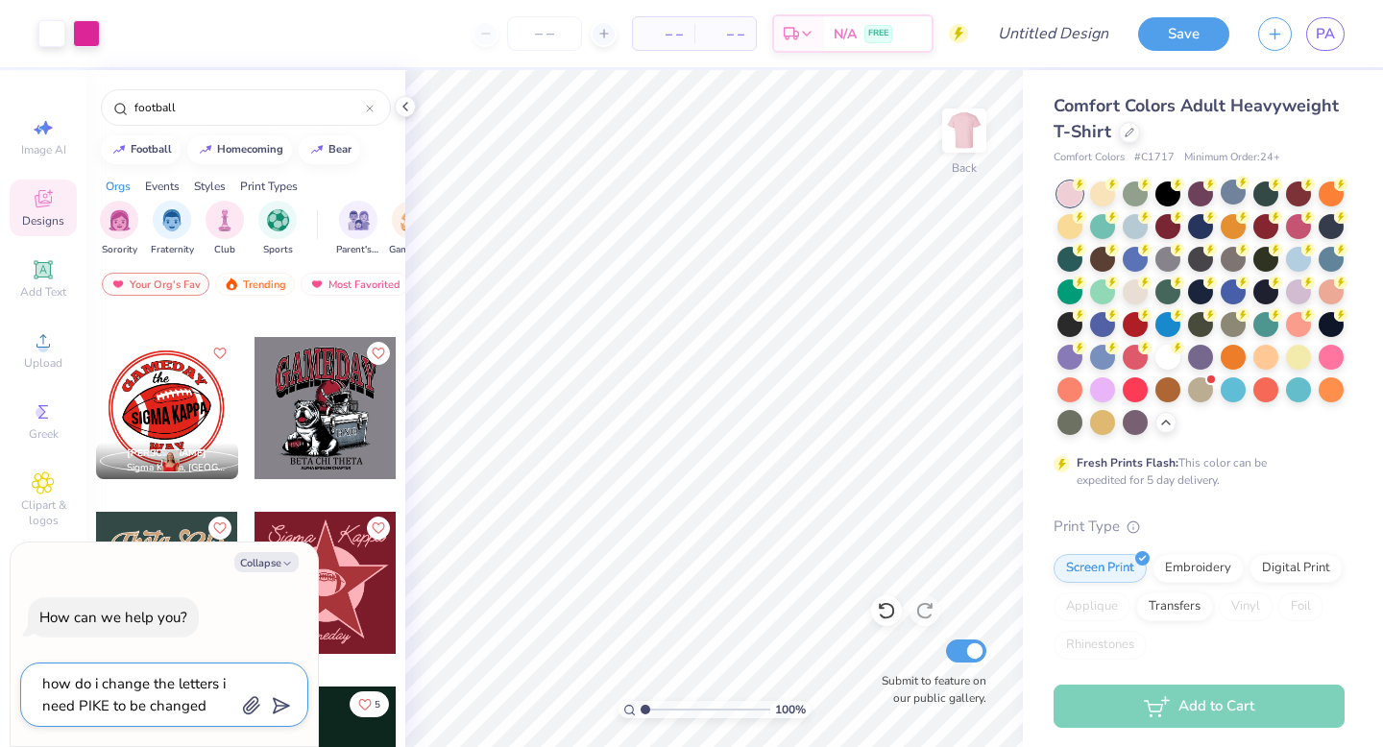
type textarea "x"
type textarea "how do i change the letters i need PIKE to be changed t"
type textarea "x"
type textarea "how do i change the letters i need PIKE to be changed to"
type textarea "x"
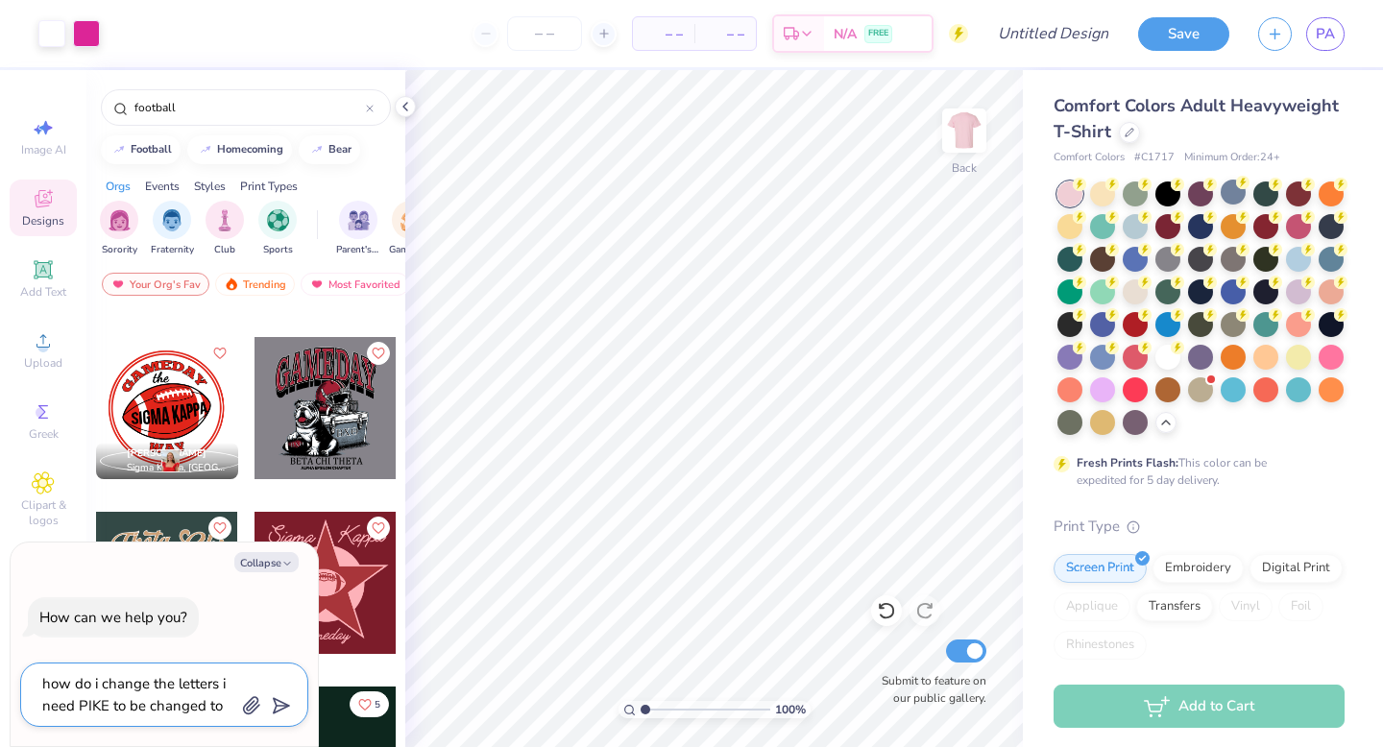
type textarea "how do i change the letters i need PIKE to be changed to"
type textarea "x"
type textarea "how do i change the letters i need PIKE to be changed to F"
type textarea "x"
type textarea "how do i change the letters i need PIKE to be changed to FS"
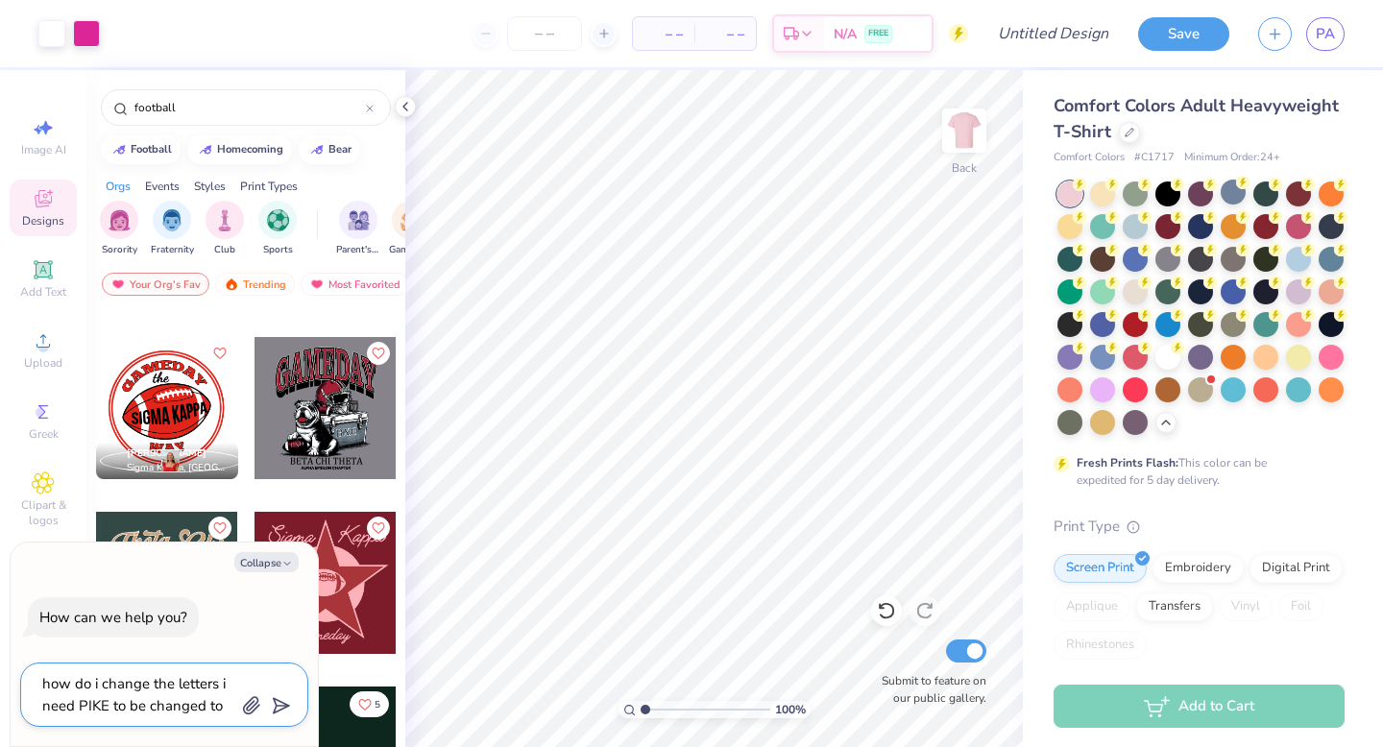
type textarea "x"
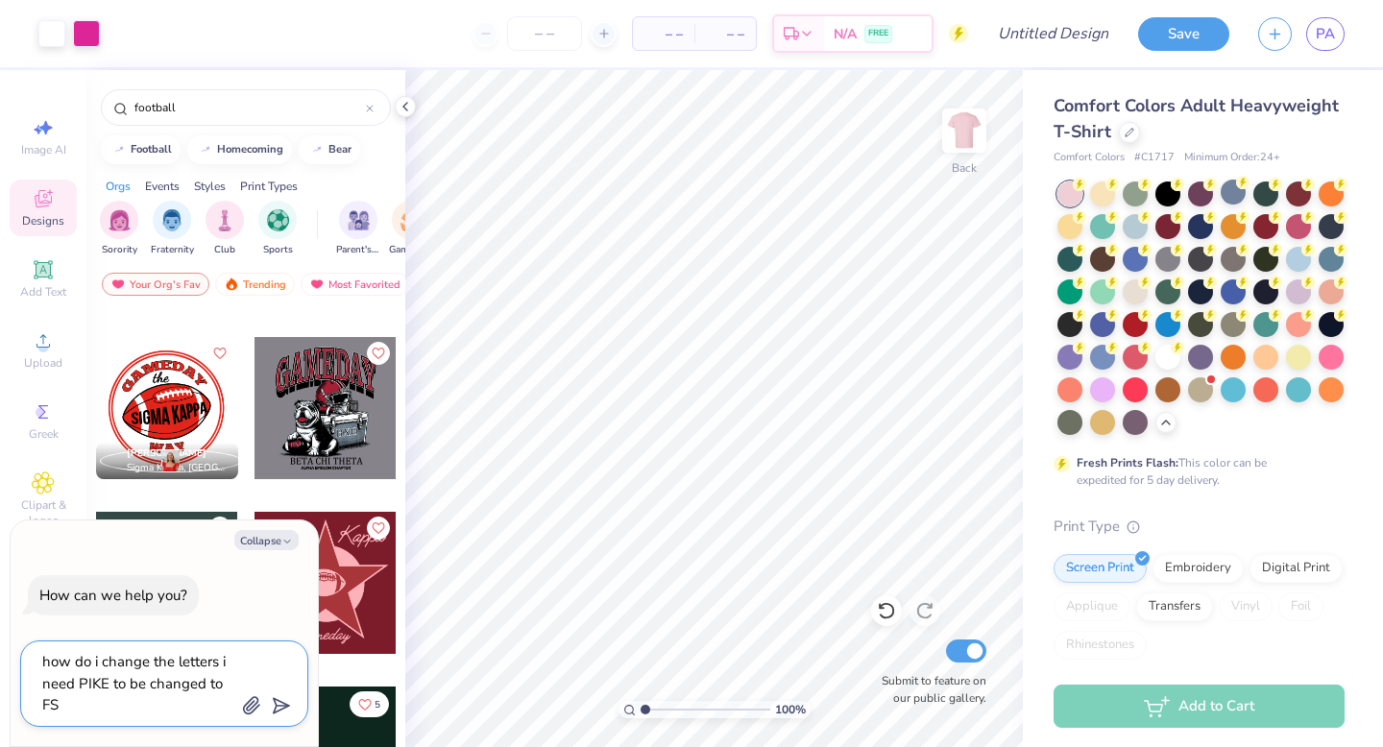
type textarea "how do i change the letters i need PIKE to be changed to FSH"
type textarea "x"
type textarea "how do i change the letters i need PIKE to be changed to FSHA"
type textarea "x"
type textarea "how do i change the letters i need PIKE to be changed to FSHA"
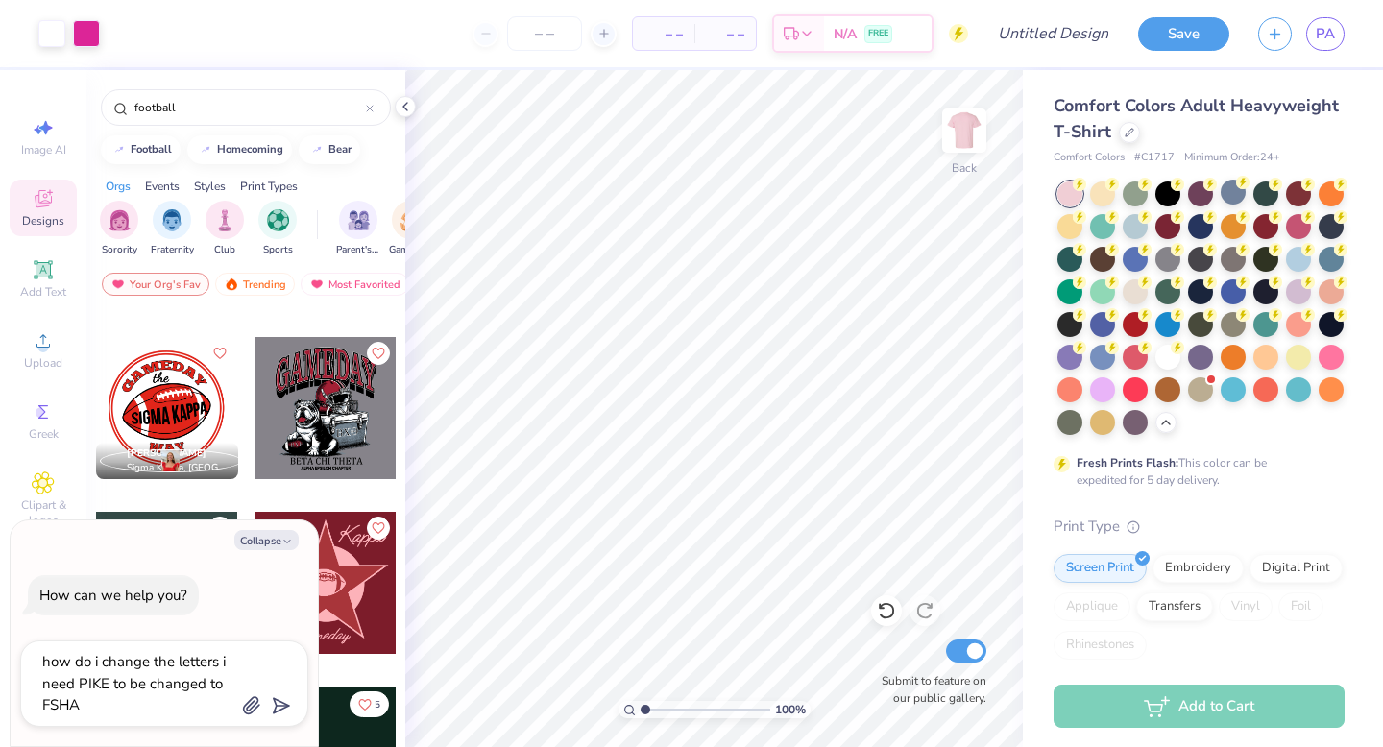
type textarea "x"
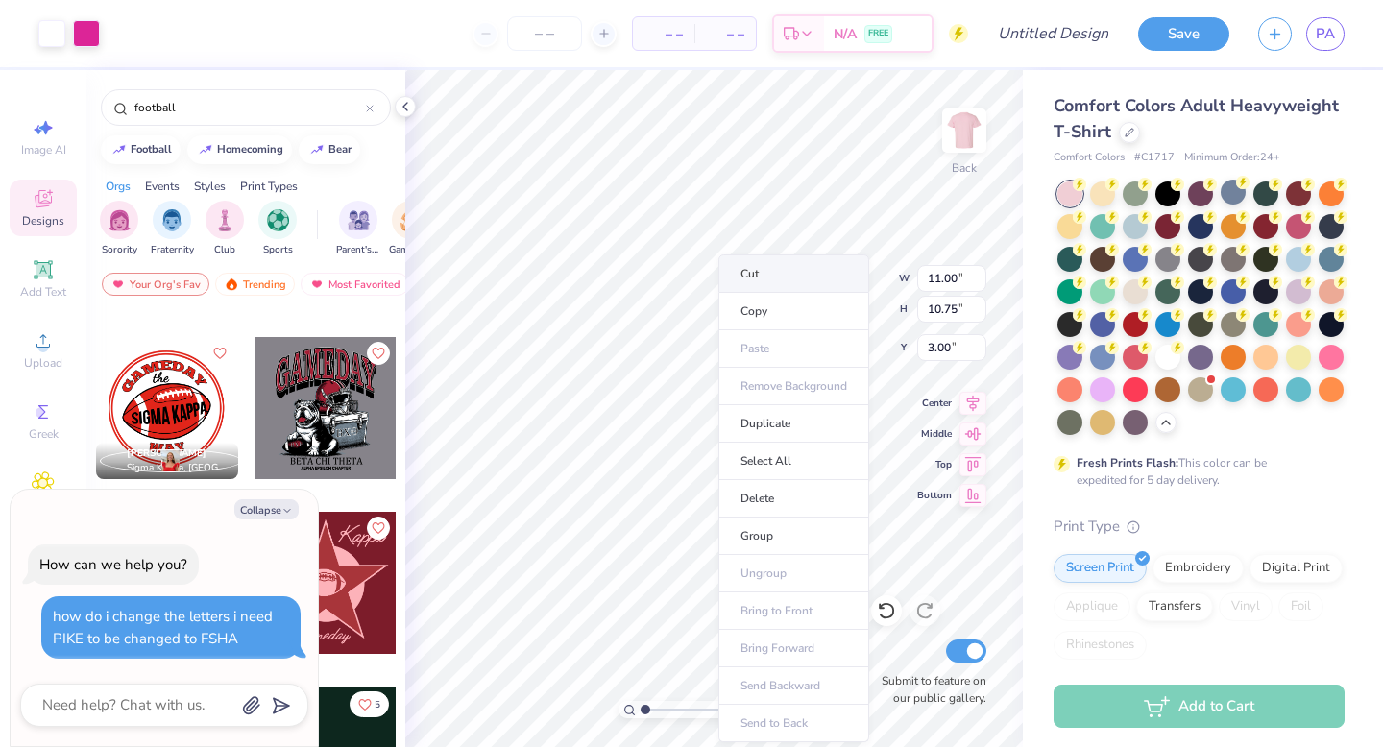
click at [718, 279] on li "Cut" at bounding box center [793, 274] width 151 height 38
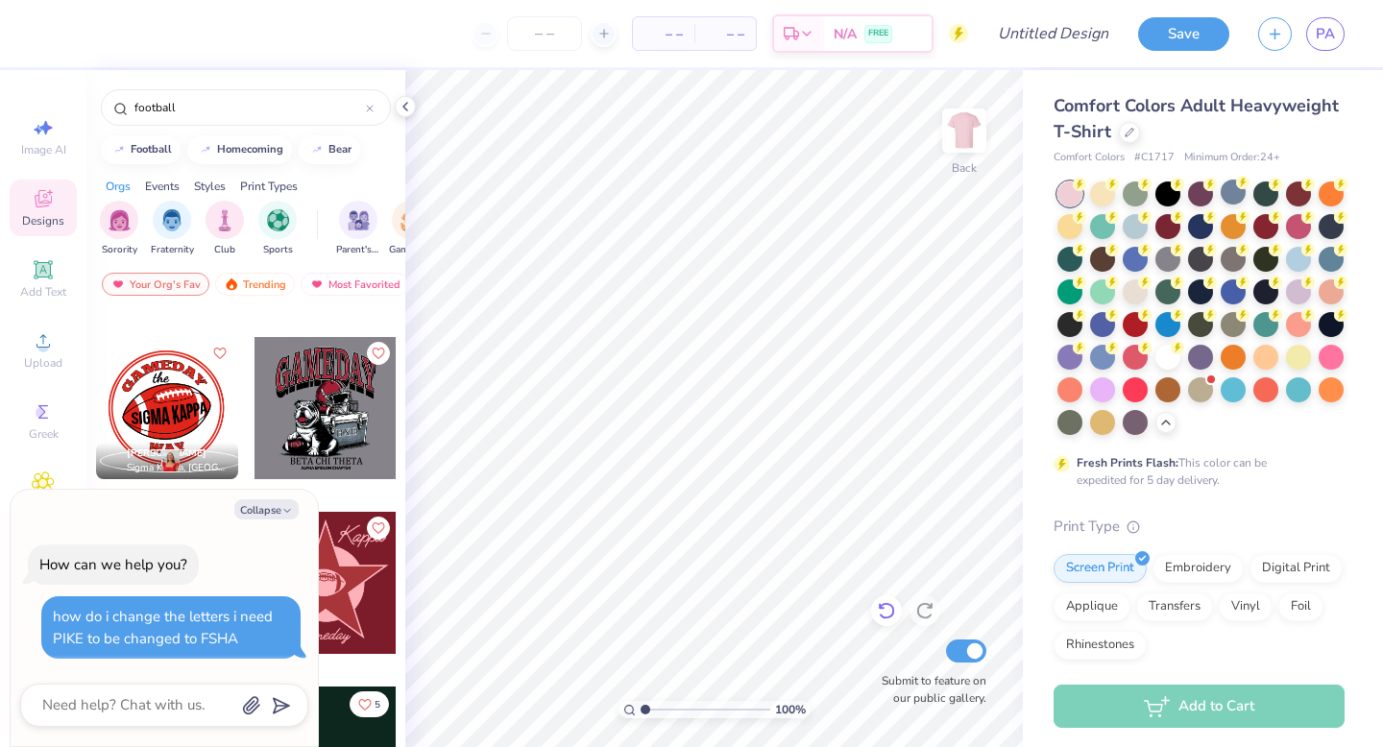
click at [890, 616] on icon at bounding box center [886, 611] width 16 height 17
drag, startPoint x: 890, startPoint y: 616, endPoint x: 925, endPoint y: 614, distance: 34.6
click at [890, 616] on icon at bounding box center [886, 611] width 16 height 17
click at [890, 616] on icon at bounding box center [886, 610] width 19 height 19
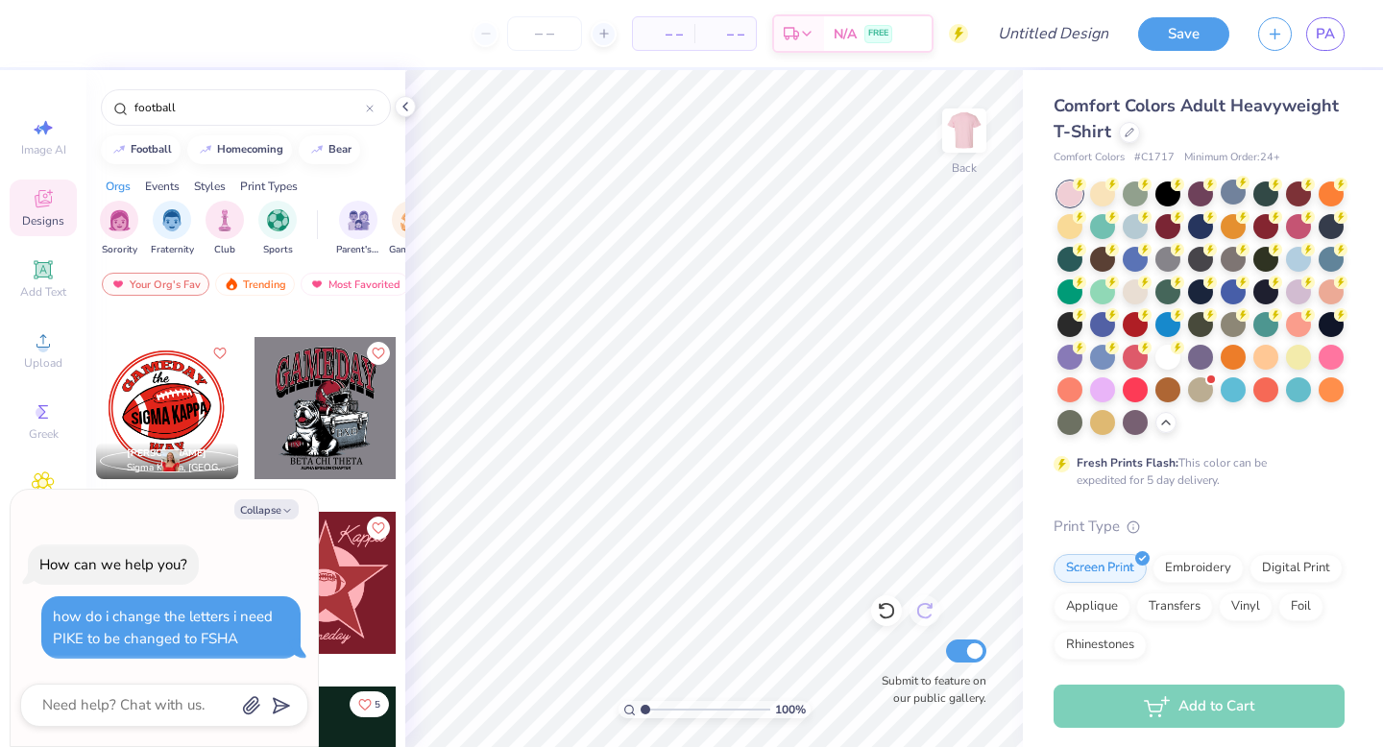
click at [890, 616] on icon at bounding box center [886, 610] width 19 height 19
click at [925, 613] on icon at bounding box center [924, 610] width 19 height 19
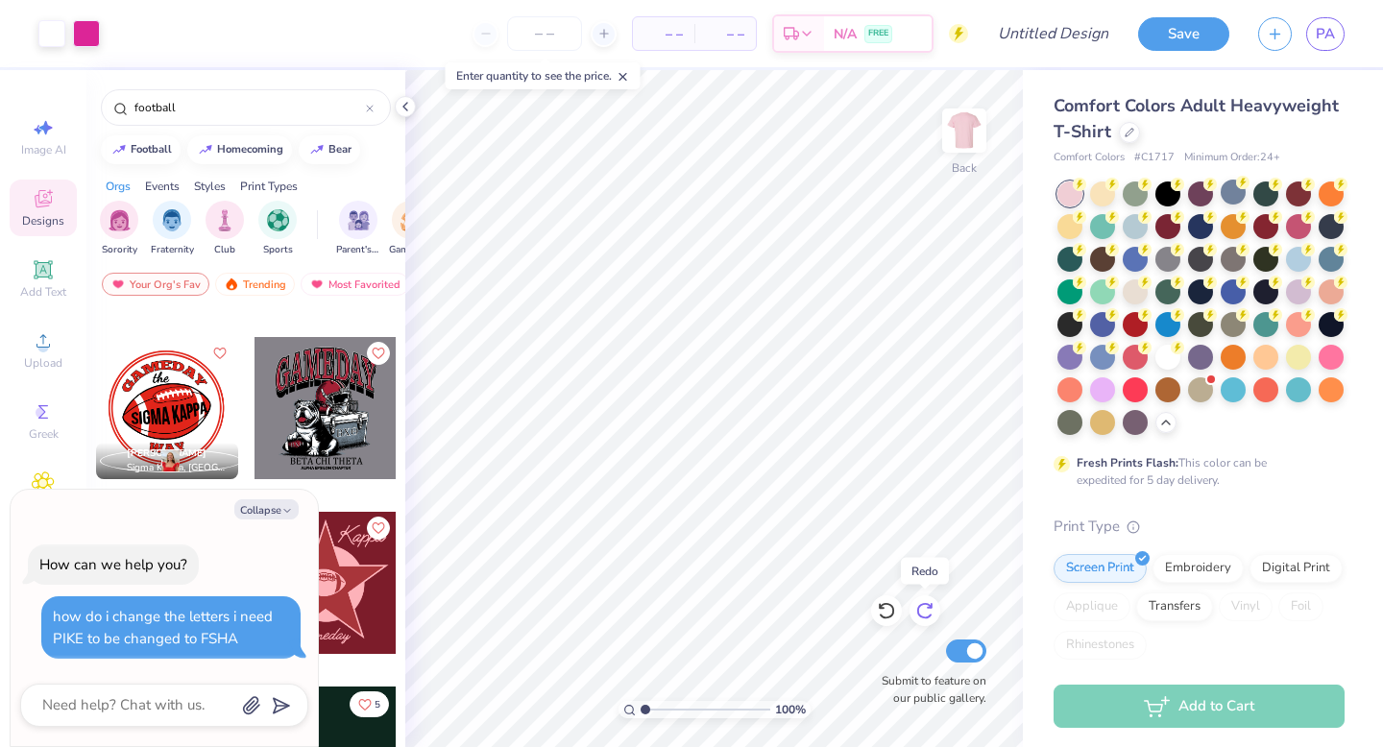
click at [925, 613] on icon at bounding box center [924, 610] width 19 height 19
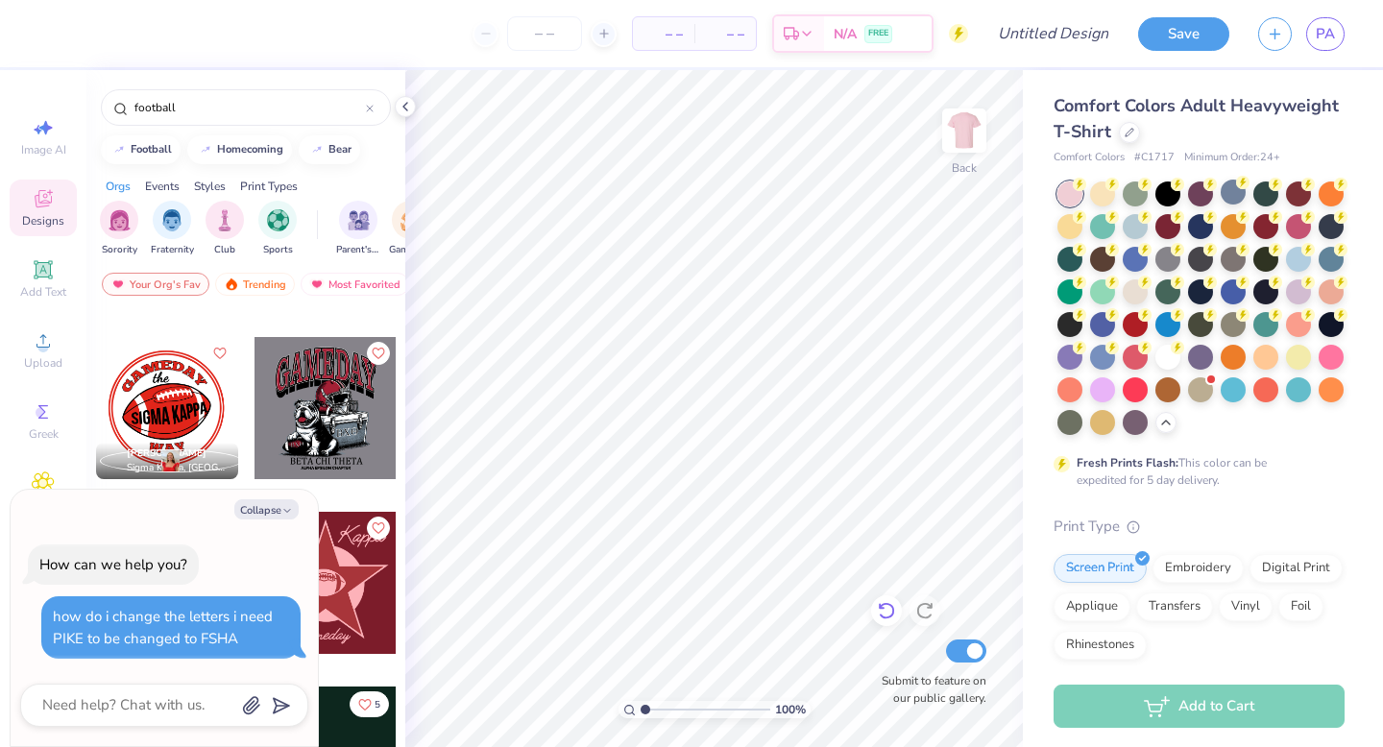
click at [899, 612] on div at bounding box center [886, 610] width 31 height 31
click at [895, 610] on icon at bounding box center [886, 610] width 19 height 19
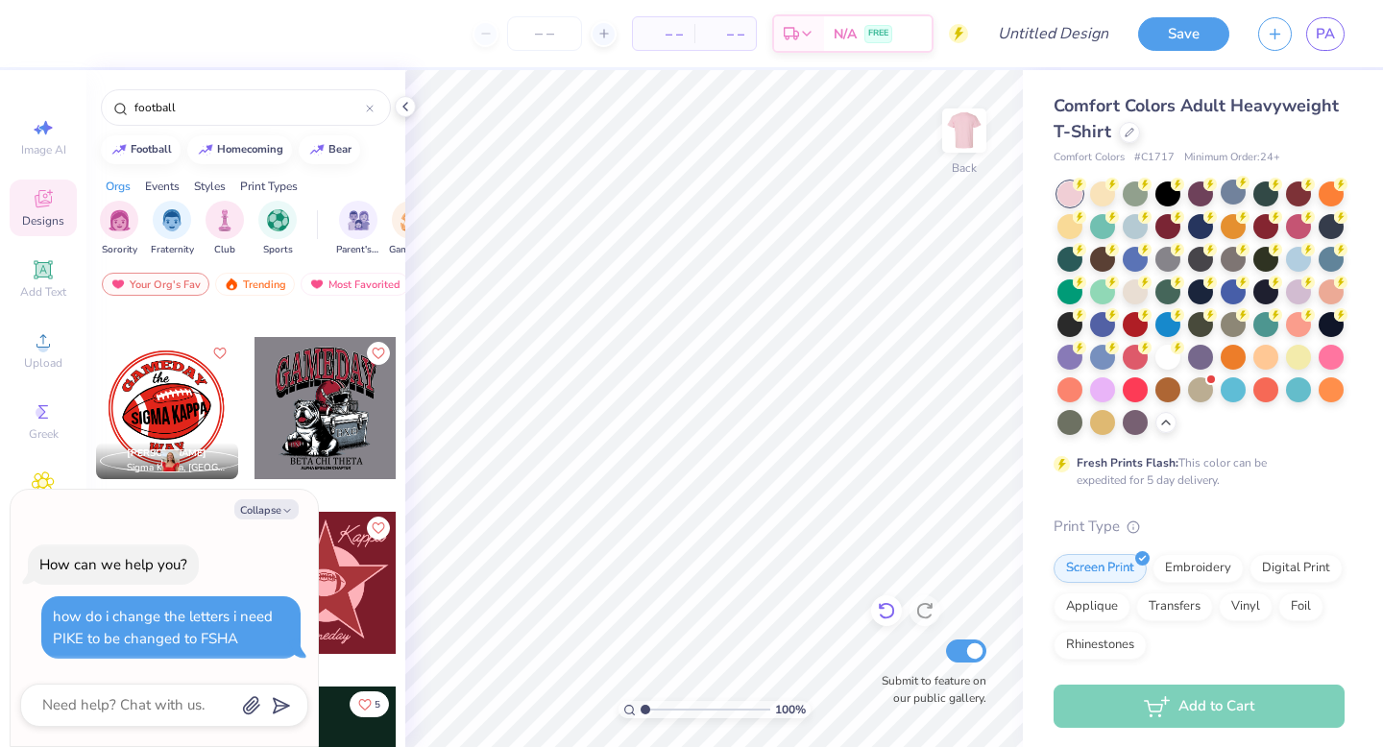
click at [895, 610] on icon at bounding box center [886, 610] width 19 height 19
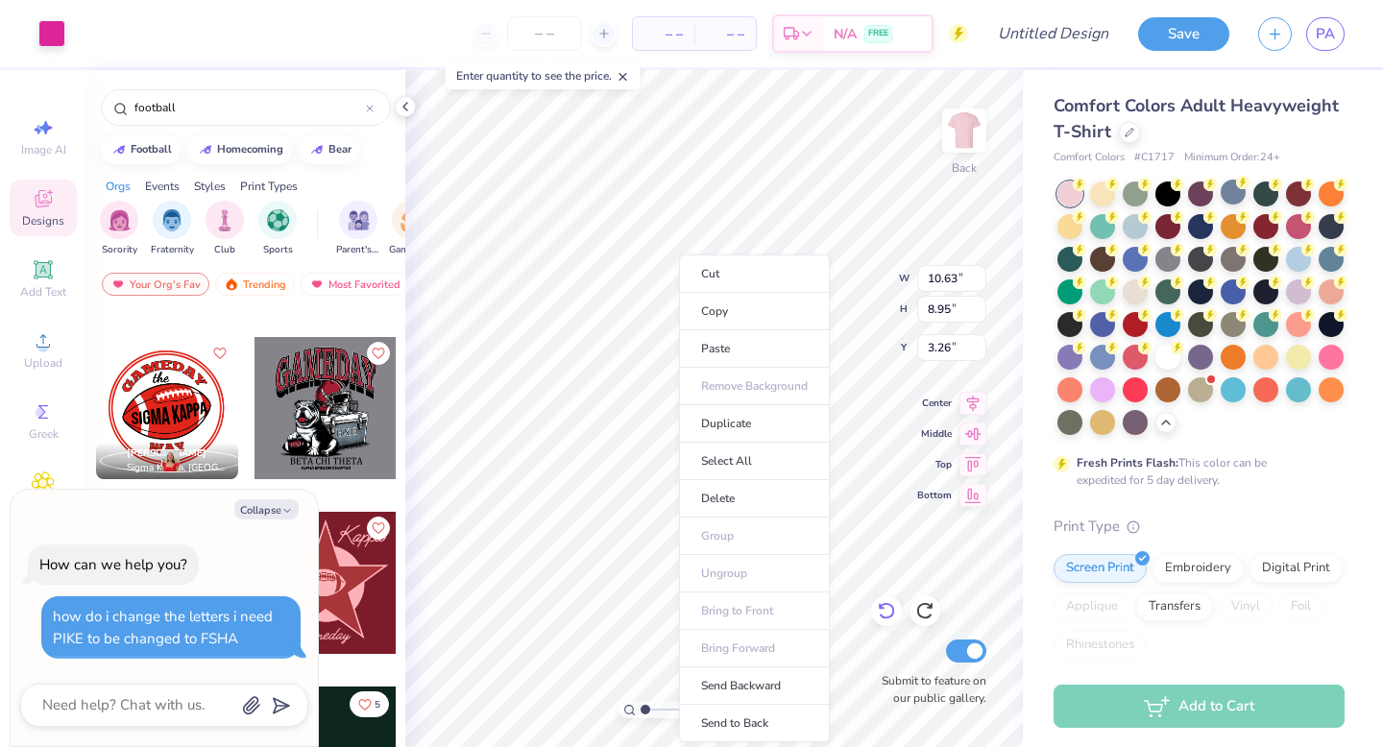
type textarea "x"
type input "11.00"
type input "10.75"
type input "3.00"
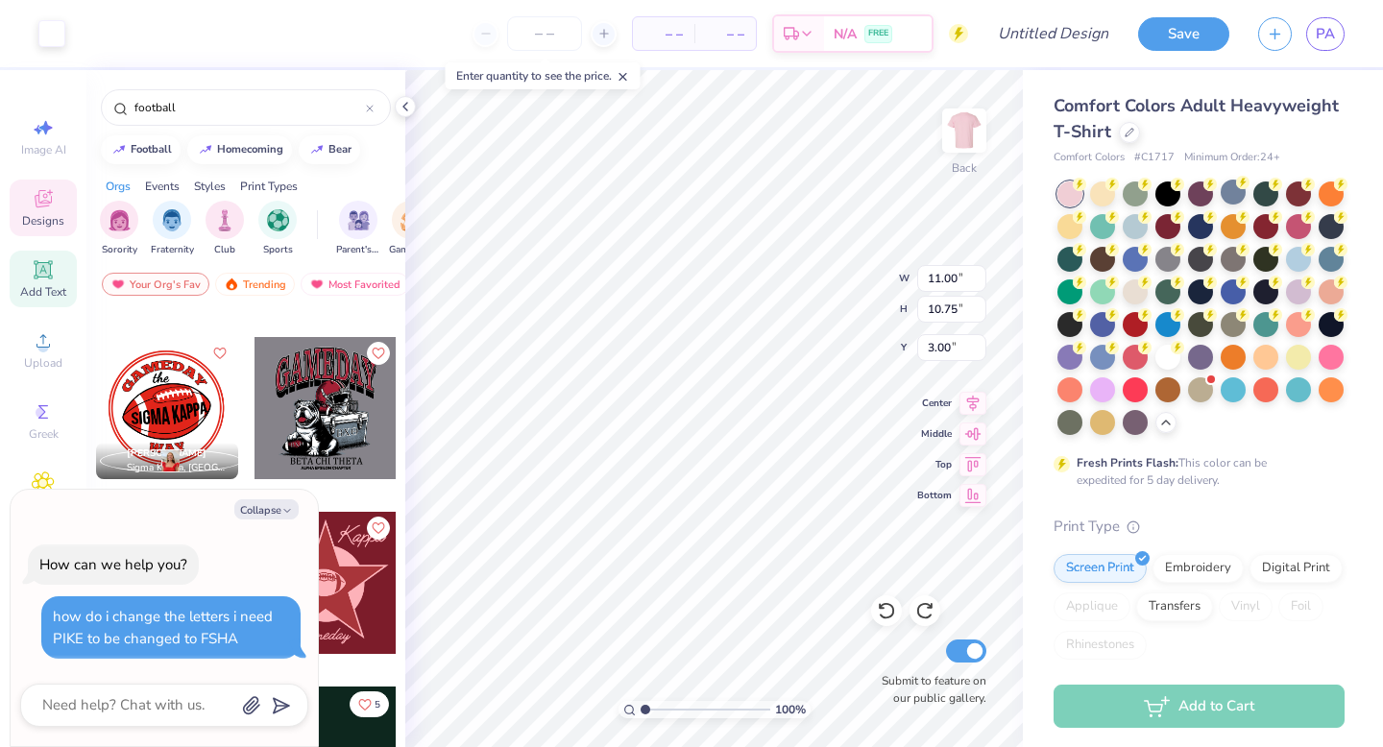
click at [36, 286] on span "Add Text" at bounding box center [43, 291] width 46 height 15
type textarea "x"
type input "5.59"
type input "1.62"
type input "11.69"
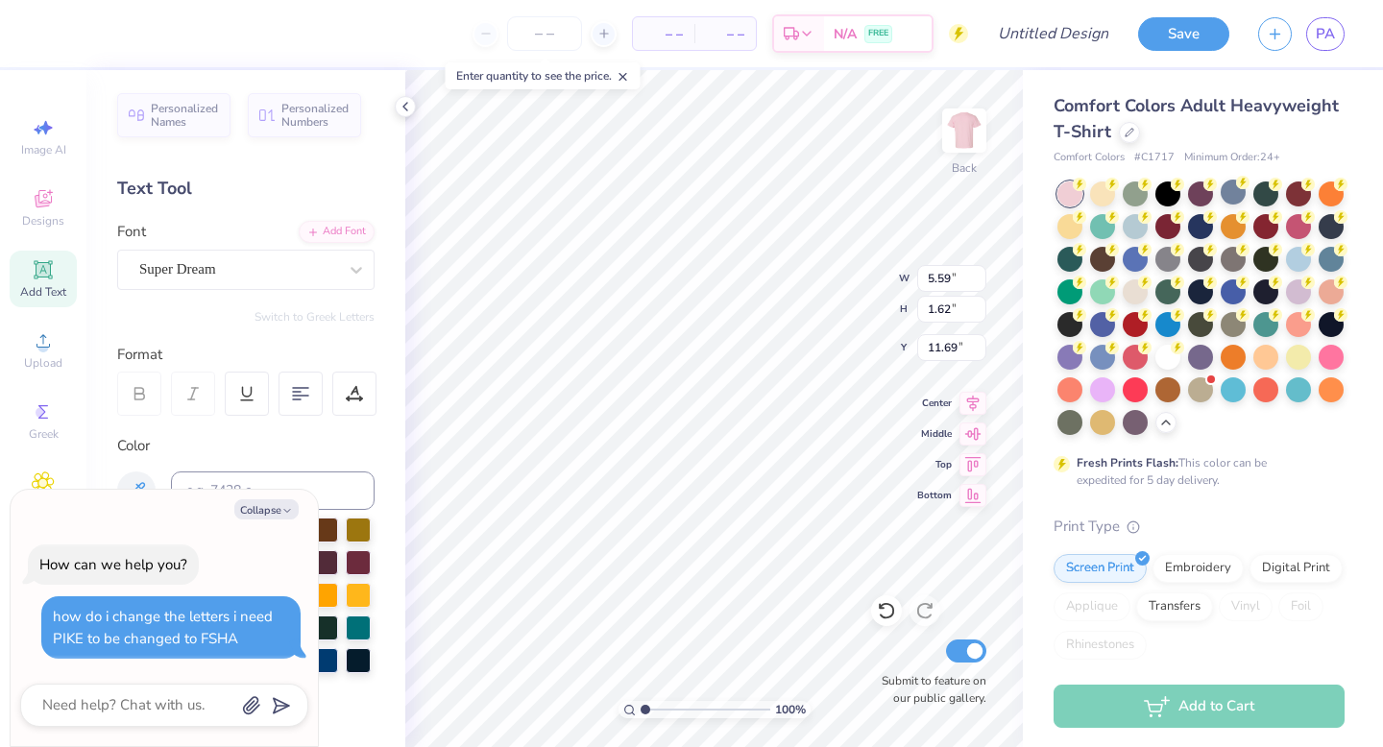
click at [271, 240] on div "Font Super Dream" at bounding box center [245, 255] width 257 height 69
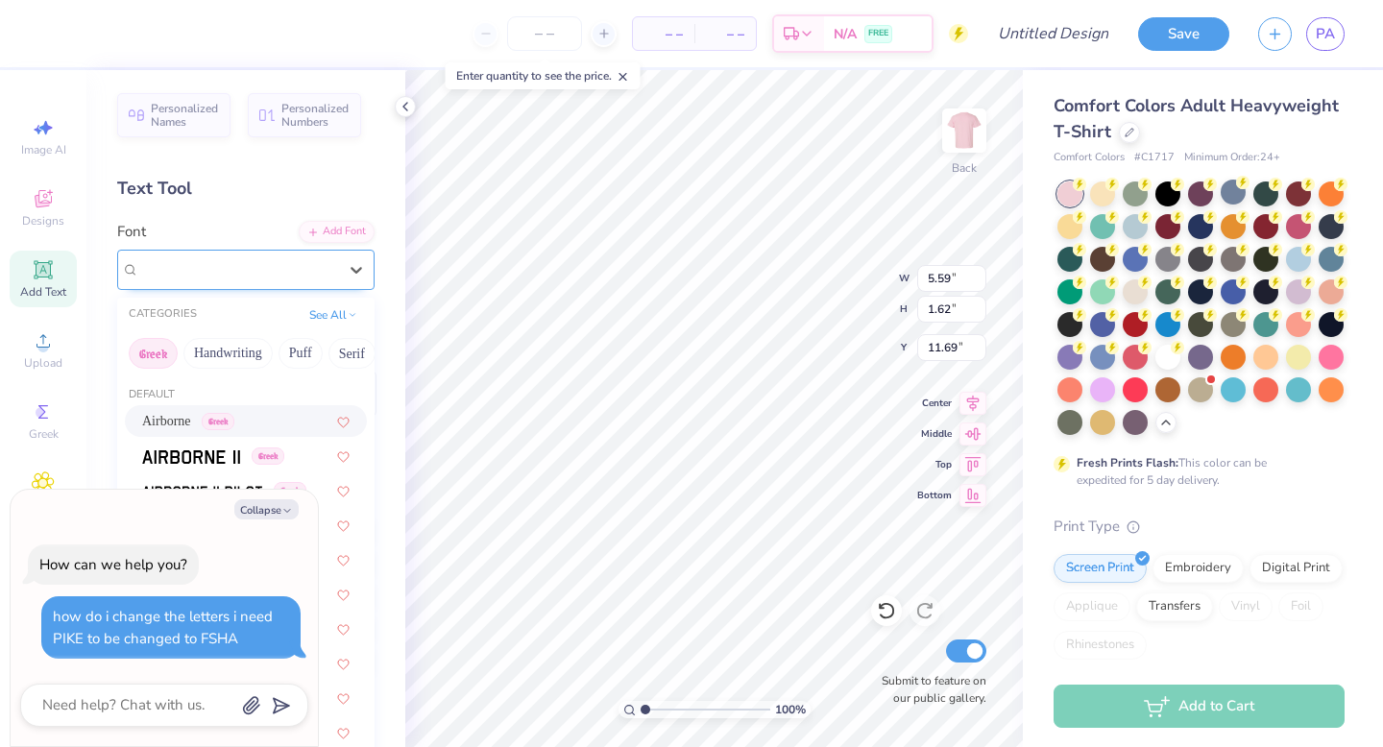
click at [271, 257] on div "Super Dream" at bounding box center [238, 270] width 202 height 30
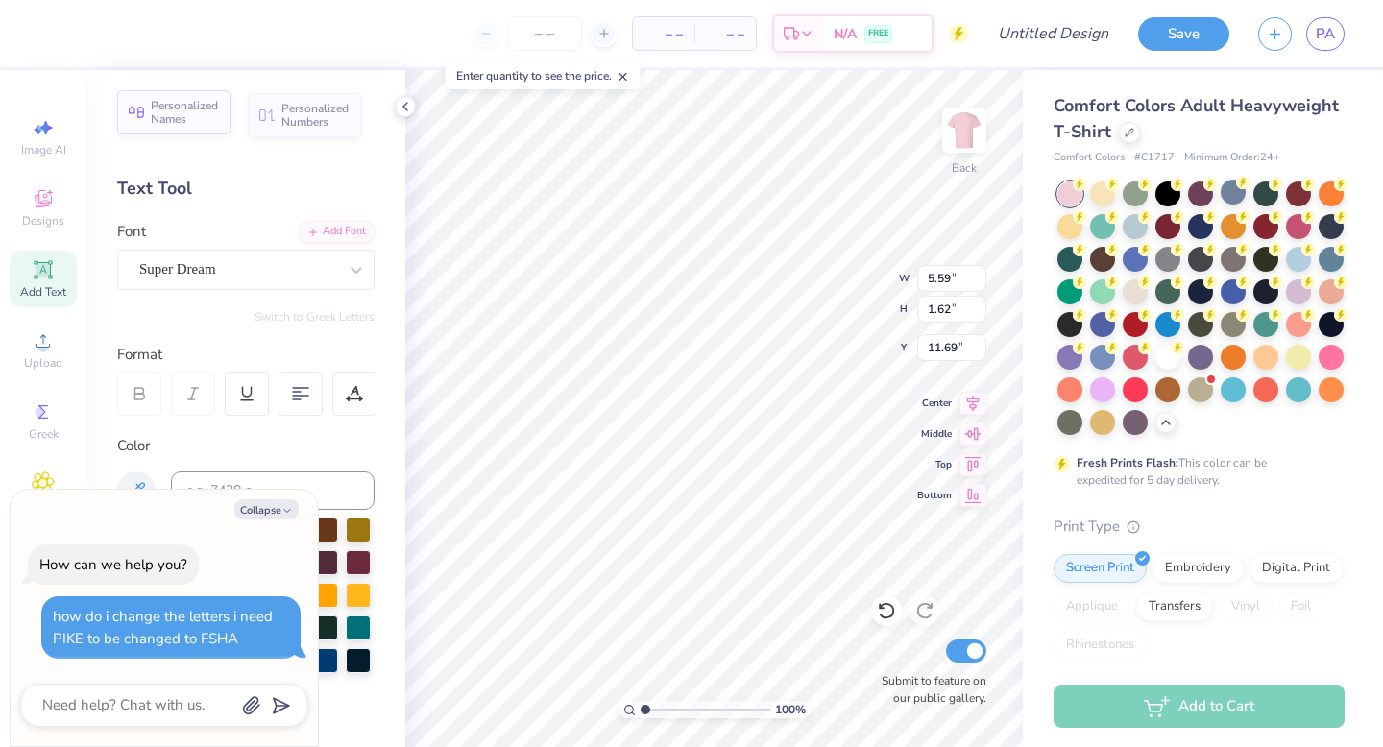
click at [206, 106] on span "Personalized Names" at bounding box center [185, 112] width 68 height 27
type textarea "x"
type input "12.43"
type input "2.00"
type input "11.50"
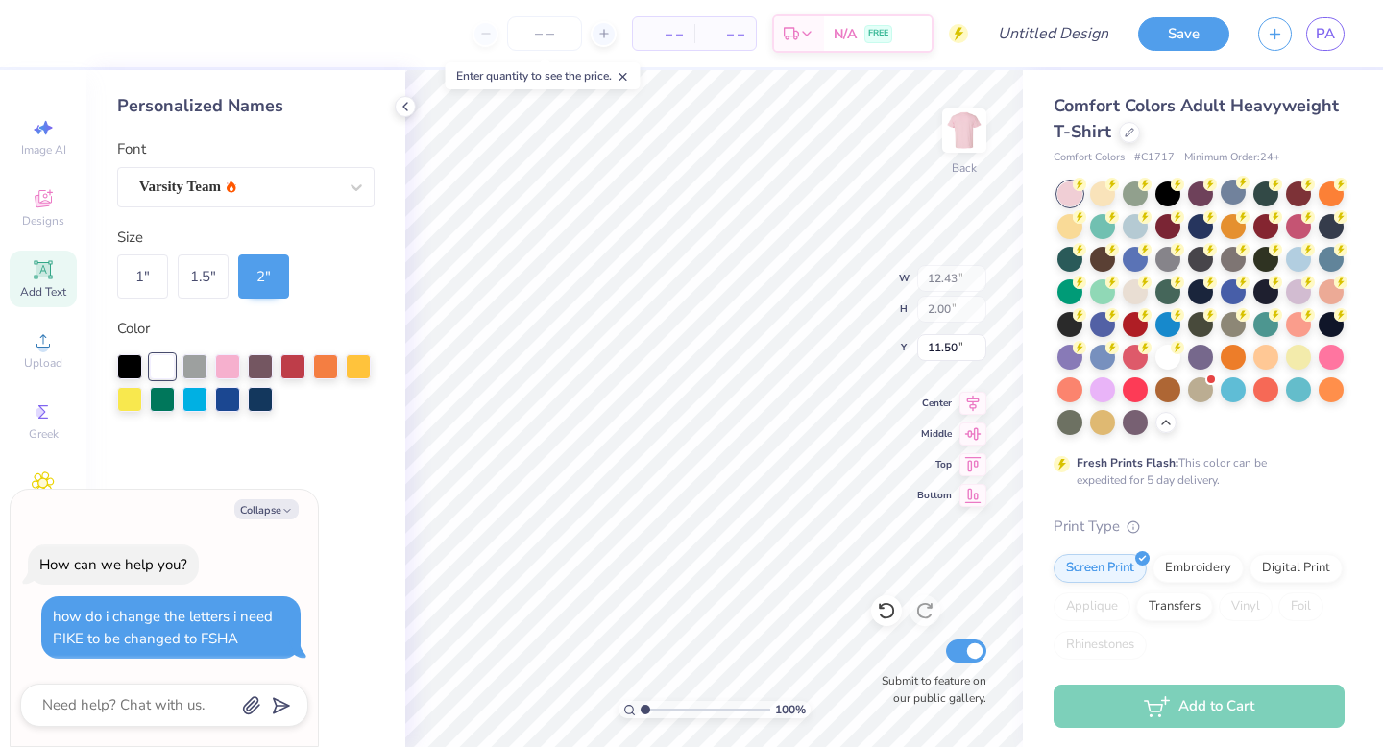
scroll to position [0, 0]
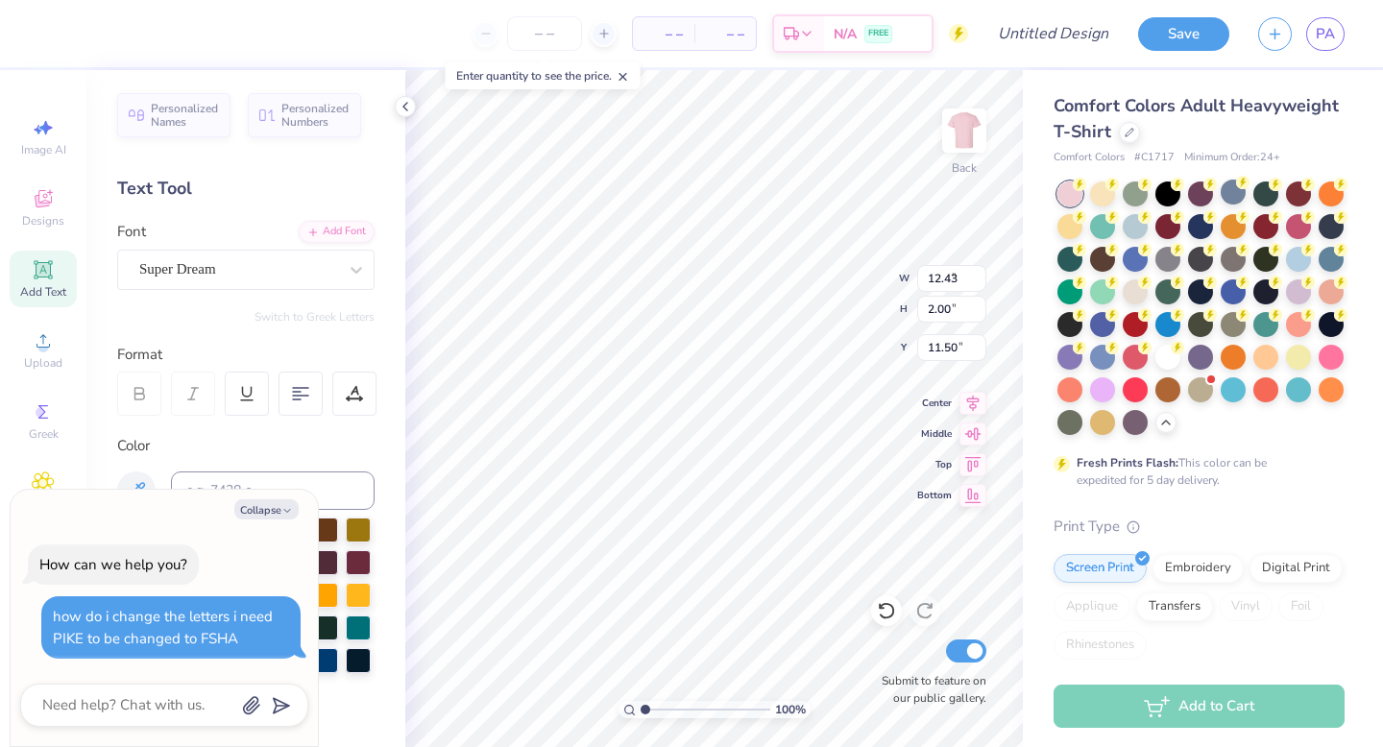
type textarea "x"
type input "5.59"
type input "1.62"
type input "15.55"
type textarea "x"
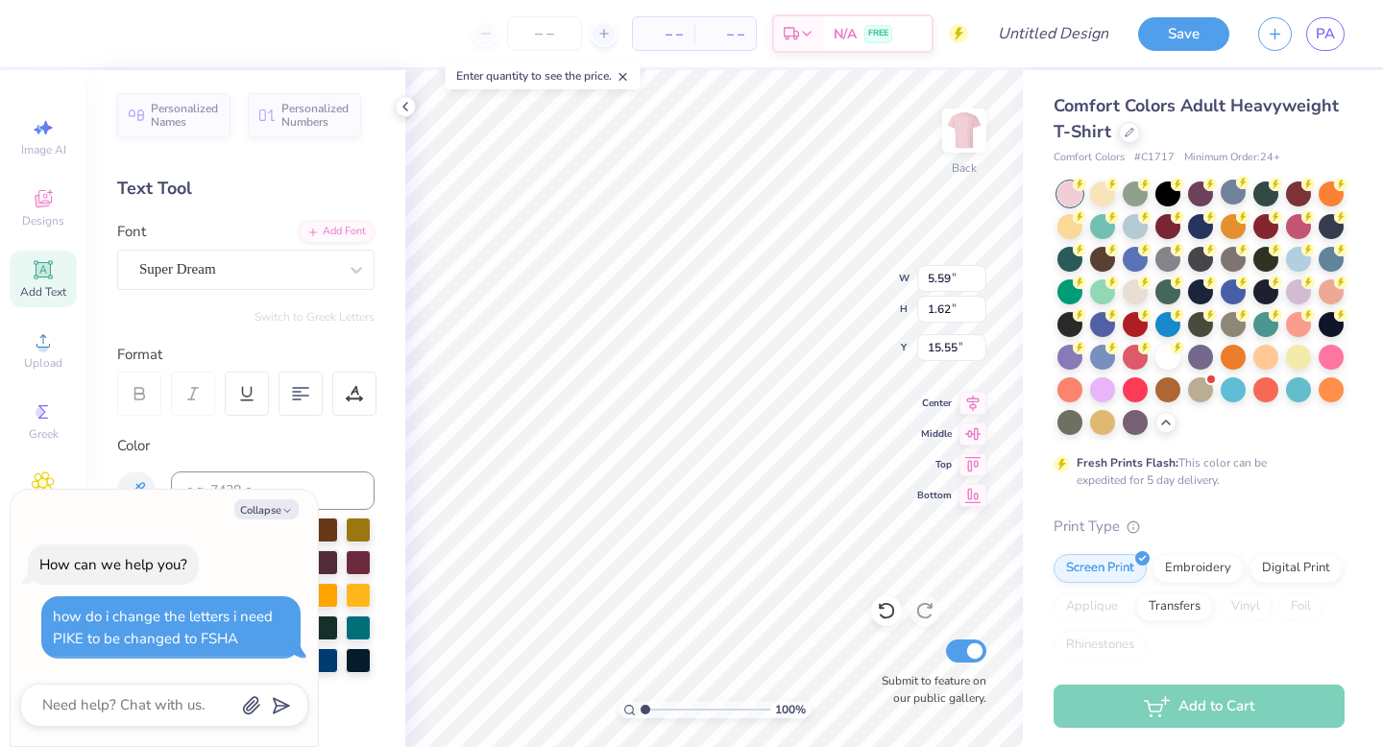
type input "12.43"
type input "2.00"
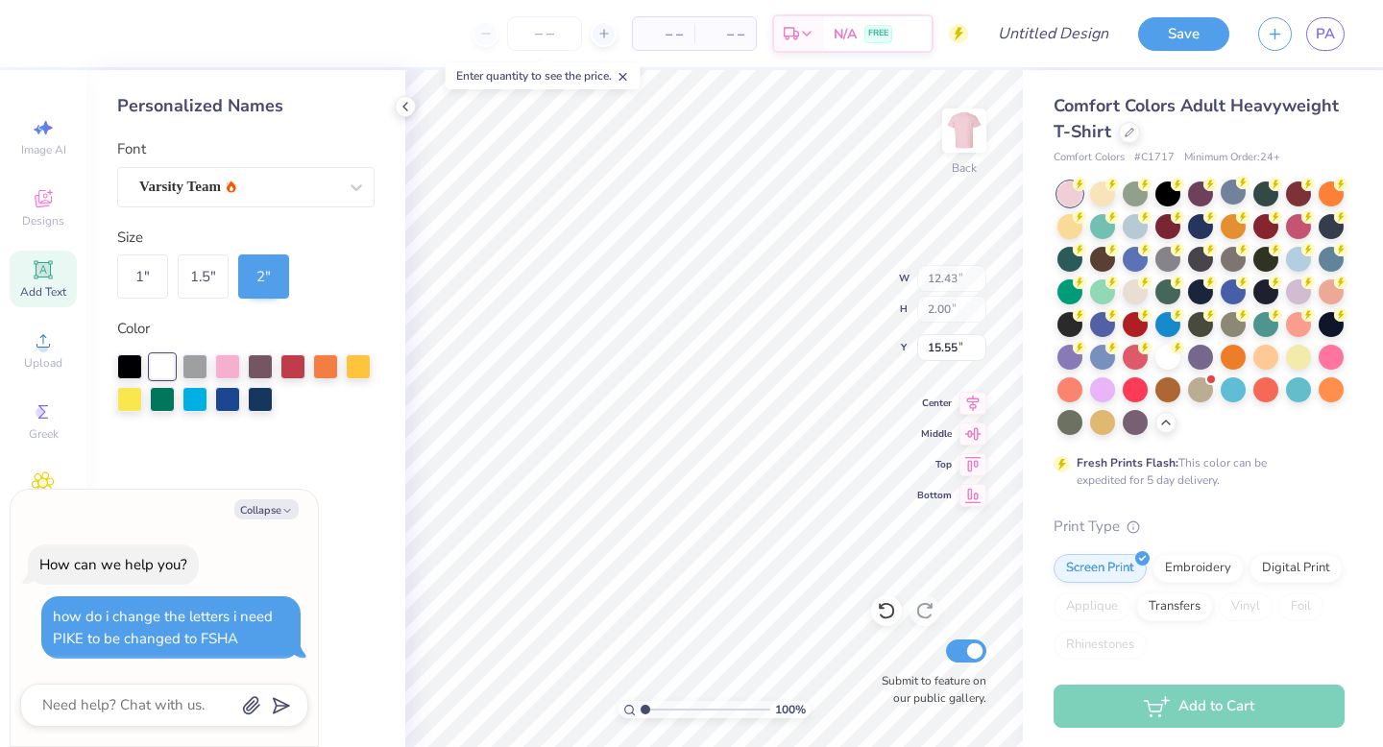
type textarea "x"
type input "15.52"
type textarea "x"
type input "15.51"
type textarea "x"
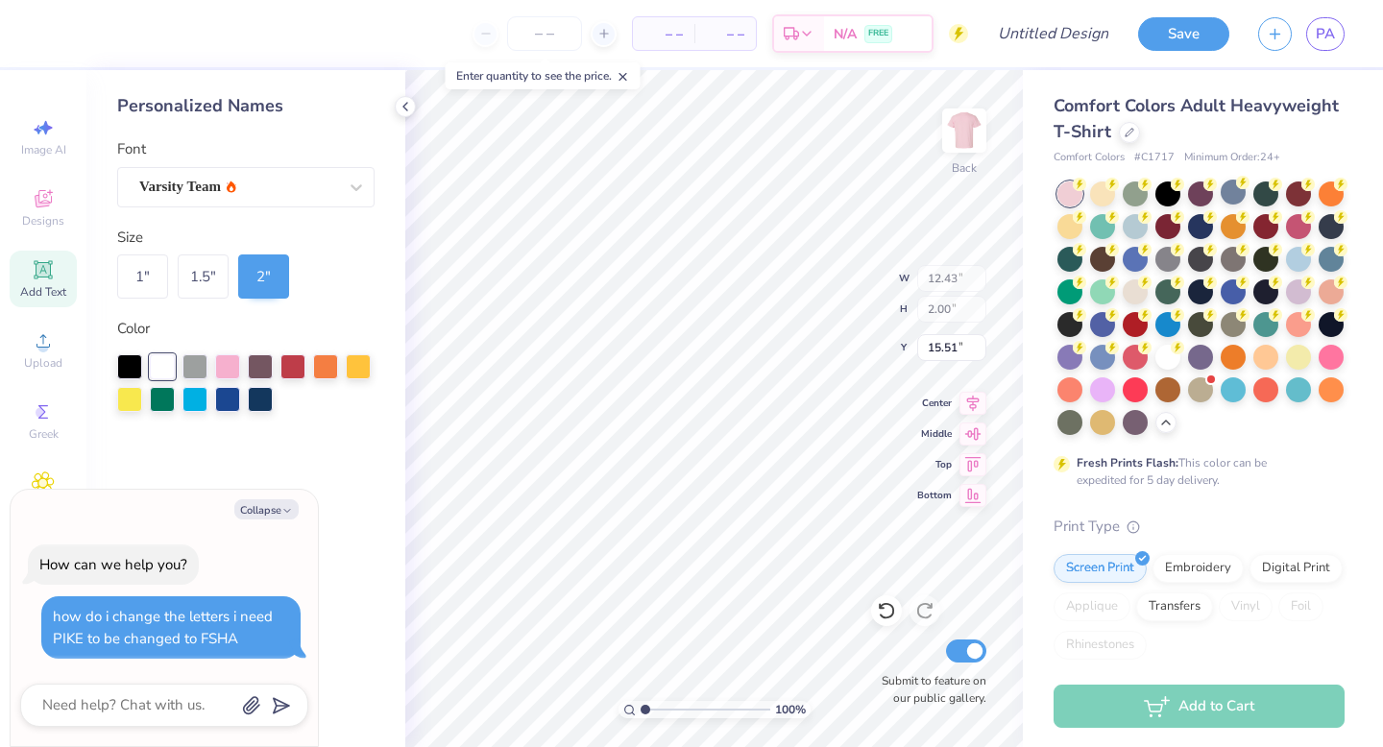
type input "15.52"
click at [227, 698] on textarea at bounding box center [137, 705] width 195 height 26
click at [291, 507] on icon "button" at bounding box center [287, 511] width 12 height 12
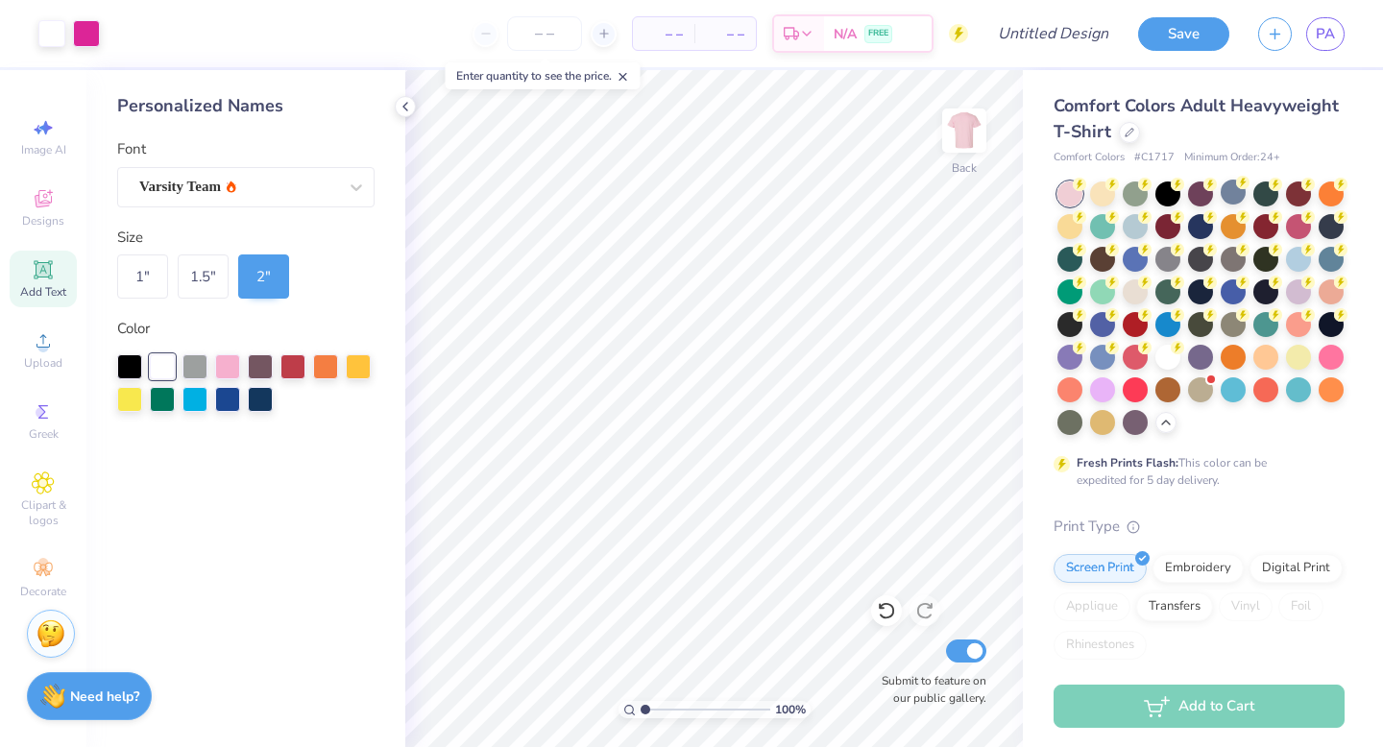
click at [44, 629] on img at bounding box center [50, 633] width 29 height 29
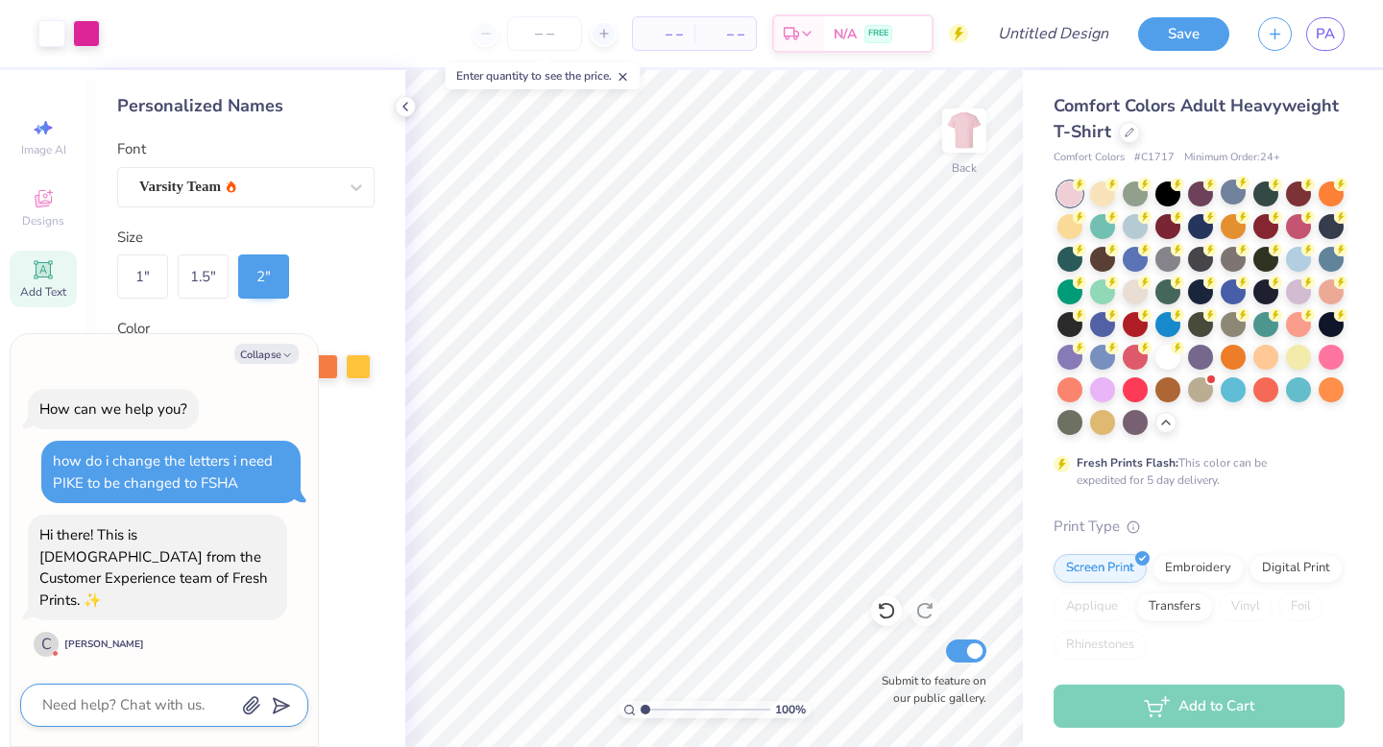
click at [150, 706] on textarea at bounding box center [137, 705] width 195 height 26
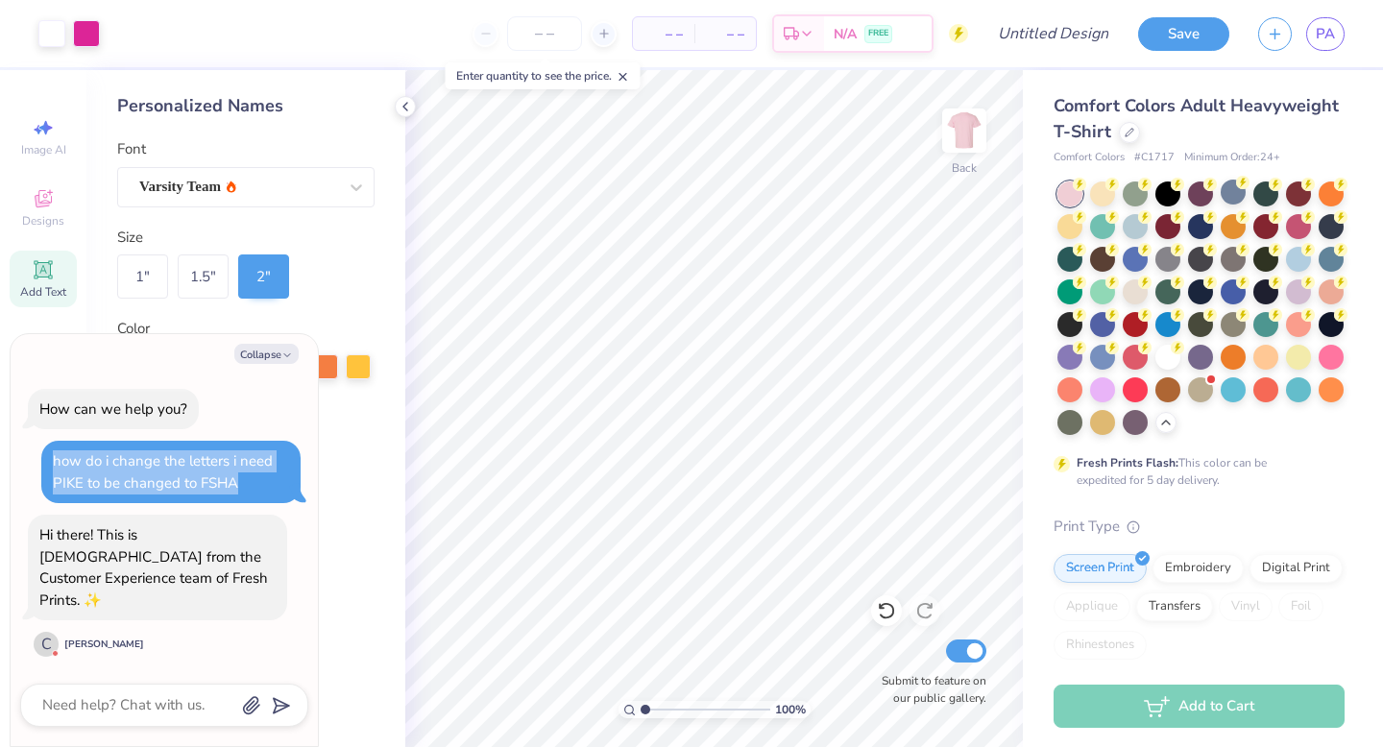
drag, startPoint x: 53, startPoint y: 484, endPoint x: 239, endPoint y: 505, distance: 187.5
click at [239, 494] on div "how do i change the letters i need PIKE to be changed to FSHA" at bounding box center [171, 471] width 236 height 43
copy div "how do i change the letters i need PIKE to be changed to FSHA"
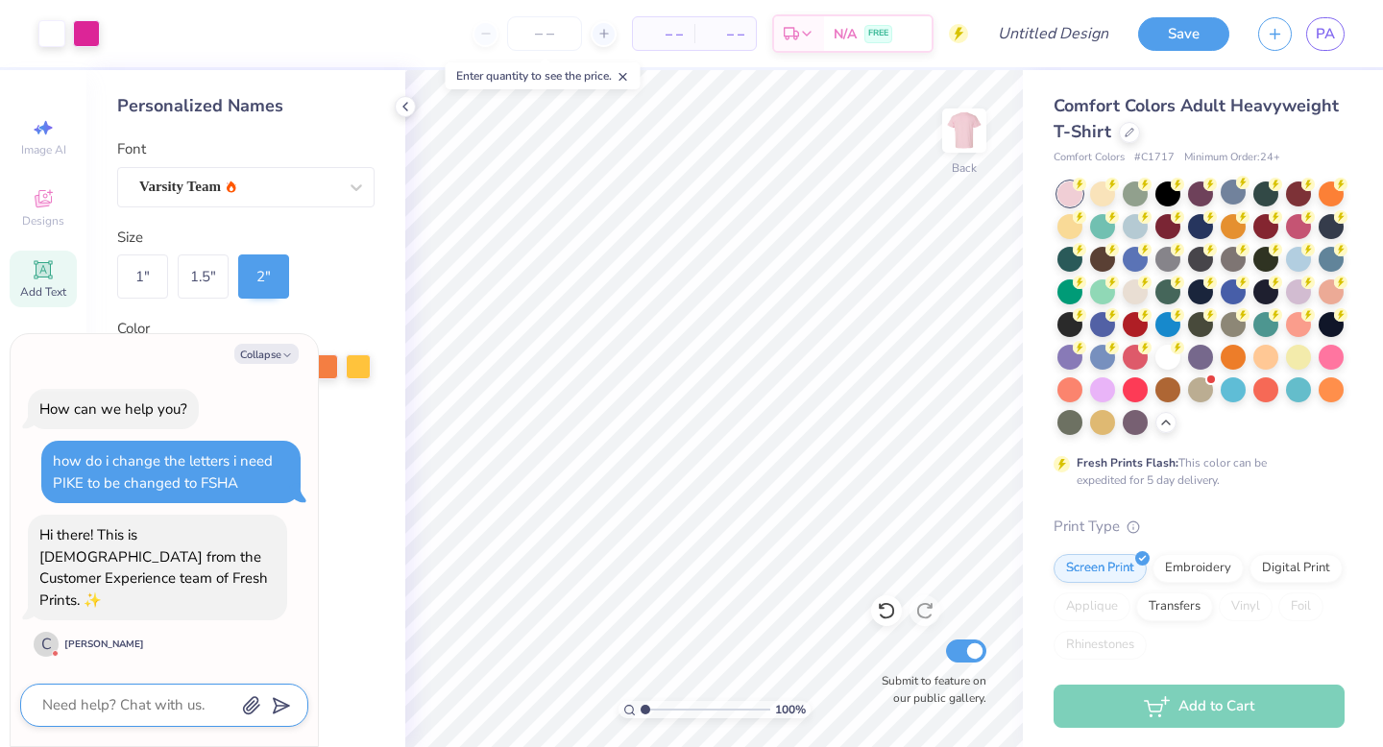
click at [179, 705] on textarea at bounding box center [137, 705] width 195 height 26
paste textarea "how do i change the letters i need PIKE to be changed to FSHA"
type textarea "x"
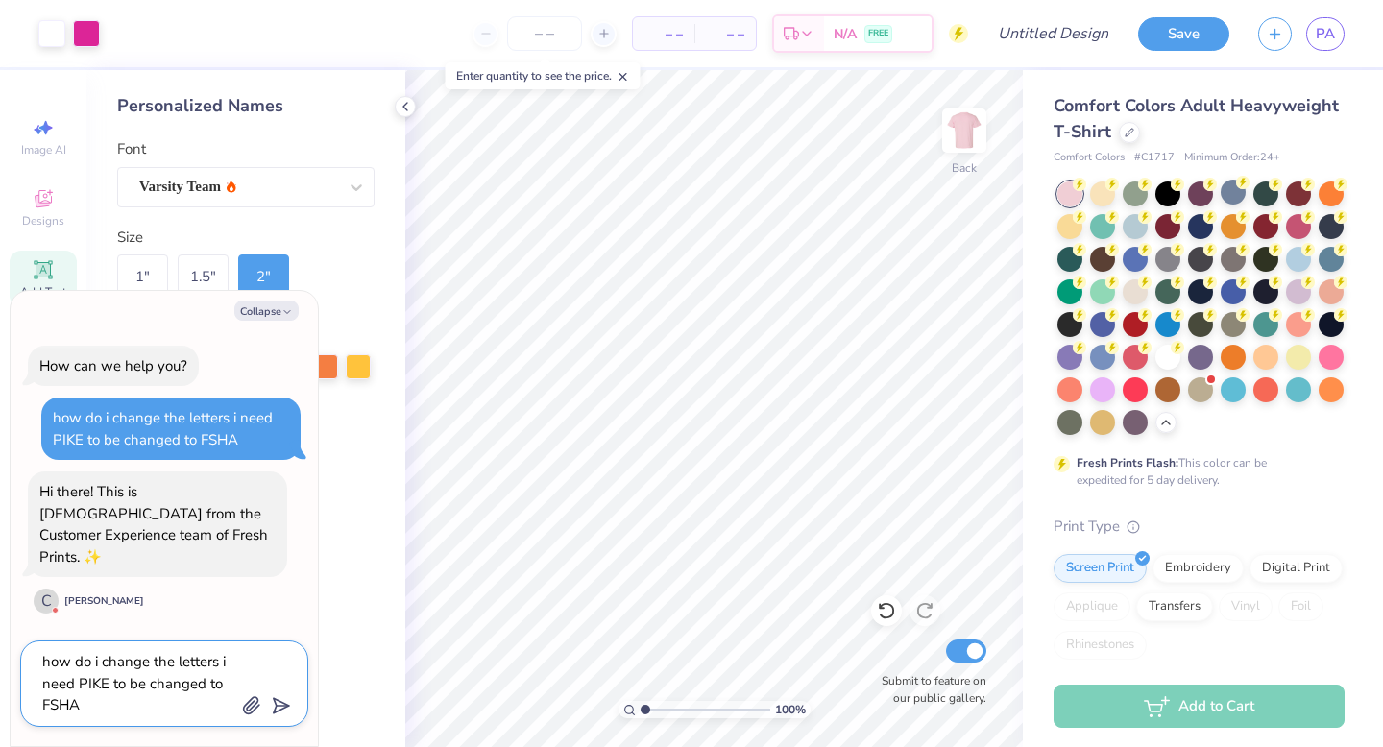
type textarea "how do i change the letters i need PIKE to be changed to FSHA"
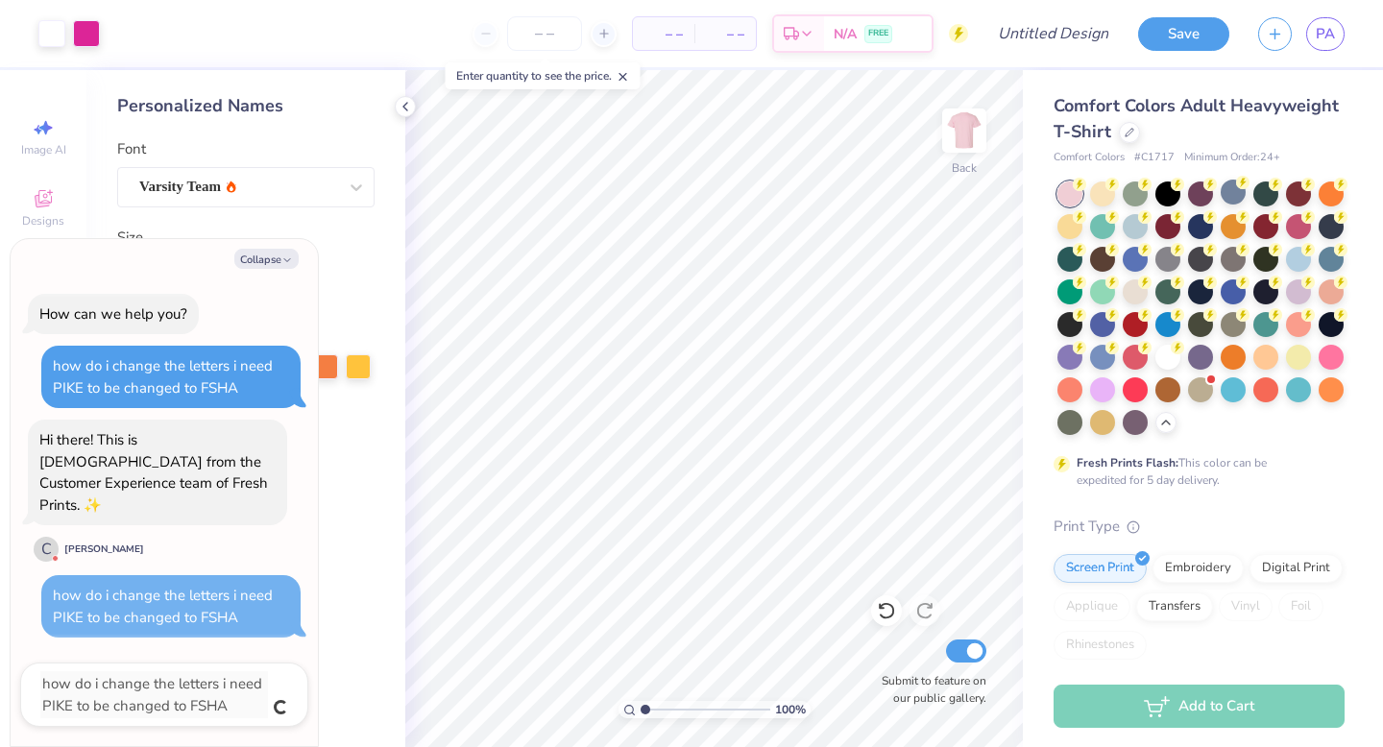
type textarea "x"
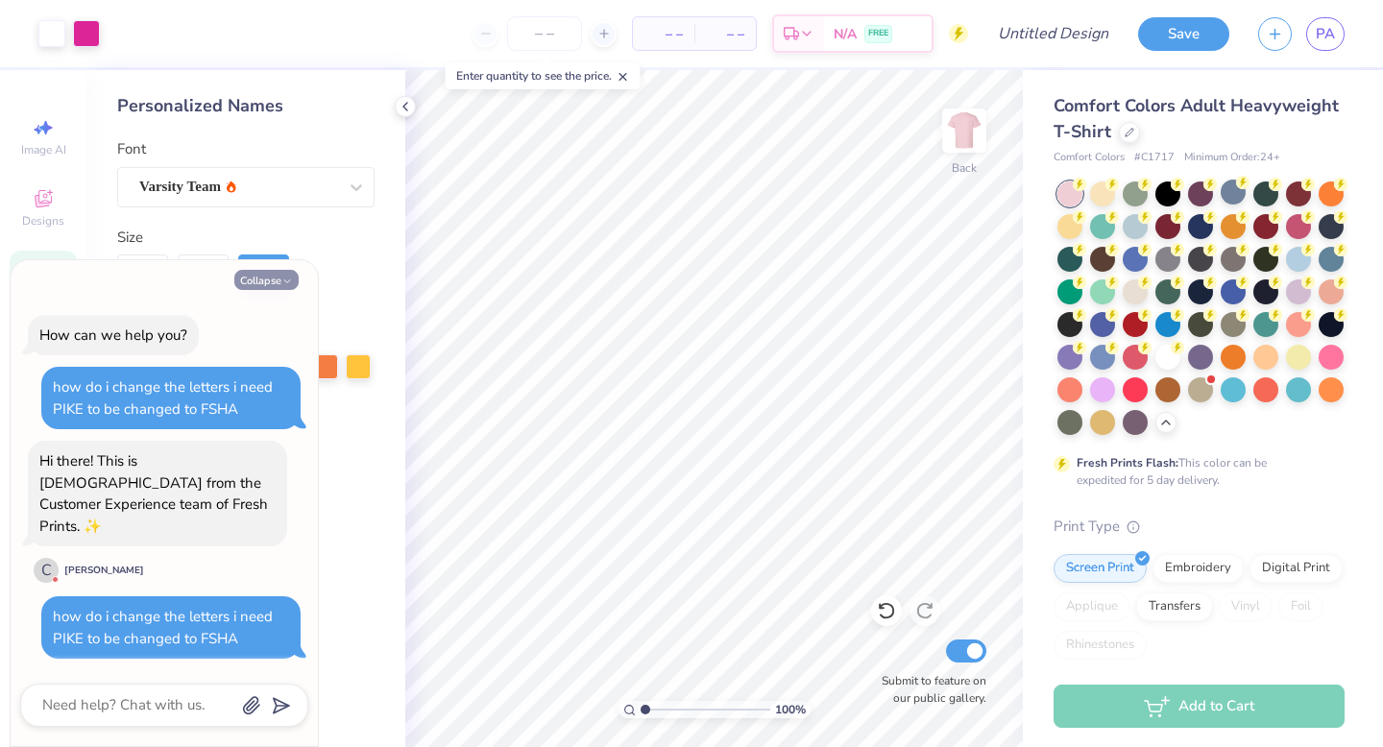
click at [281, 287] on icon "button" at bounding box center [287, 282] width 12 height 12
type textarea "x"
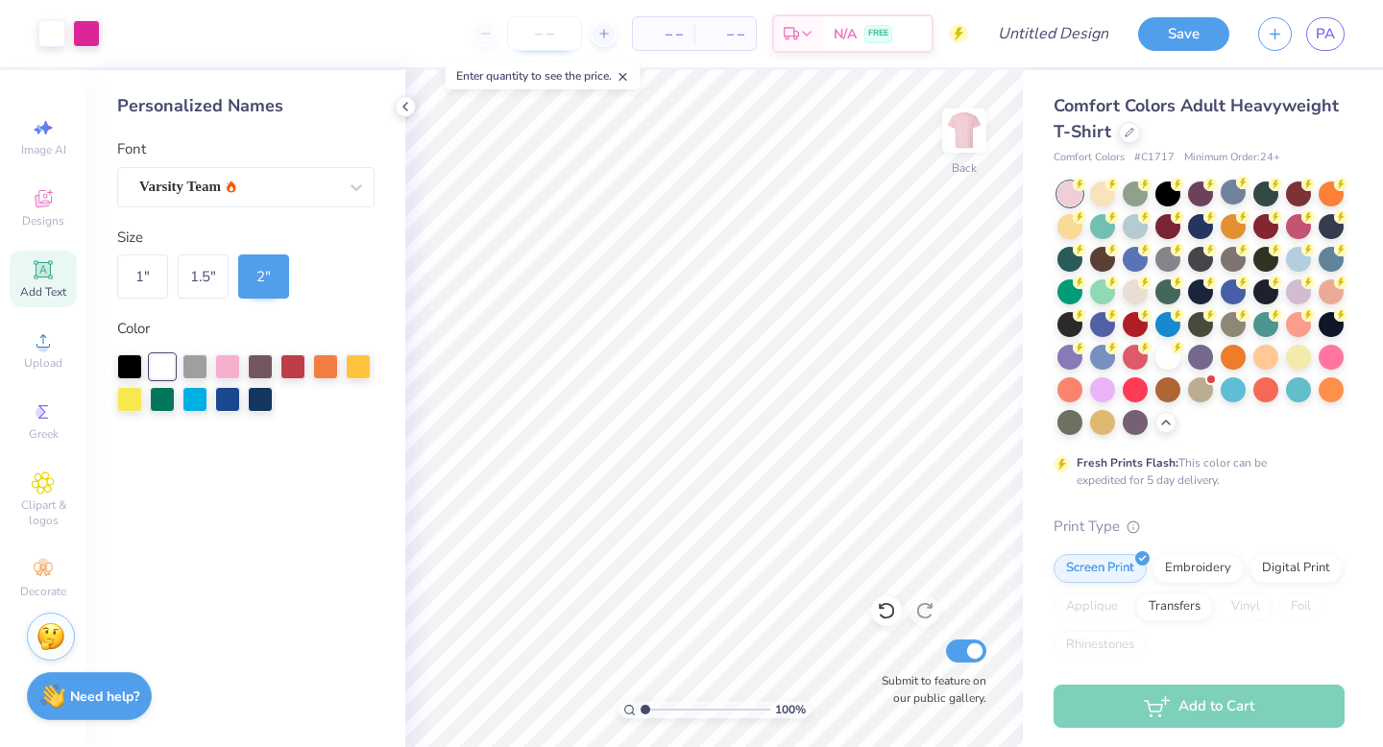
click at [564, 26] on input "number" at bounding box center [544, 33] width 75 height 35
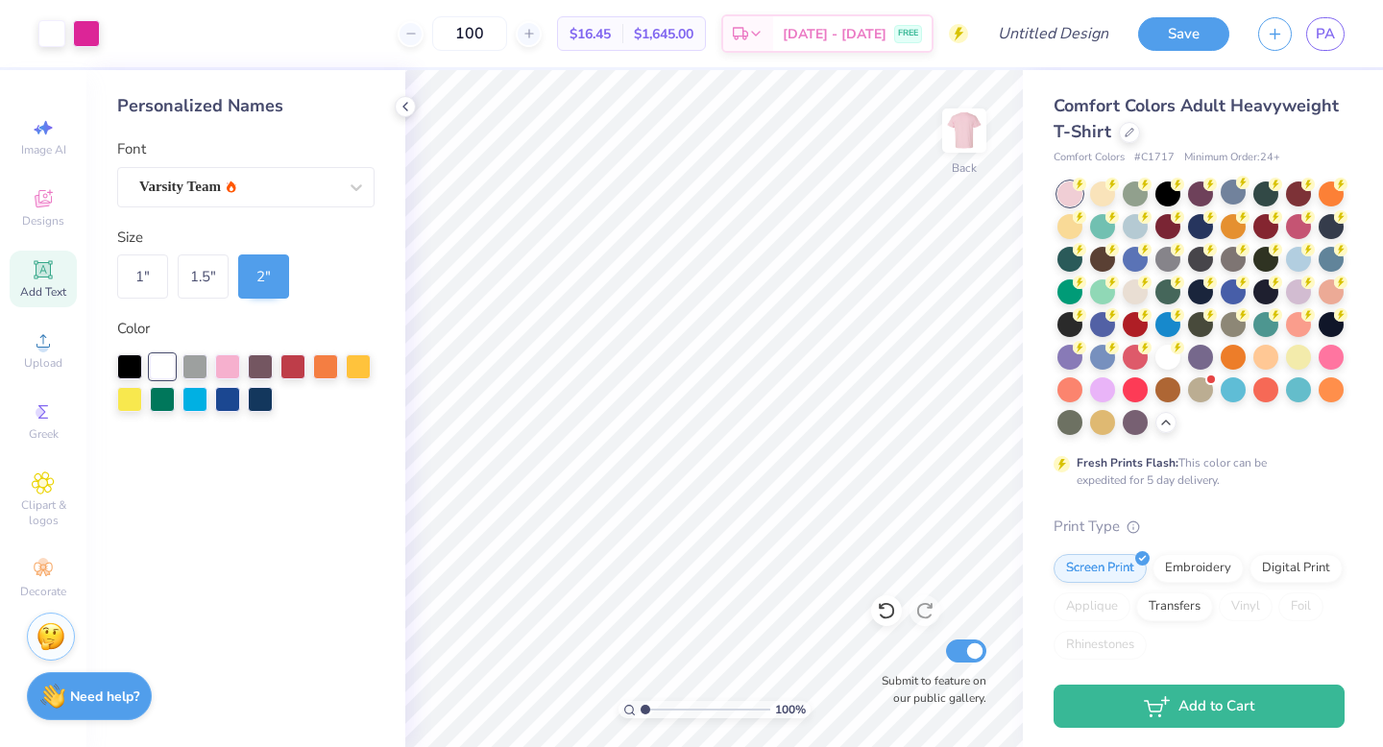
type input "100"
click at [611, 38] on span "$16.45" at bounding box center [590, 34] width 41 height 20
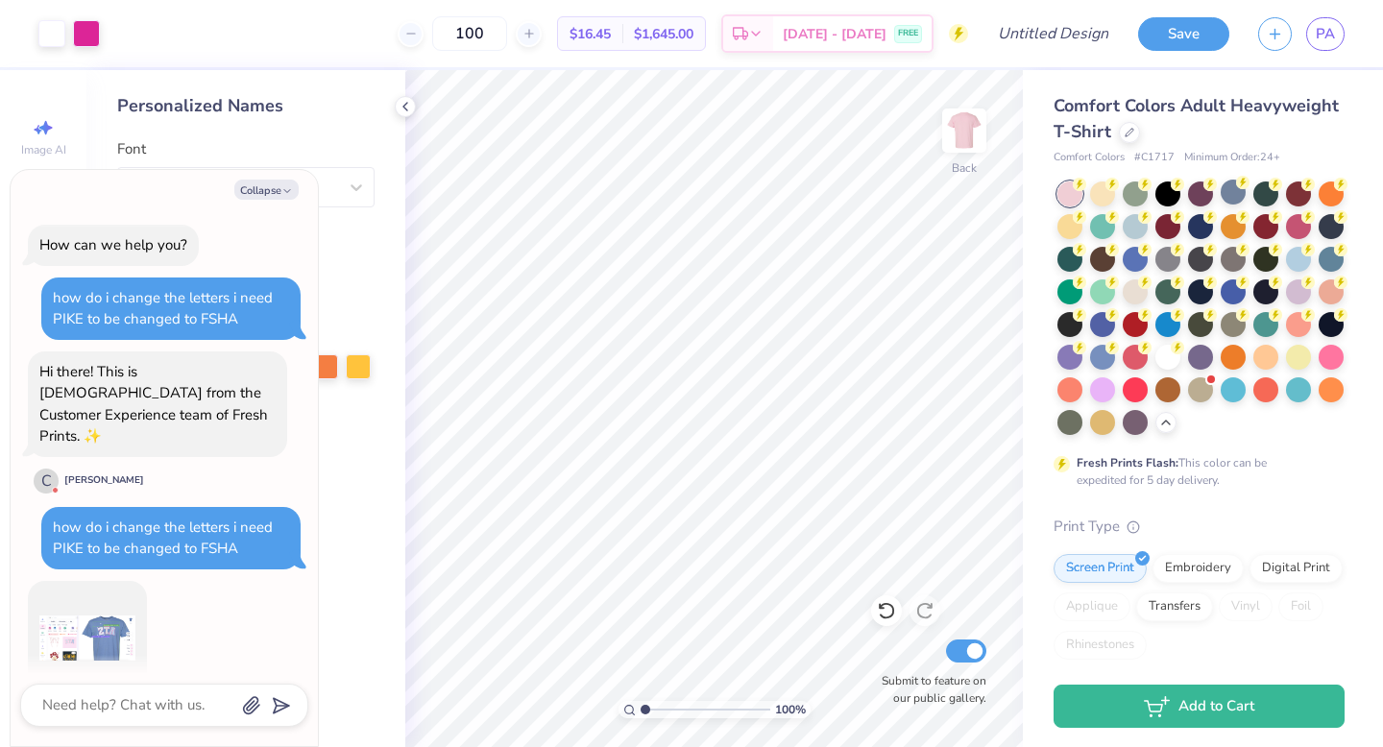
scroll to position [740, 0]
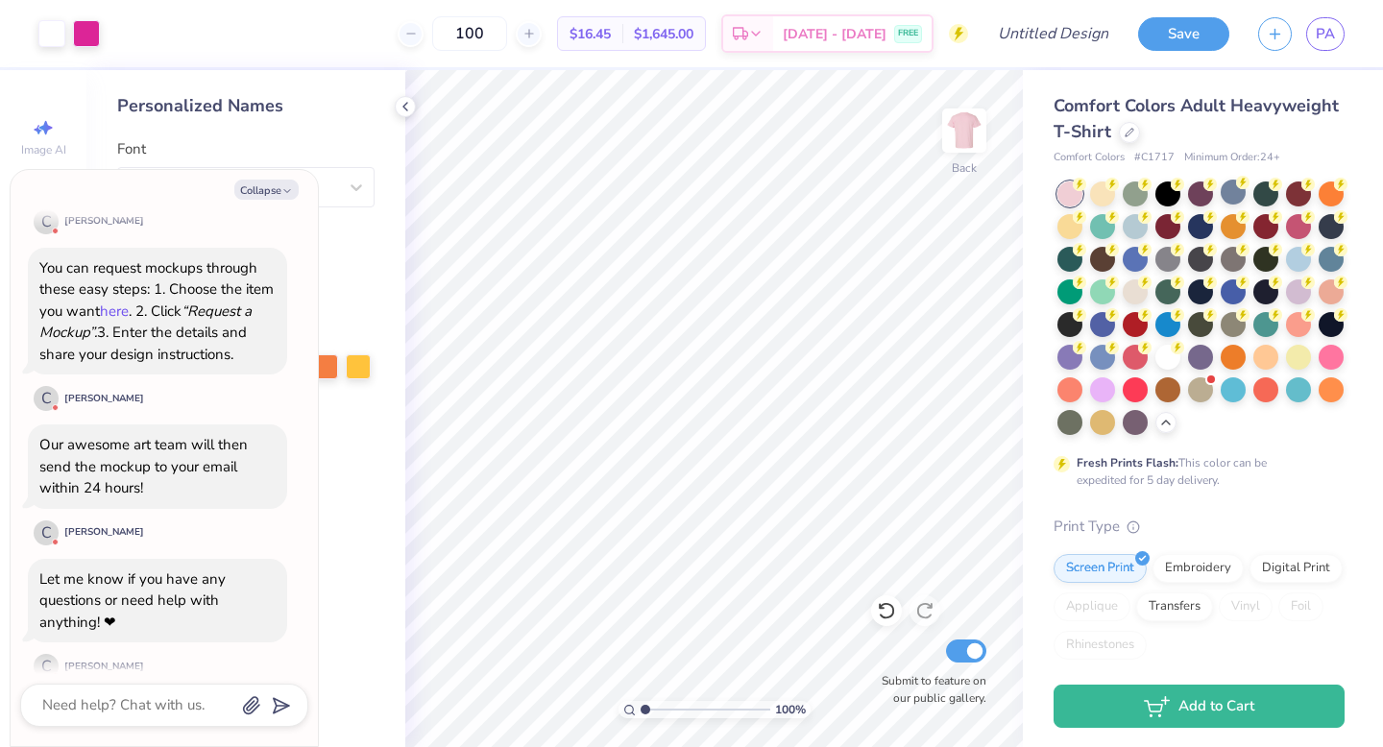
click at [111, 302] on link "here" at bounding box center [114, 311] width 29 height 19
click at [127, 302] on link "here" at bounding box center [114, 311] width 29 height 19
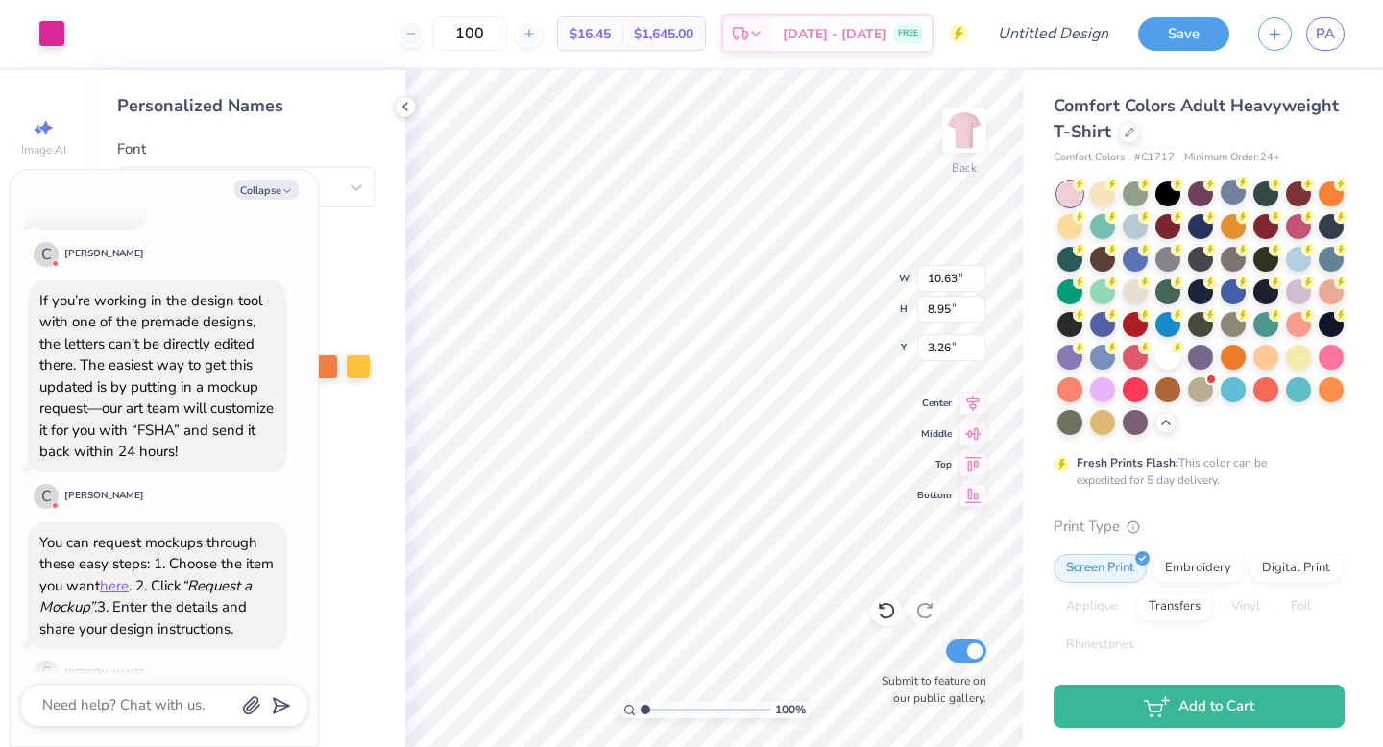
scroll to position [194, 0]
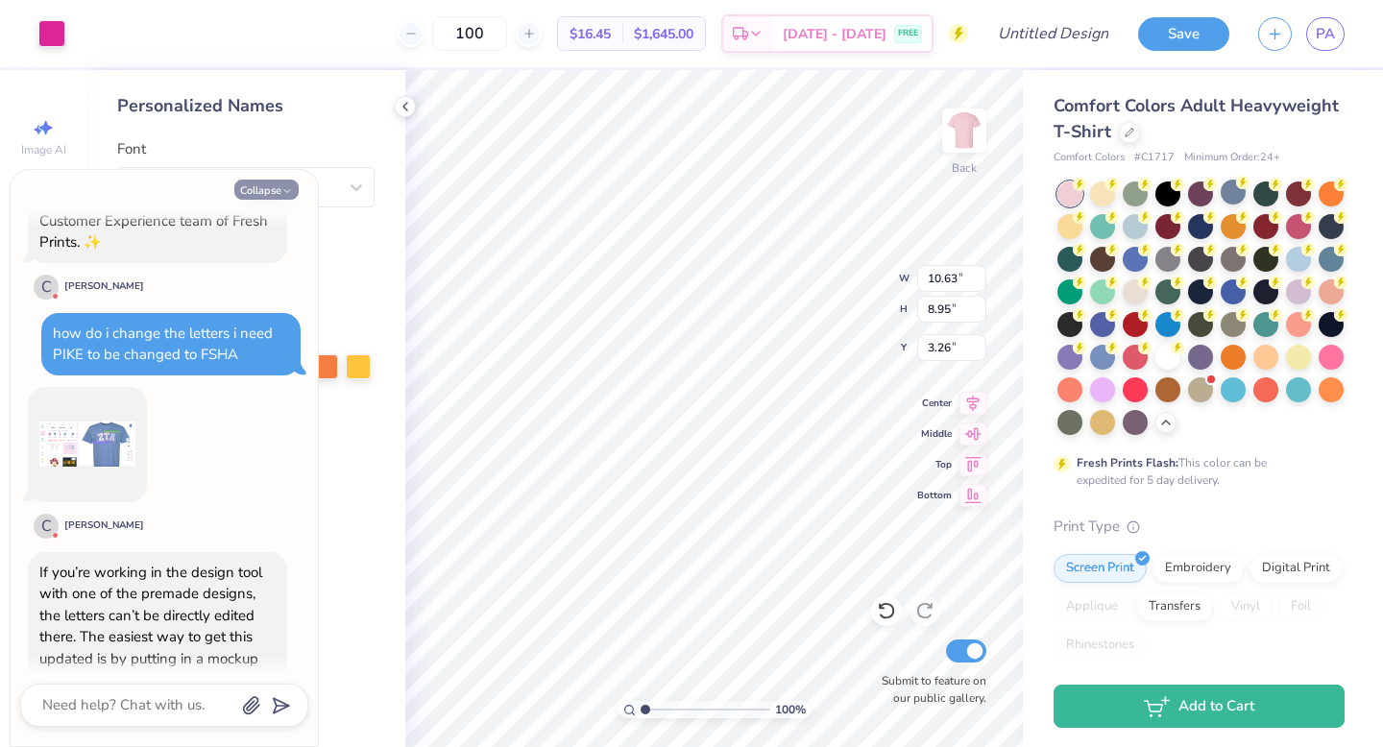
click at [292, 188] on icon "button" at bounding box center [287, 191] width 12 height 12
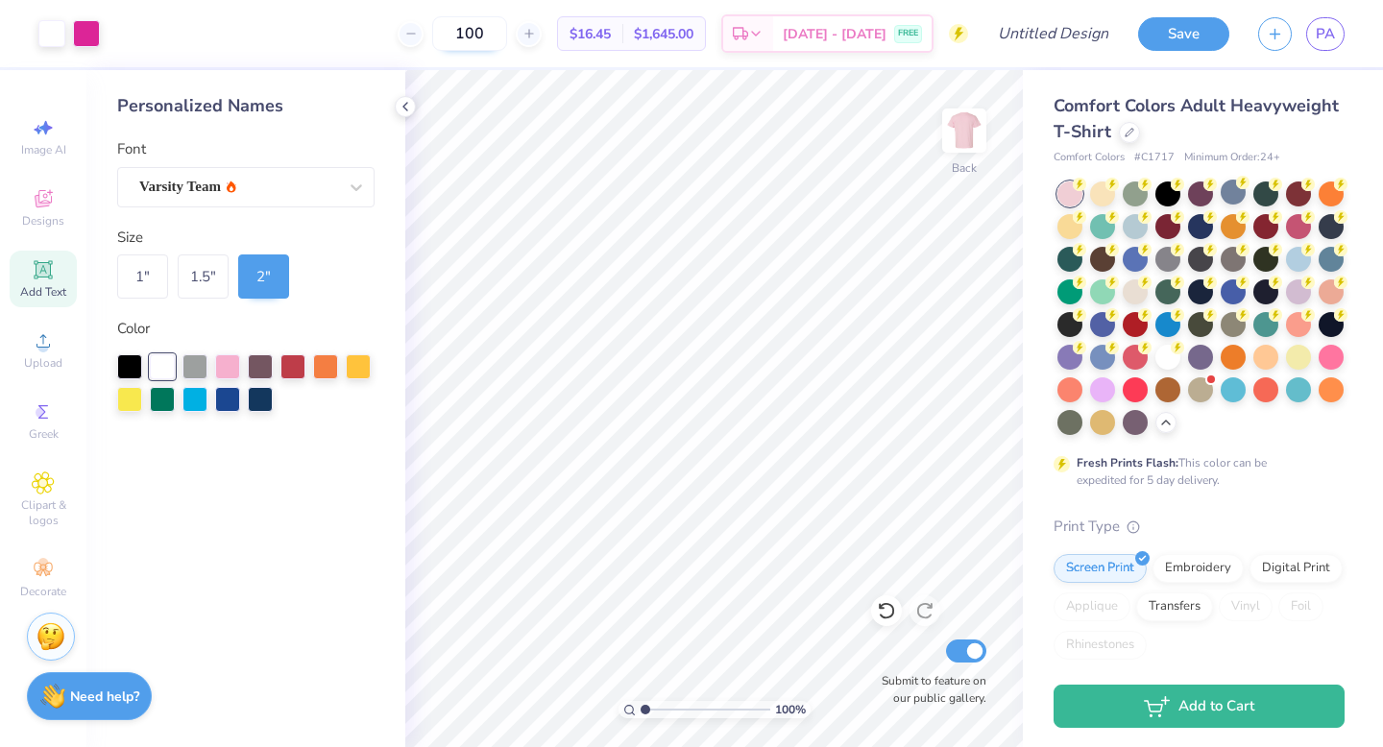
click at [507, 40] on input "100" at bounding box center [469, 33] width 75 height 35
click at [400, 104] on icon at bounding box center [405, 106] width 15 height 15
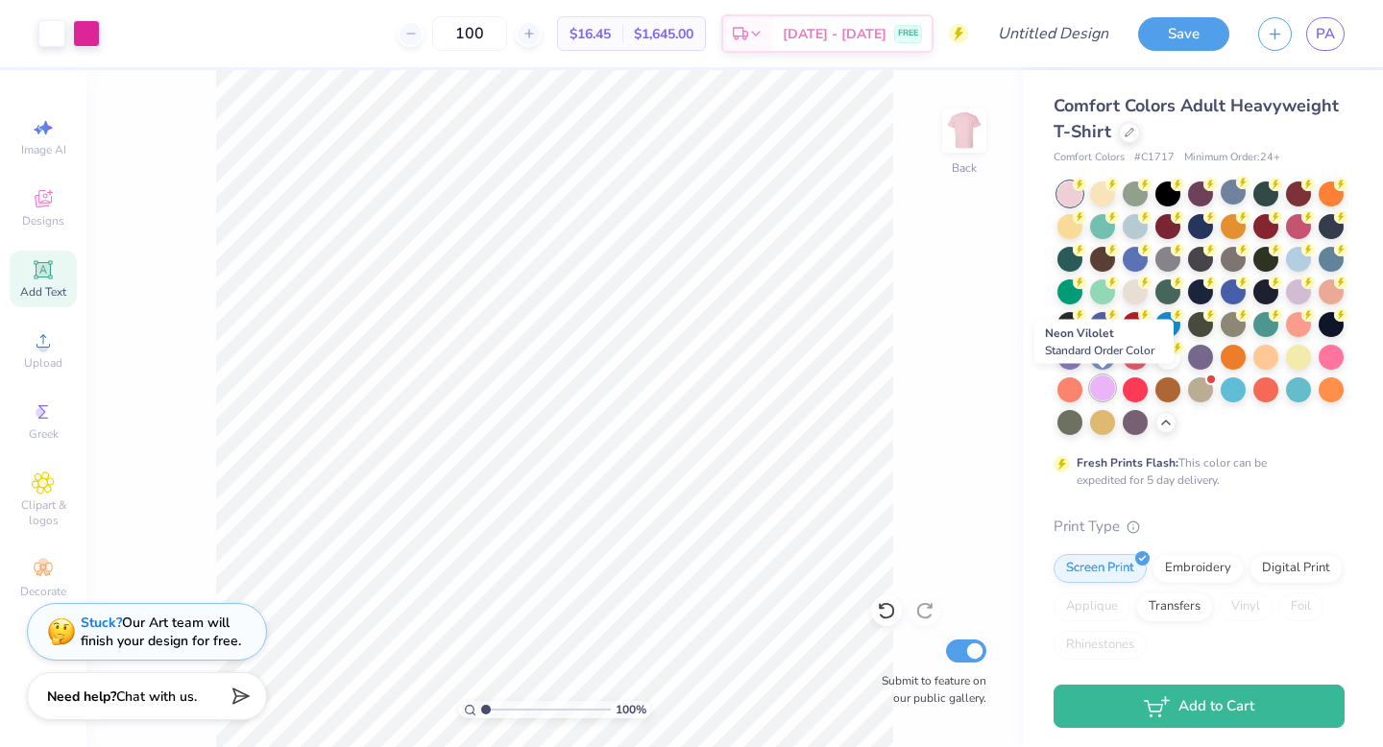
click at [1108, 388] on div at bounding box center [1102, 388] width 25 height 25
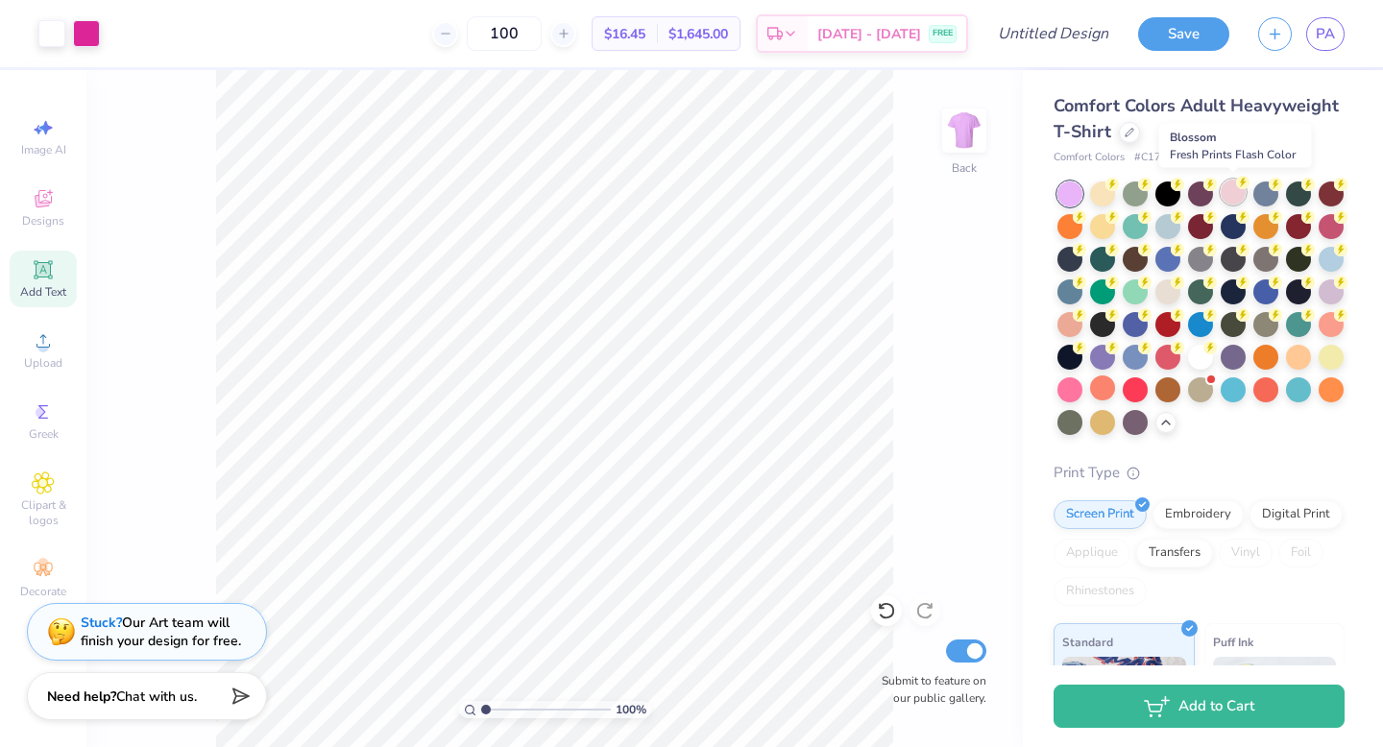
click at [1222, 190] on div at bounding box center [1233, 192] width 25 height 25
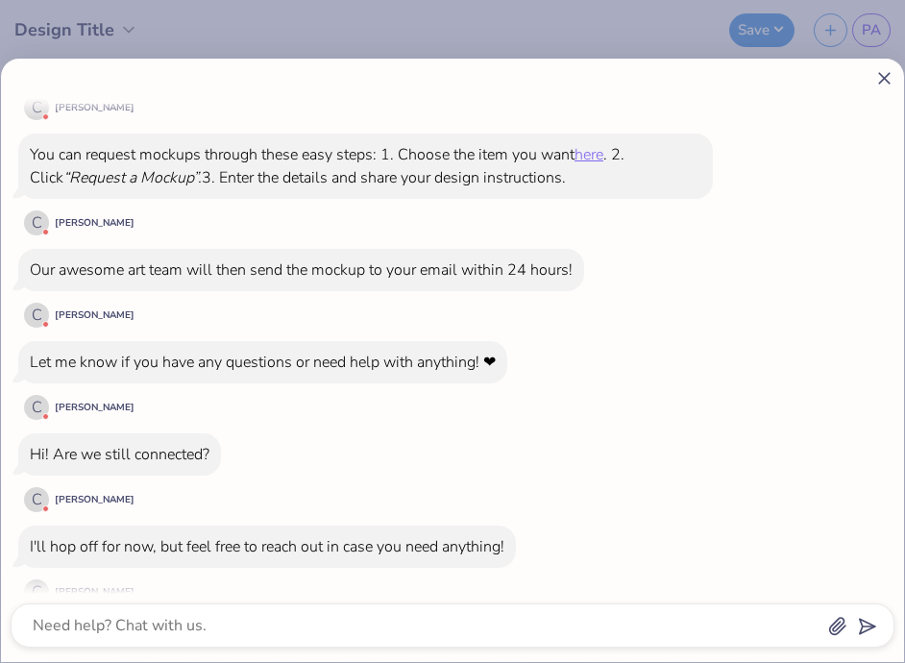
scroll to position [535, 0]
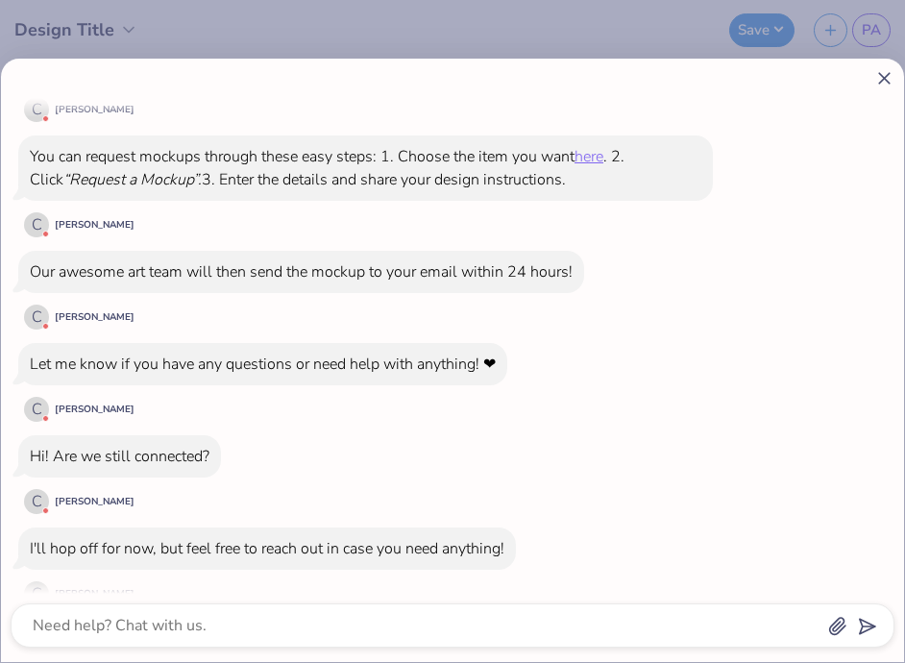
click at [884, 81] on icon at bounding box center [884, 78] width 20 height 20
type textarea "x"
